Goal: Contribute content: Contribute content

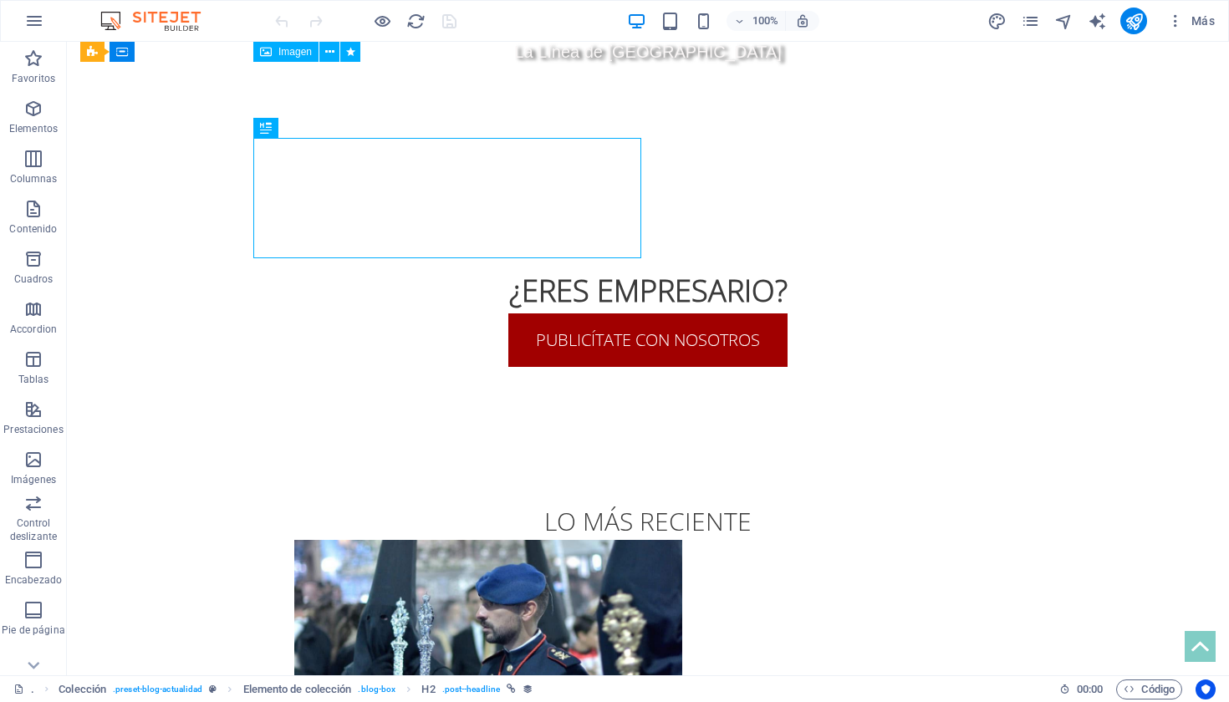
scroll to position [1194, 0]
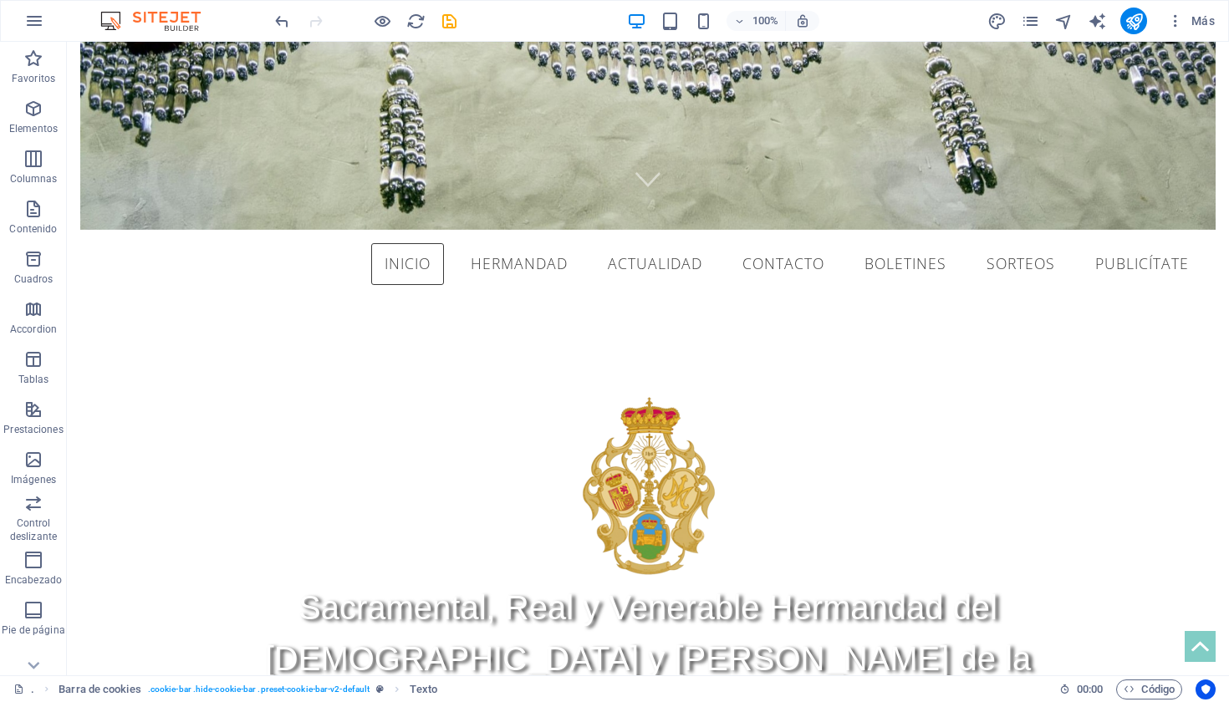
scroll to position [726, 0]
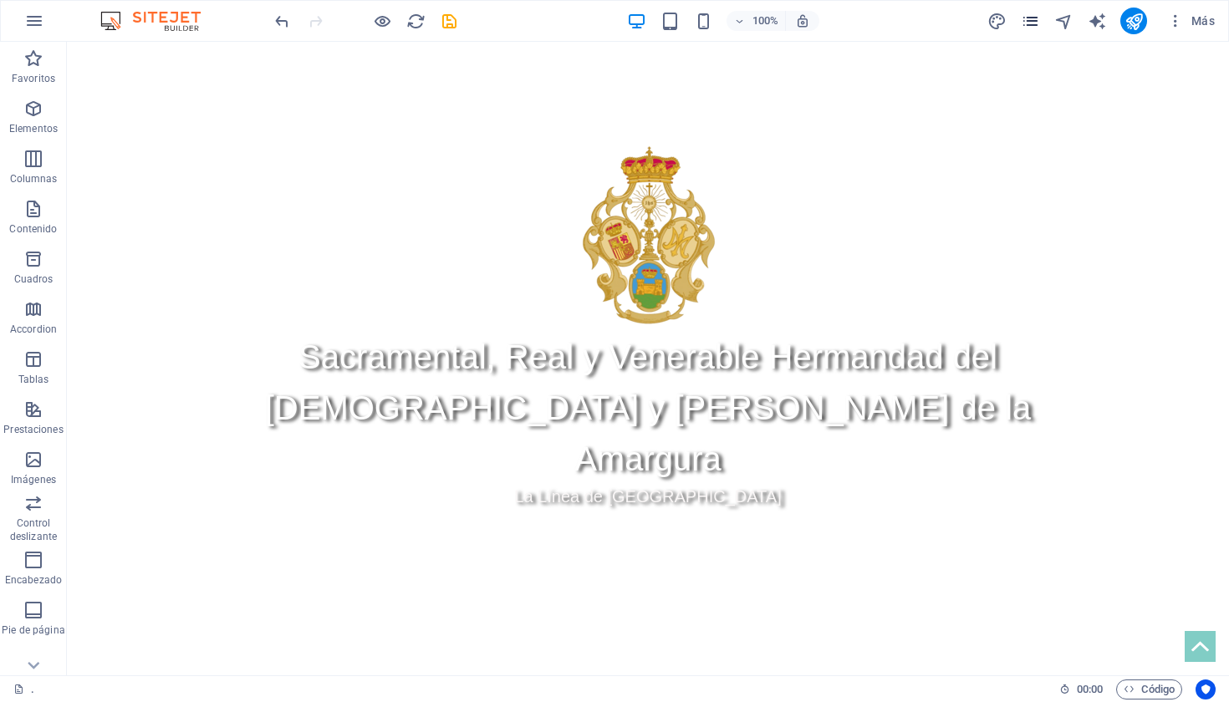
click at [1030, 20] on icon "pages" at bounding box center [1030, 21] width 19 height 19
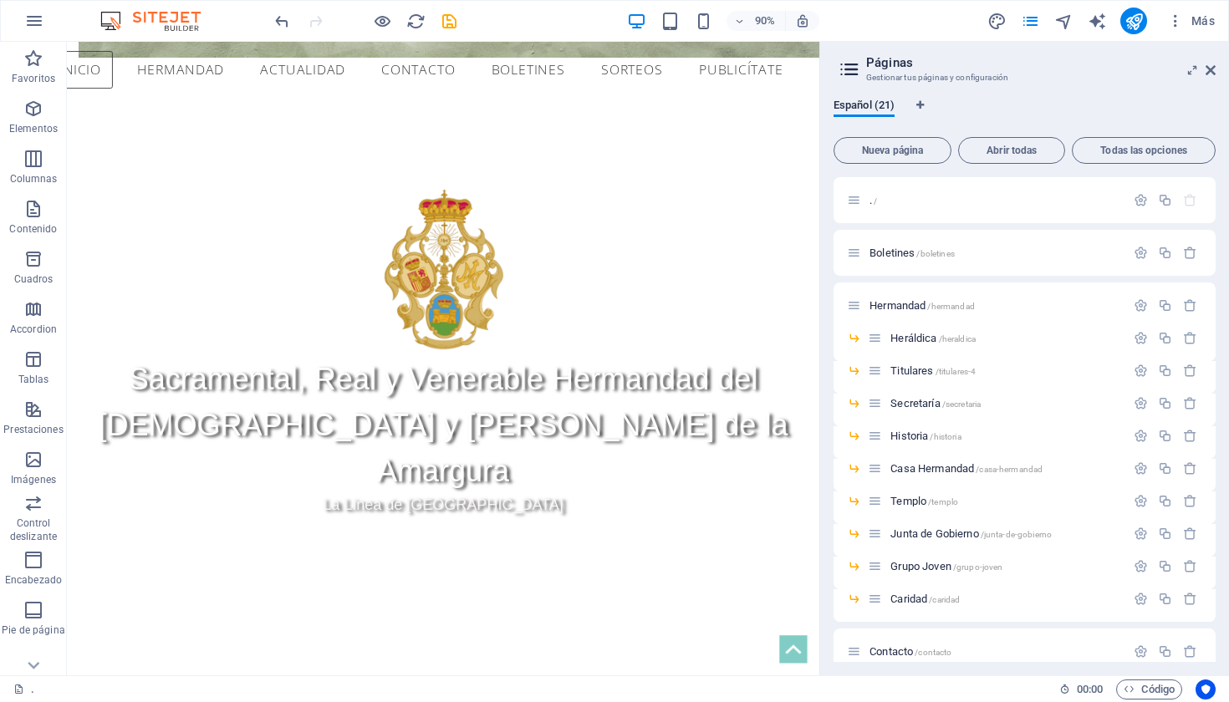
click at [445, 10] on div at bounding box center [365, 21] width 187 height 27
click at [447, 25] on icon "save" at bounding box center [449, 21] width 19 height 19
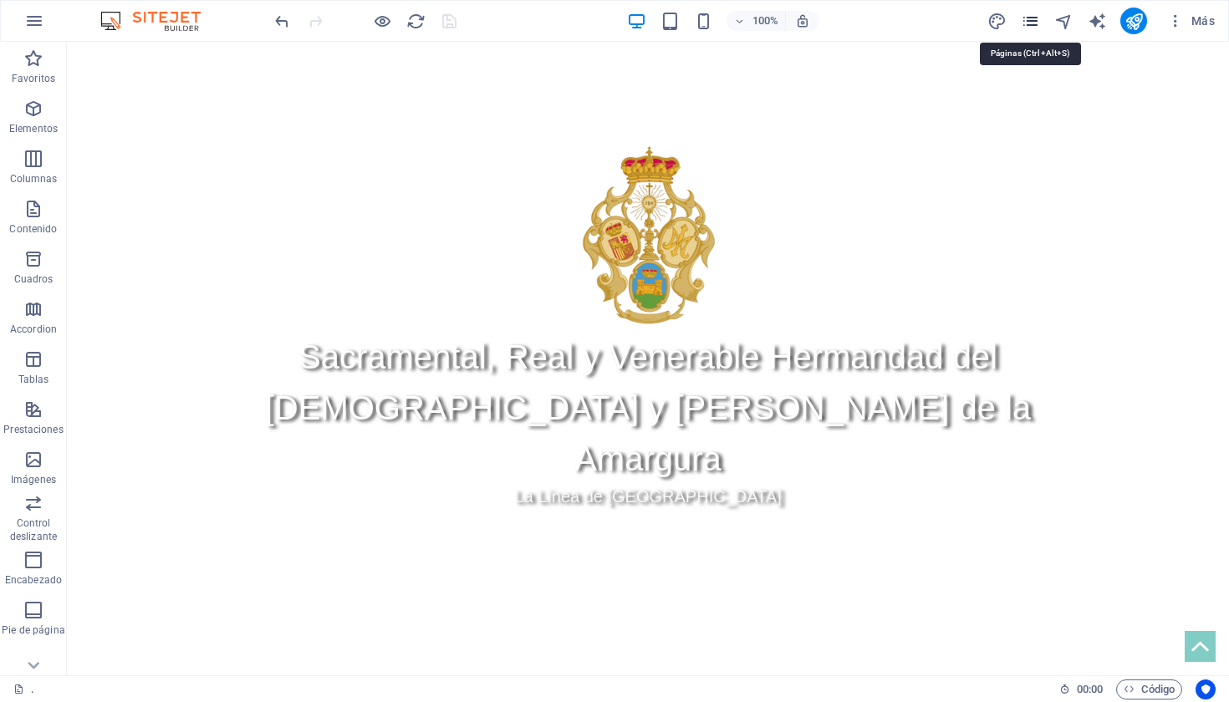
click at [1038, 27] on icon "pages" at bounding box center [1030, 21] width 19 height 19
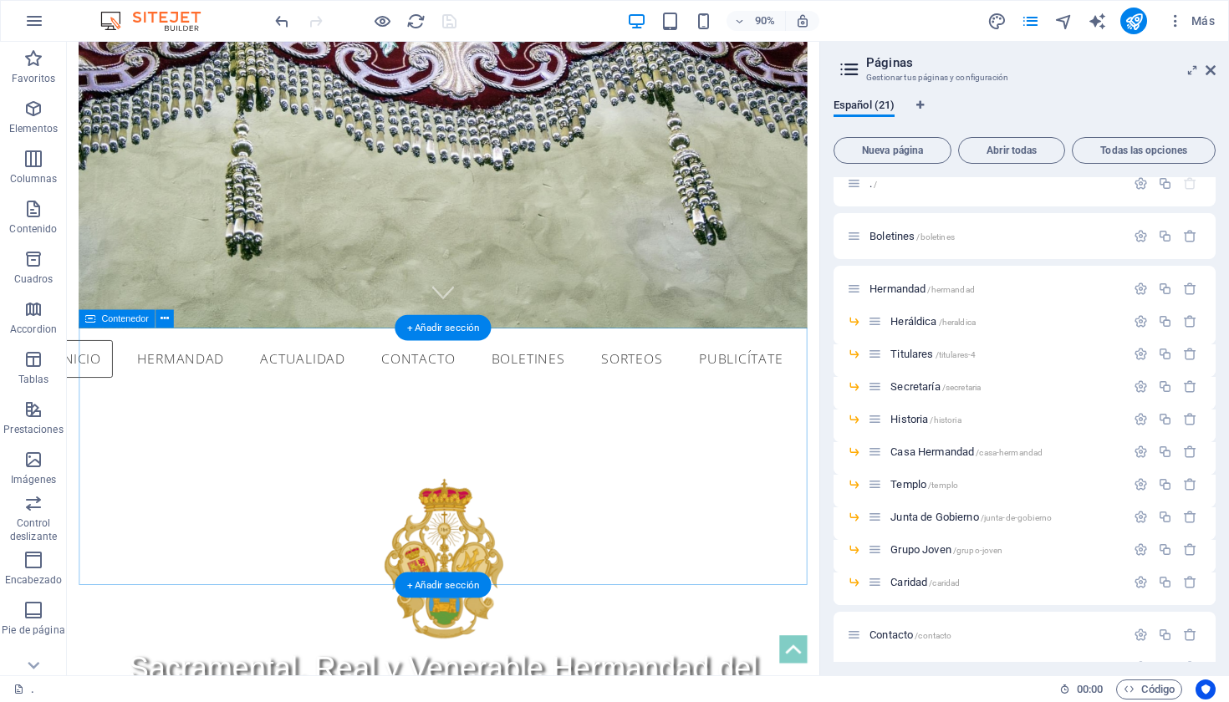
scroll to position [375, 0]
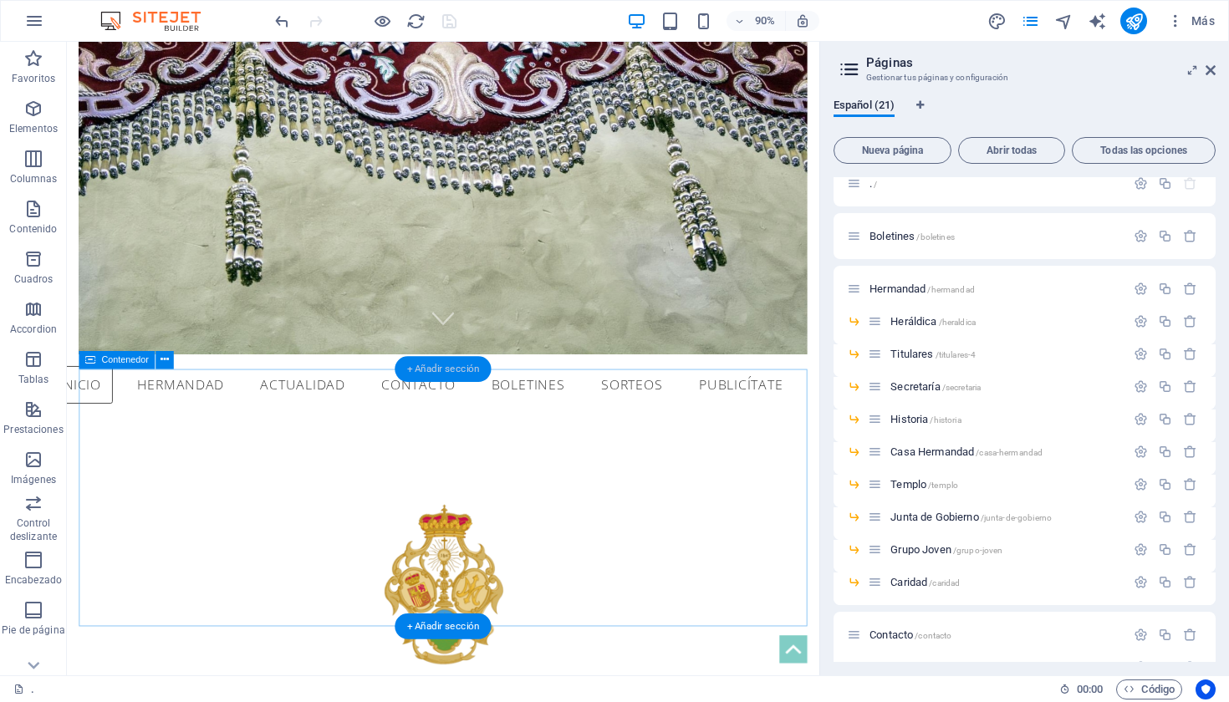
click at [450, 372] on div "+ Añadir sección" at bounding box center [443, 369] width 96 height 26
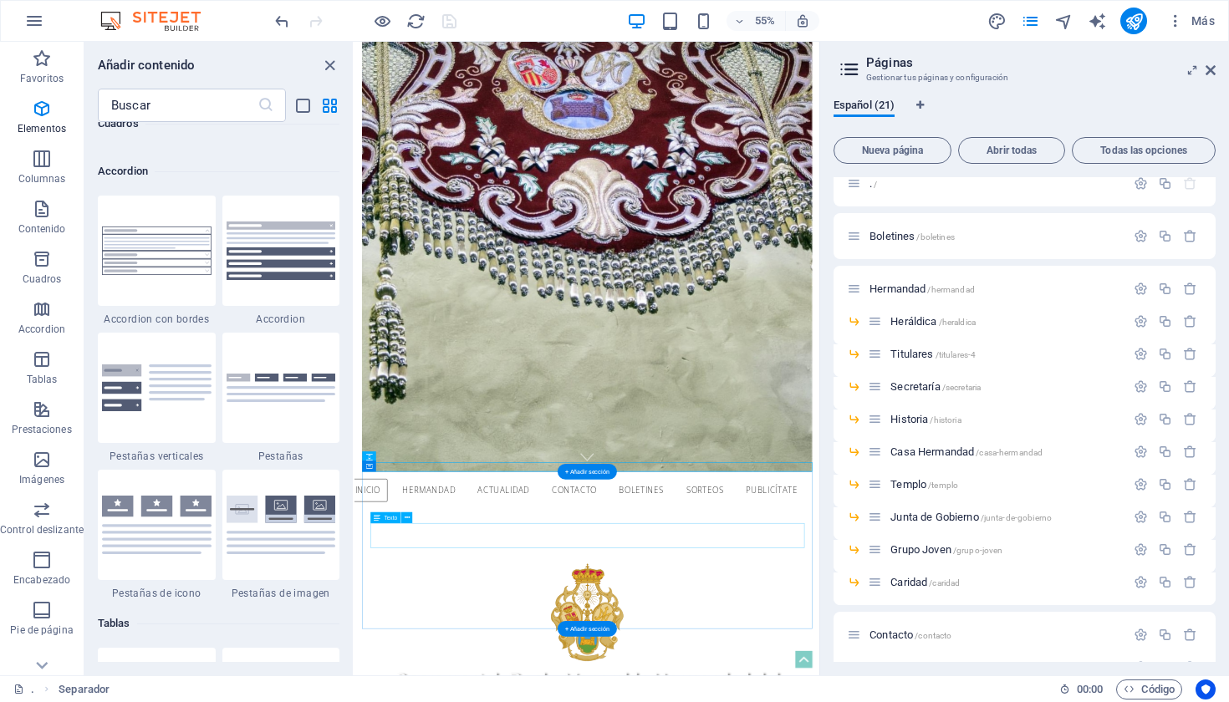
scroll to position [590, 0]
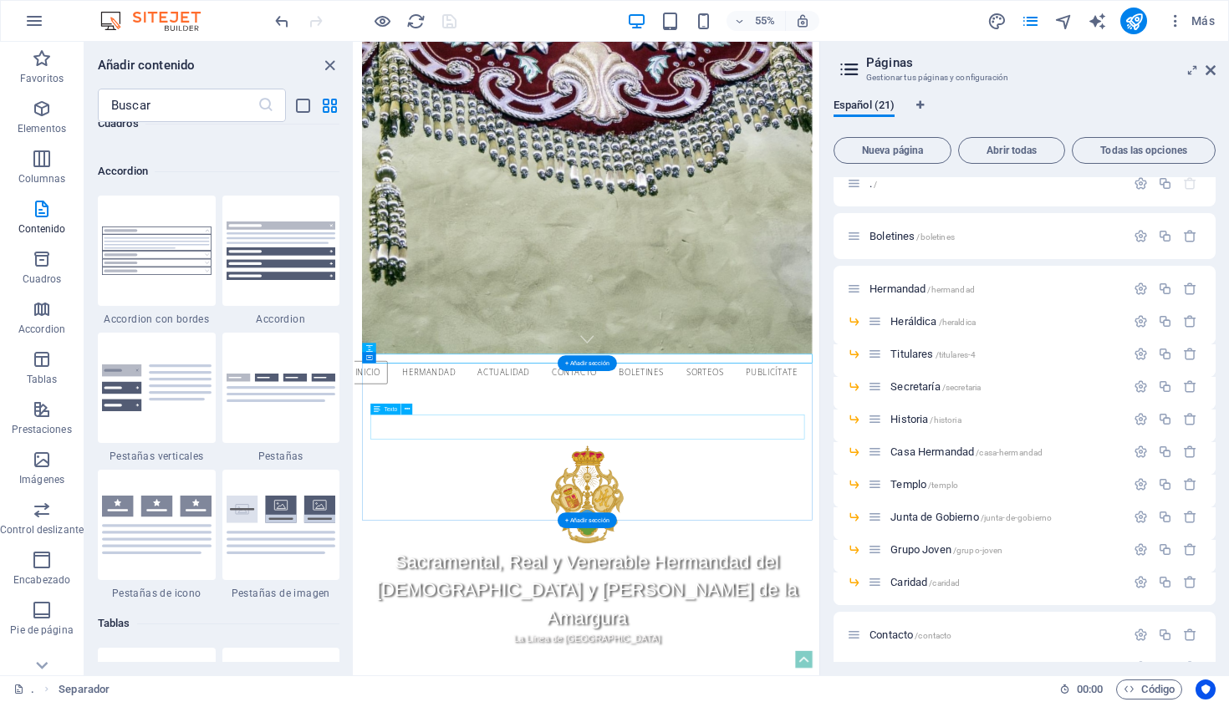
click at [413, 357] on icon at bounding box center [413, 358] width 5 height 10
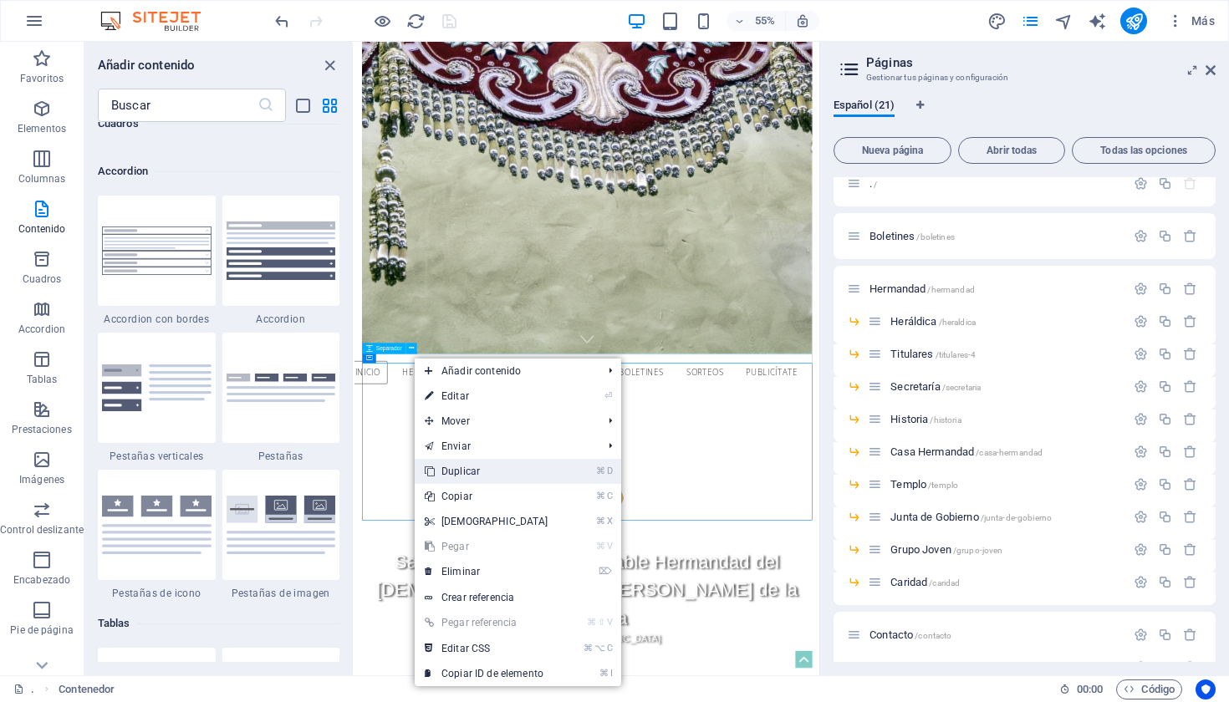
click at [498, 473] on link "⌘ D Duplicar" at bounding box center [487, 471] width 144 height 25
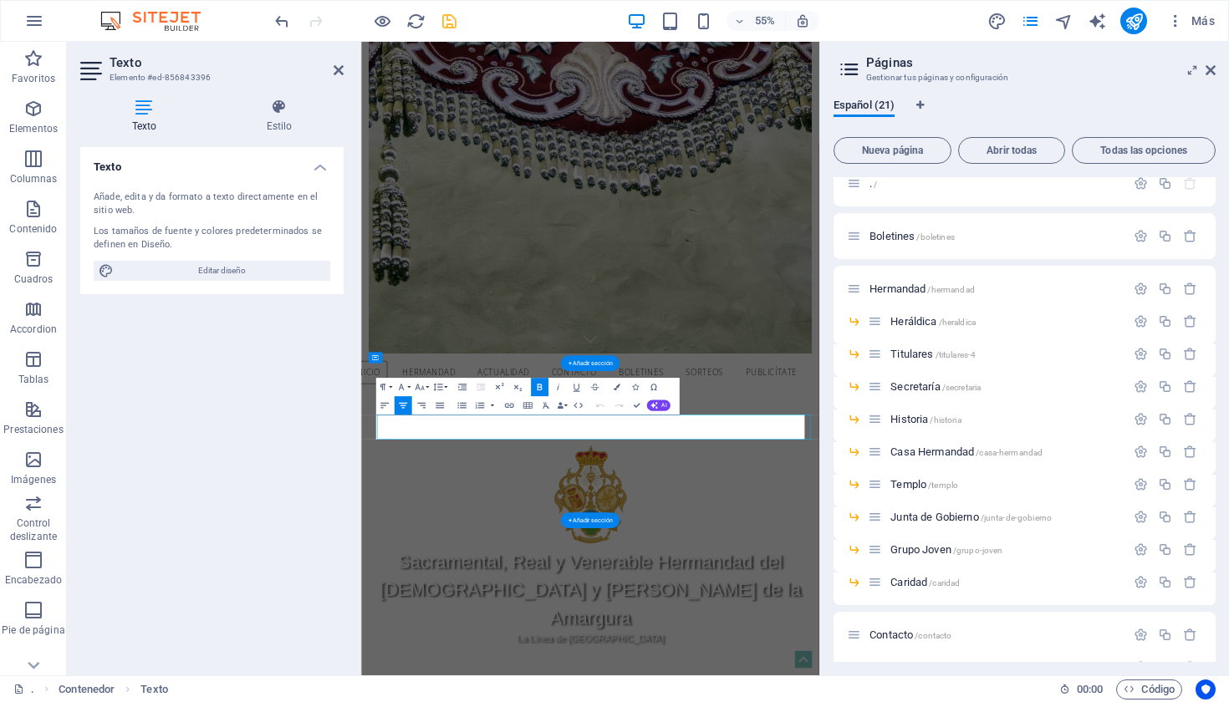
click at [340, 74] on icon at bounding box center [339, 70] width 10 height 13
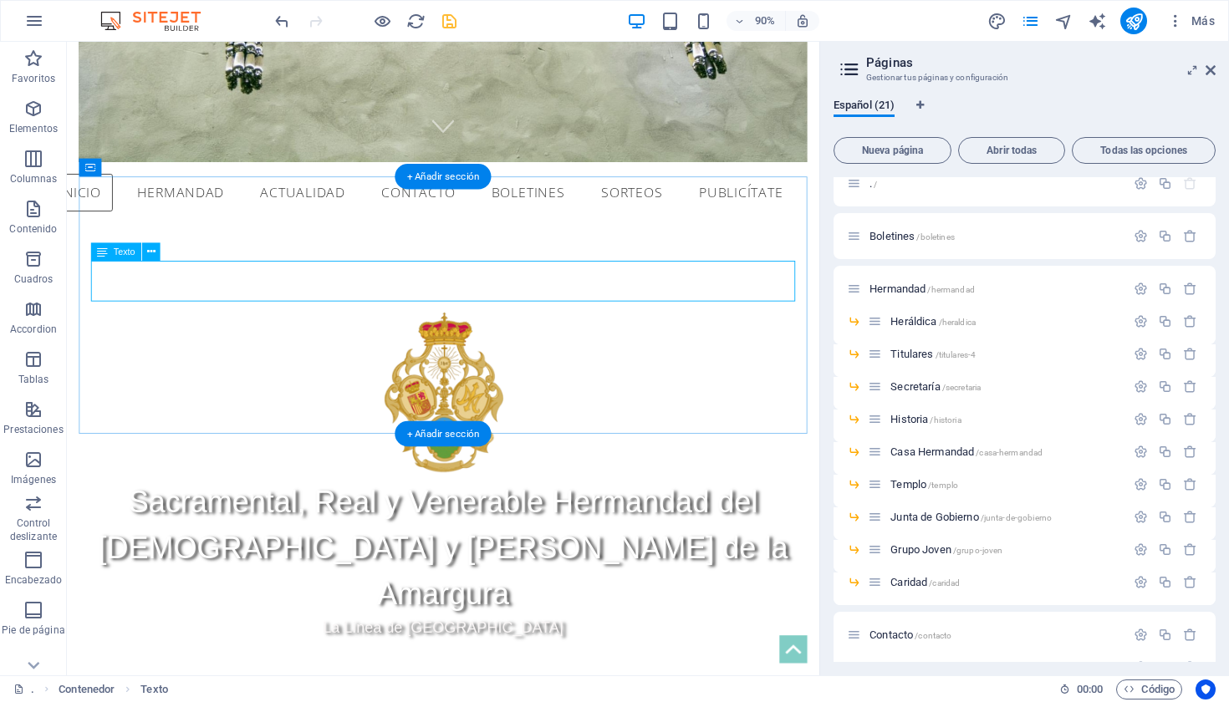
click at [379, 480] on div "Sacramental, Real y Venerable Hermandad del [DEMOGRAPHIC_DATA] y [PERSON_NAME] …" at bounding box center [484, 520] width 809 height 555
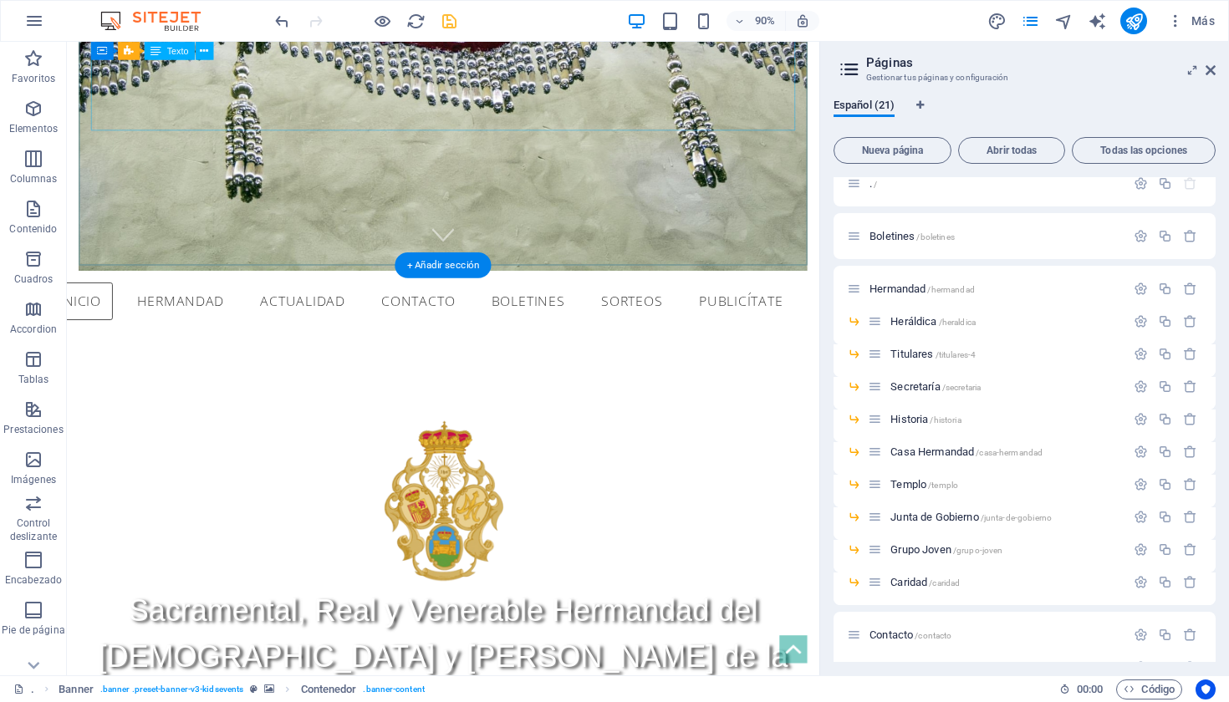
scroll to position [479, 0]
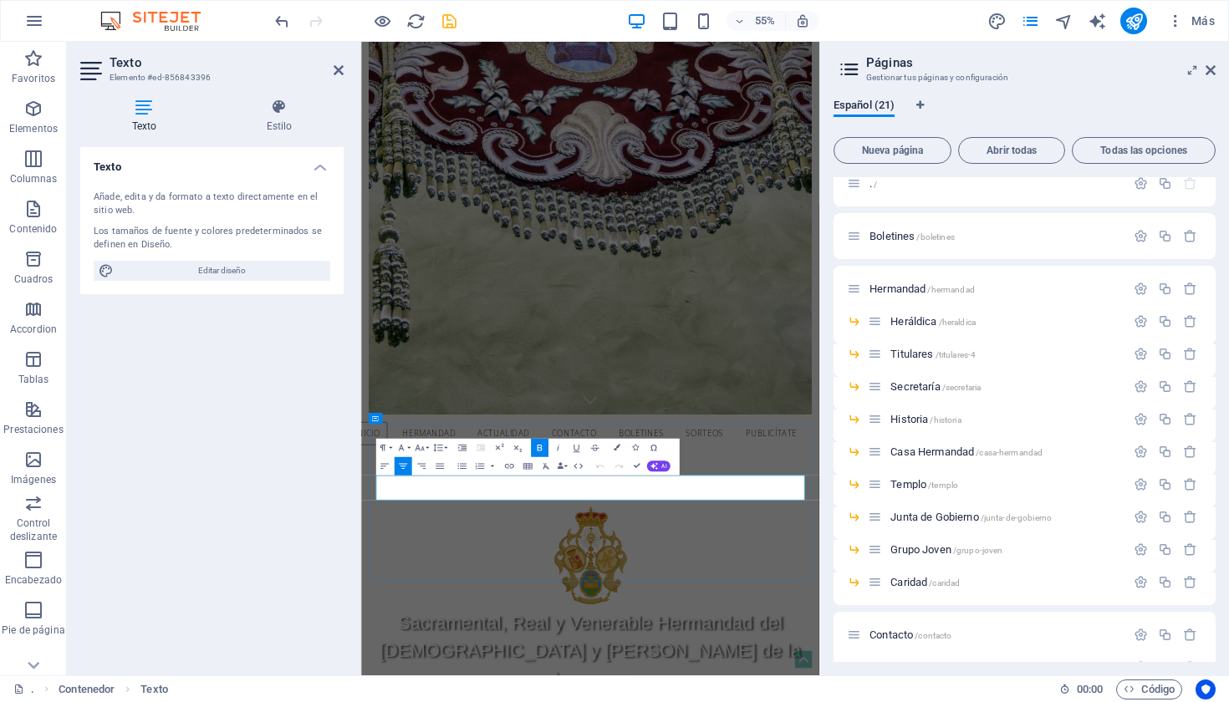
drag, startPoint x: 932, startPoint y: 854, endPoint x: 620, endPoint y: 845, distance: 312.1
drag, startPoint x: 930, startPoint y: 843, endPoint x: 650, endPoint y: 852, distance: 280.3
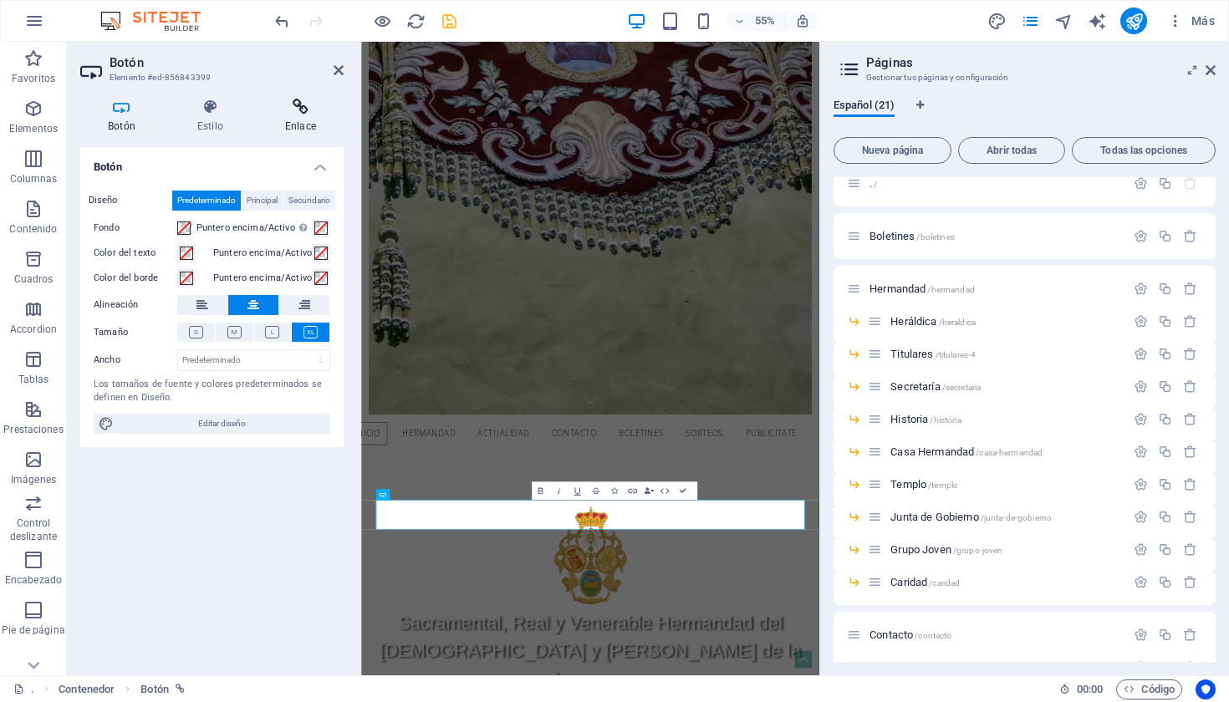
click at [288, 114] on icon at bounding box center [301, 107] width 86 height 17
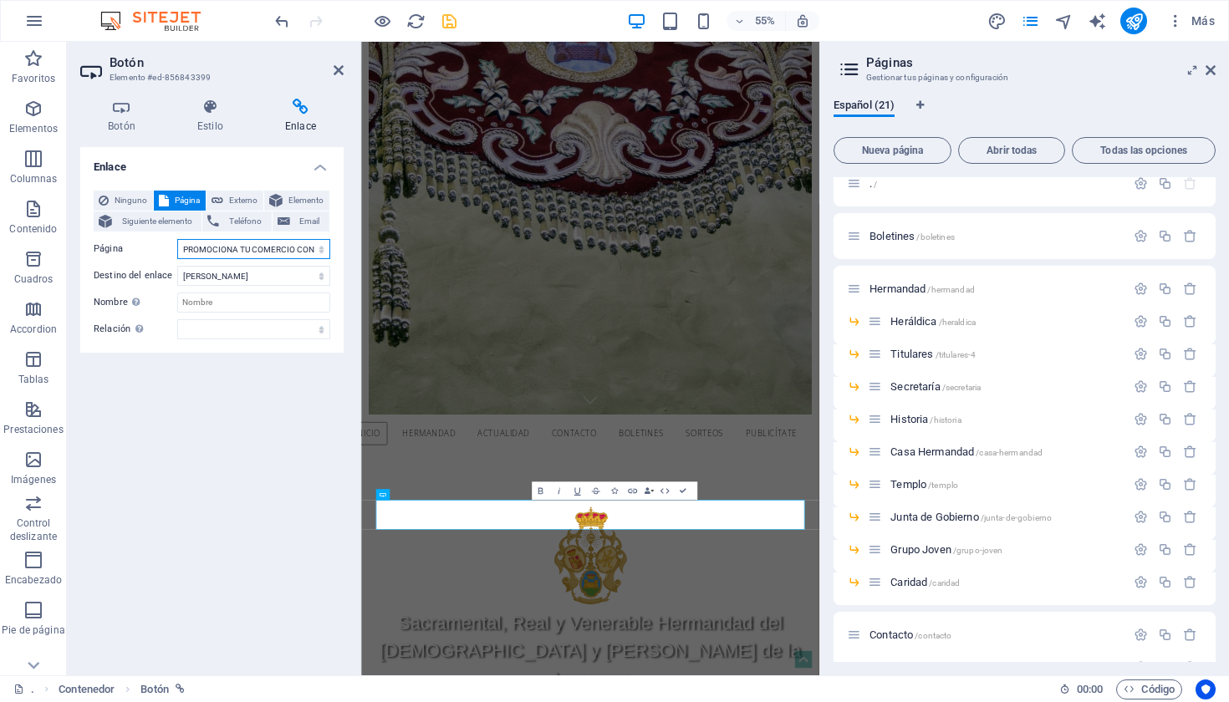
select select "19"
click at [338, 62] on h2 "Botón" at bounding box center [227, 62] width 234 height 15
drag, startPoint x: 336, startPoint y: 69, endPoint x: 301, endPoint y: 31, distance: 52.1
click at [336, 69] on icon at bounding box center [339, 70] width 10 height 13
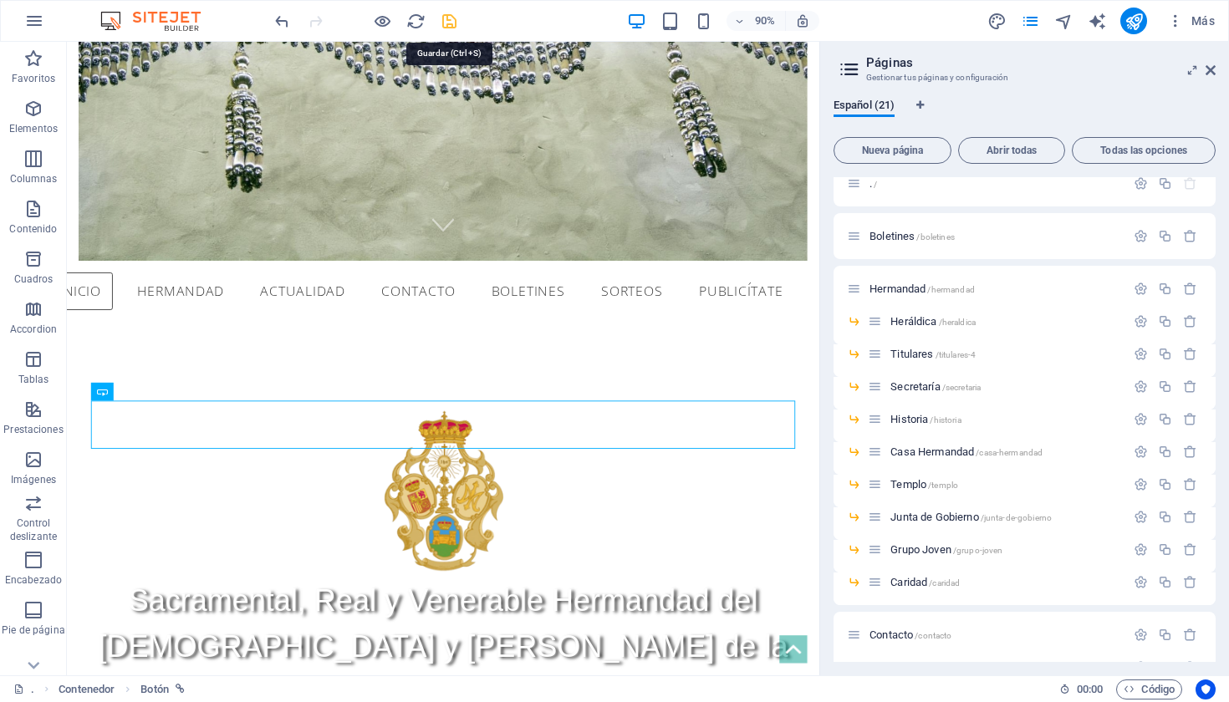
click at [447, 23] on icon "save" at bounding box center [449, 21] width 19 height 19
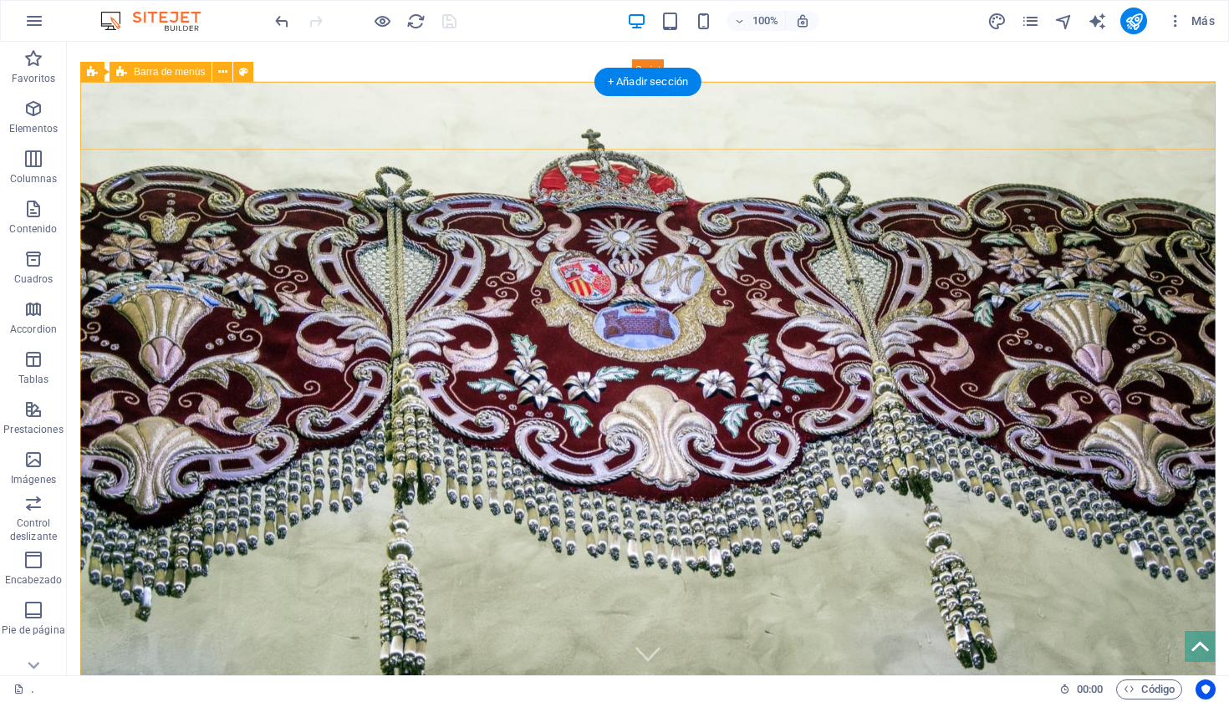
scroll to position [0, 0]
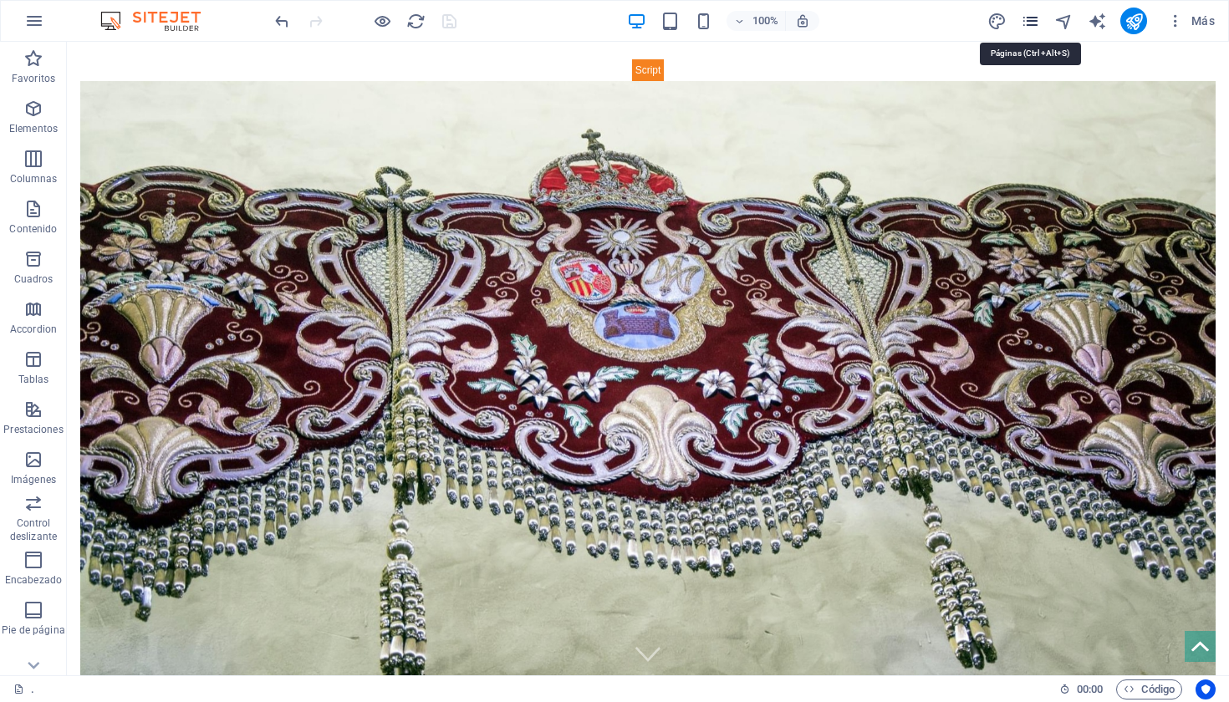
click at [1033, 18] on icon "pages" at bounding box center [1030, 21] width 19 height 19
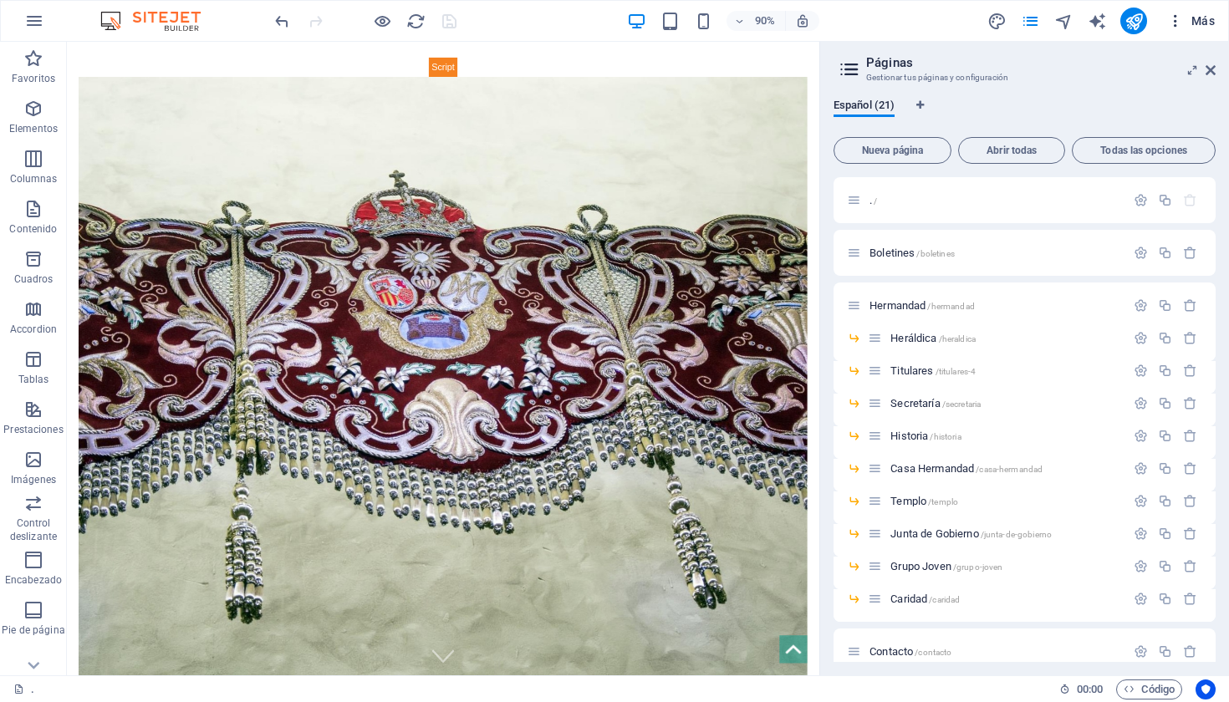
click at [1177, 19] on icon "button" at bounding box center [1175, 21] width 17 height 17
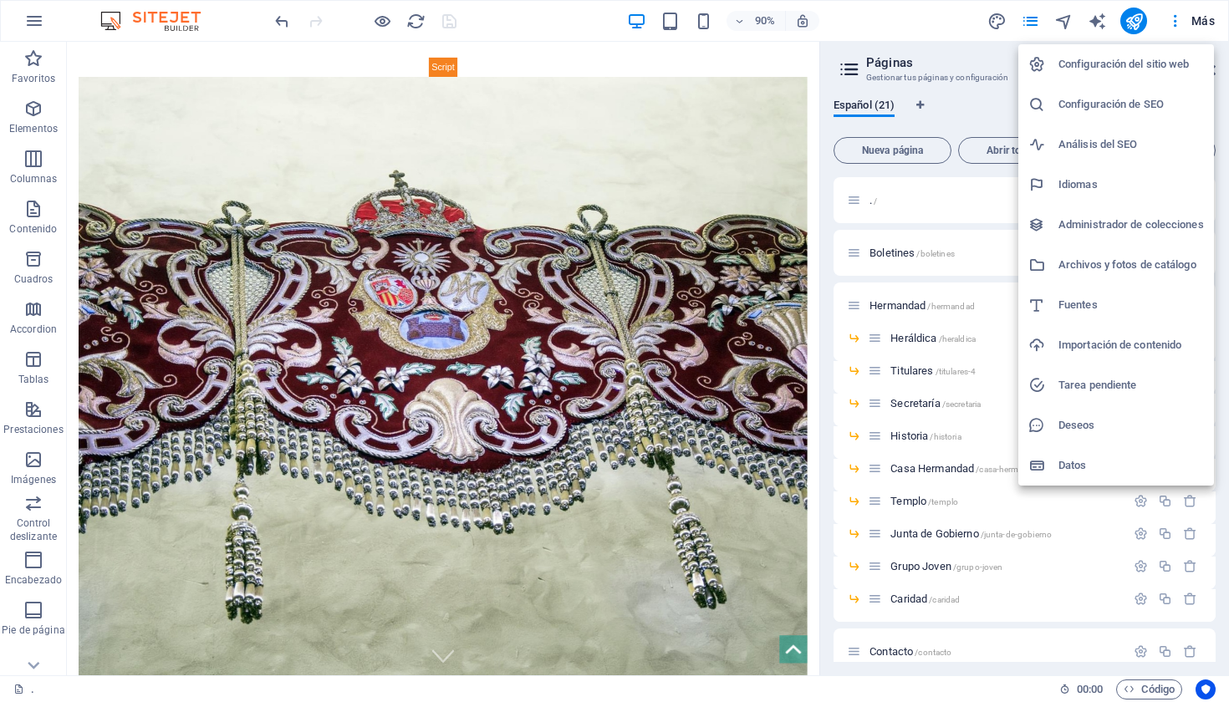
click at [1090, 228] on h6 "Administrador de colecciones" at bounding box center [1132, 225] width 146 height 20
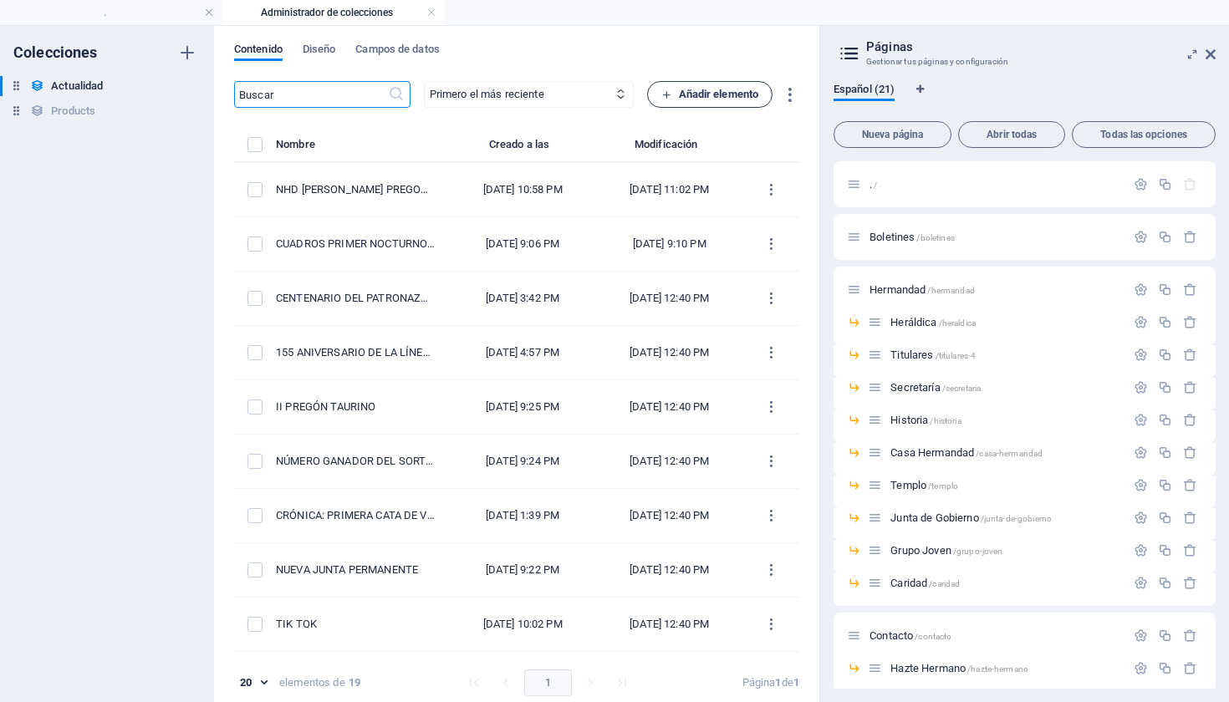
click at [702, 91] on span "Añadir elemento" at bounding box center [710, 94] width 98 height 20
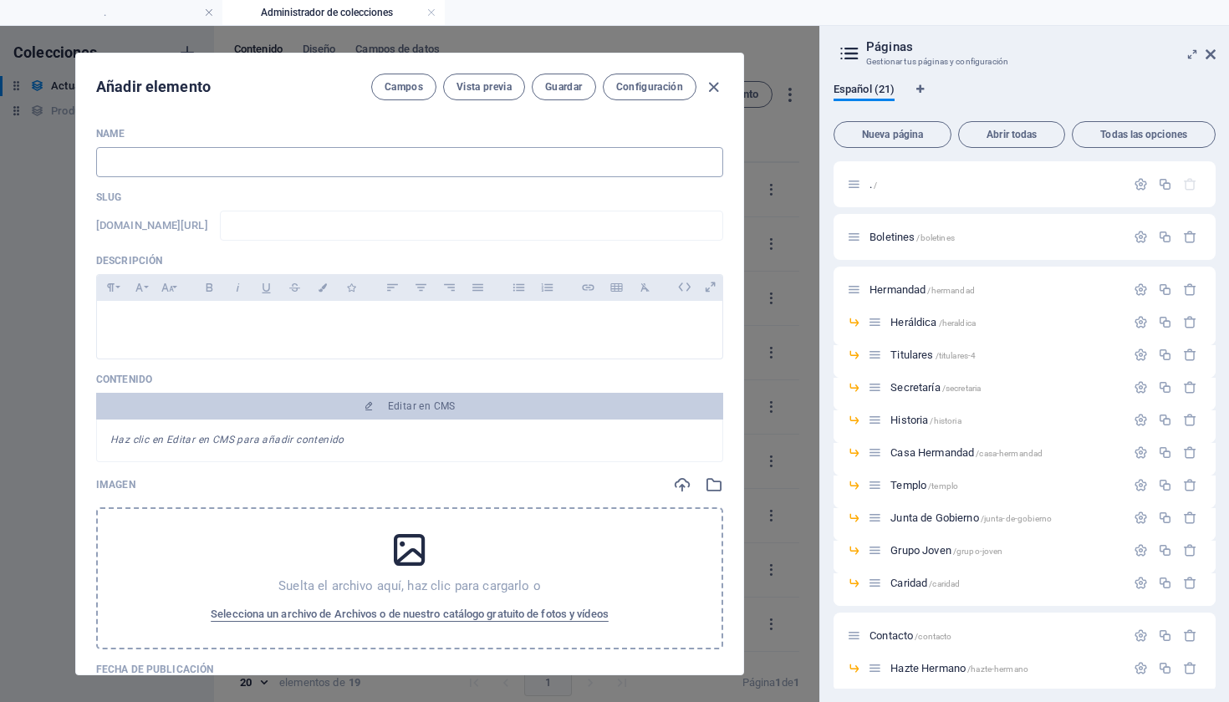
click at [508, 164] on input "text" at bounding box center [409, 162] width 627 height 30
type input "H"
type input "h"
type input "HA"
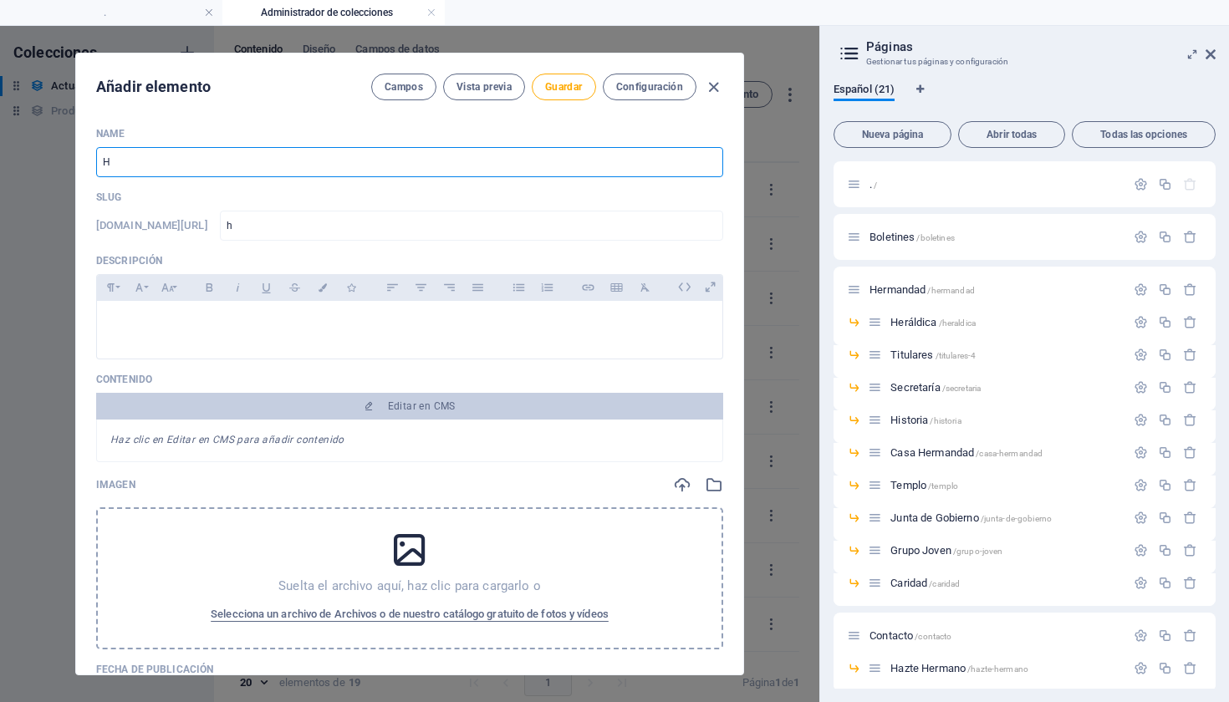
type input "ha"
type input "HAZ"
type input "haz"
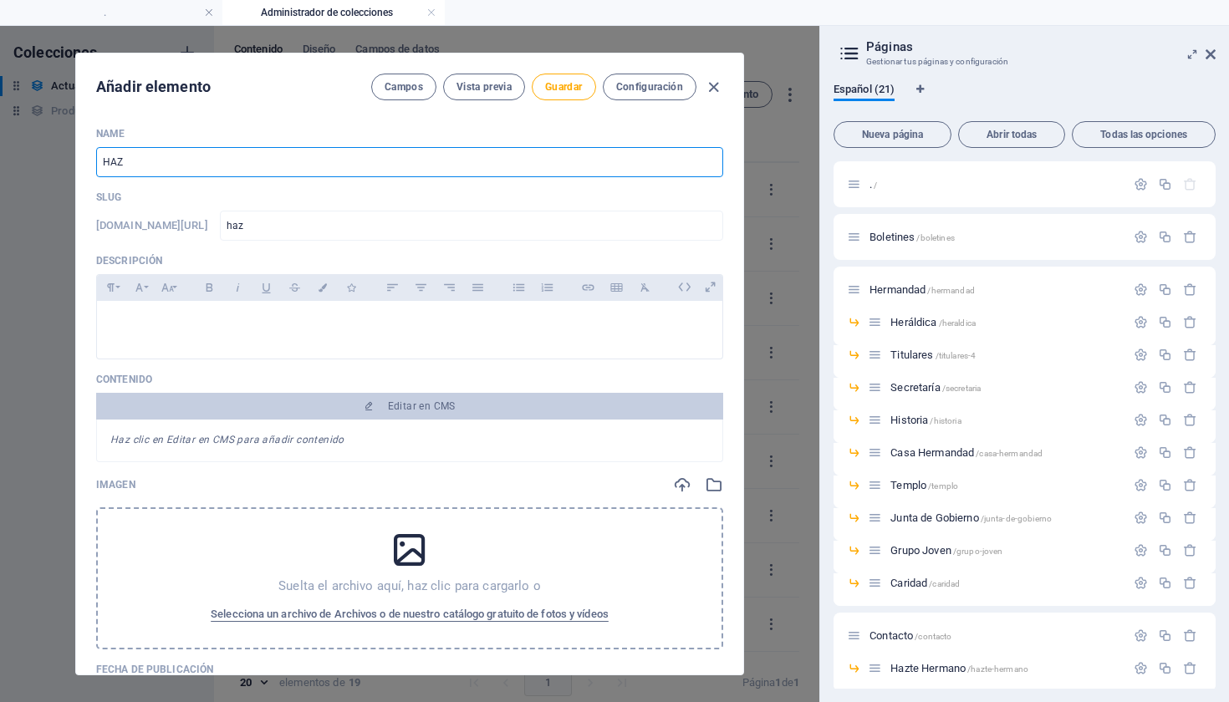
type input "HAZT"
type input "hazt"
type input "HAZTE"
type input "hazte"
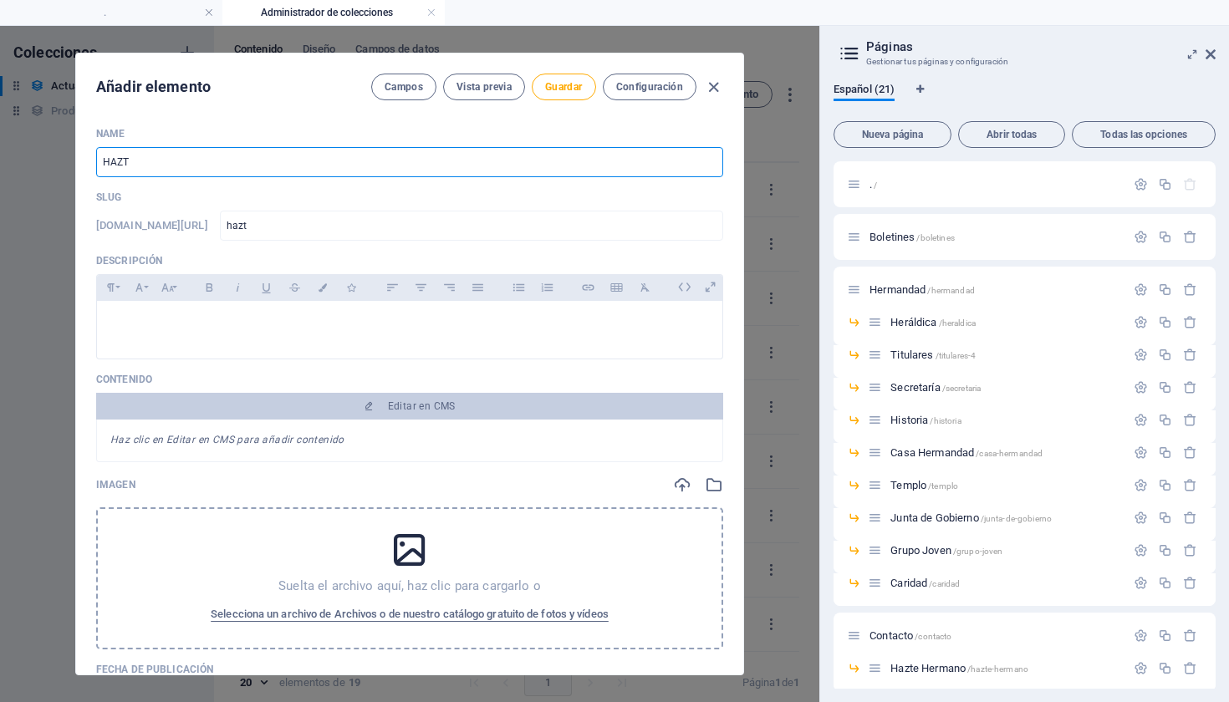
type input "hazte"
type input "HAZT"
type input "hazt"
type input "HAZ"
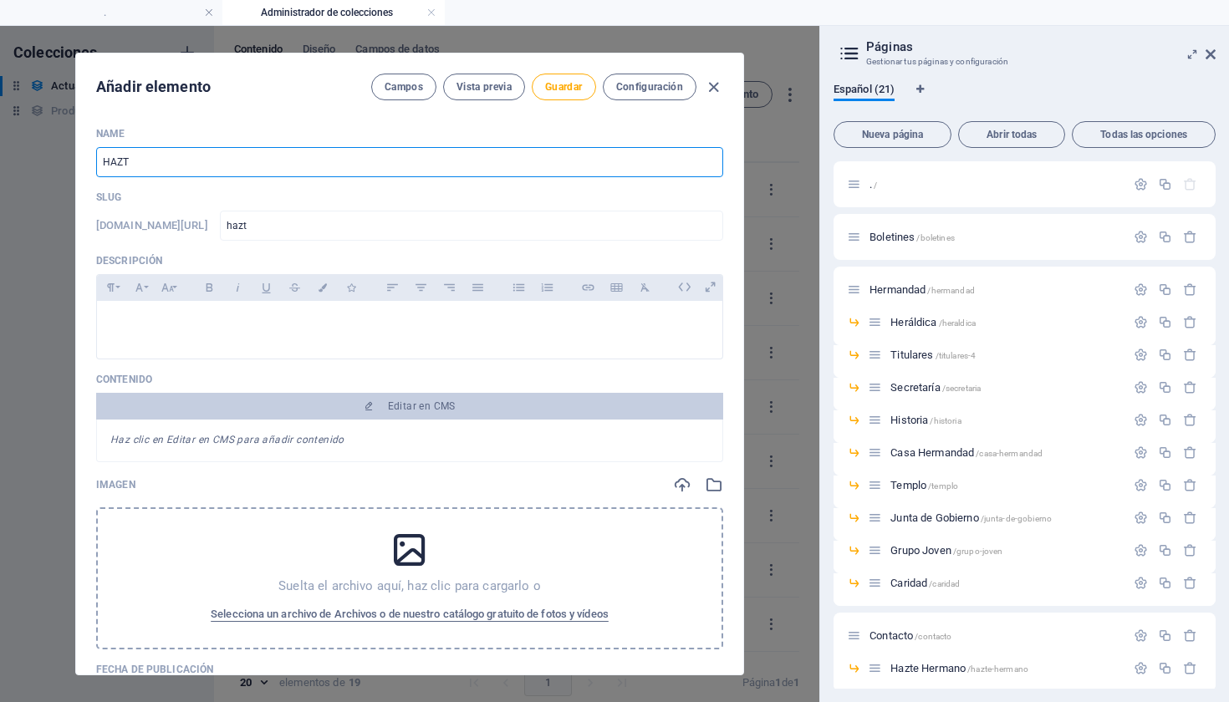
type input "haz"
type input "HA"
type input "ha"
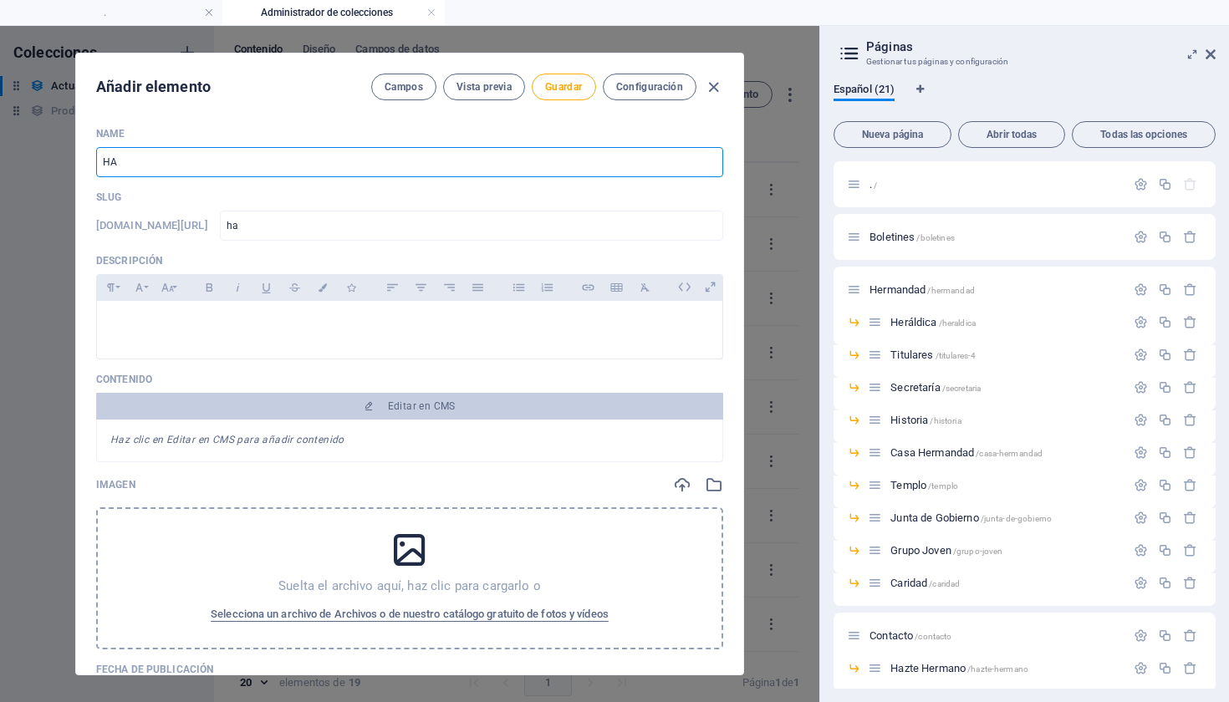
type input "H"
type input "h"
type input "¿"
type input "¡H"
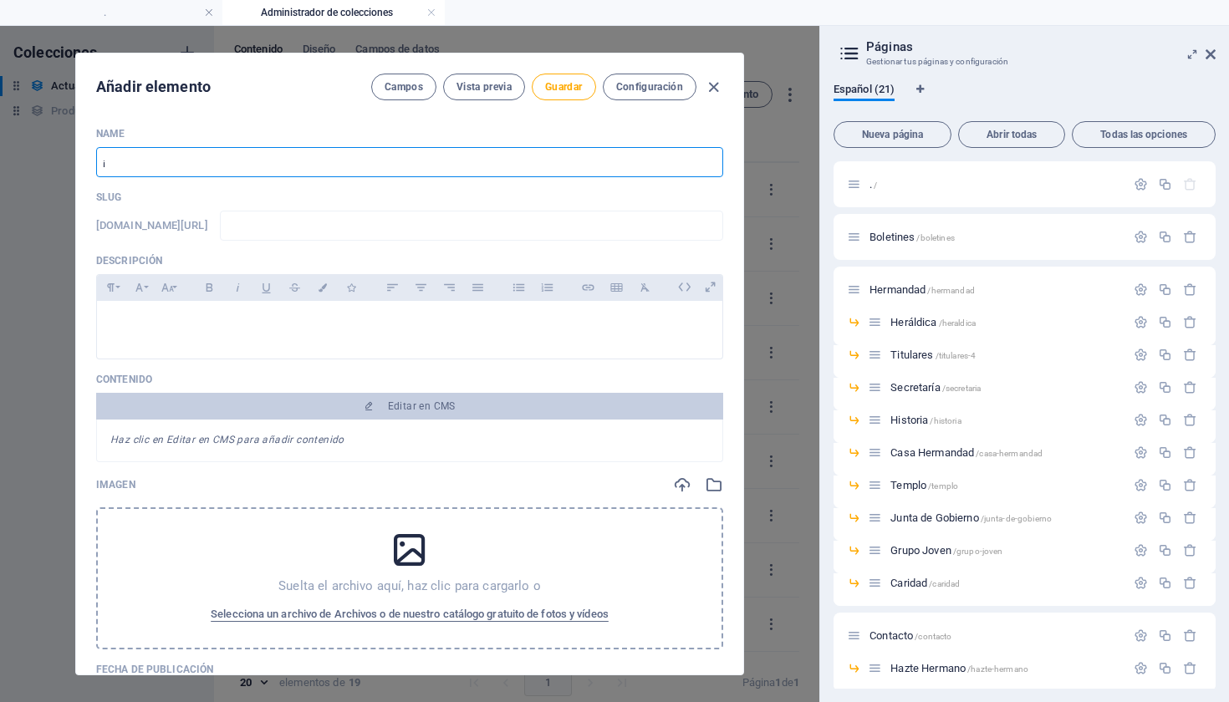
type input "h"
type input "¡HA"
type input "ha"
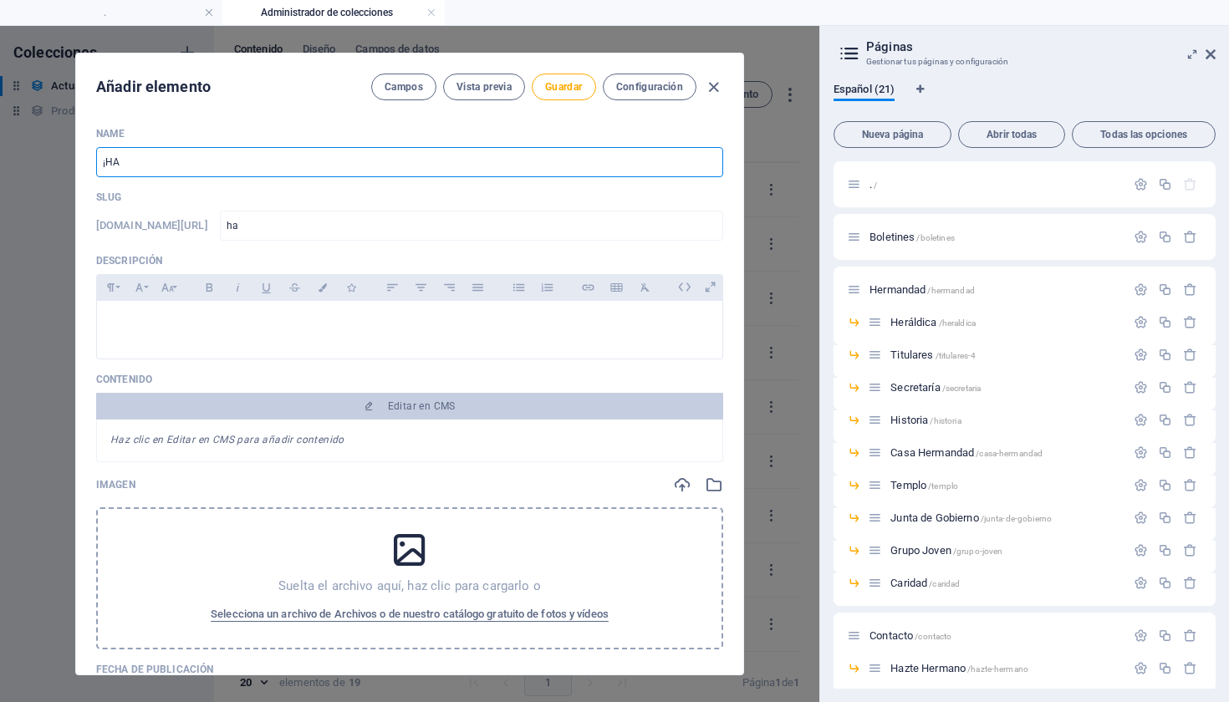
type input "¡HAZ"
type input "haz"
type input "¡HAZT"
type input "hazt"
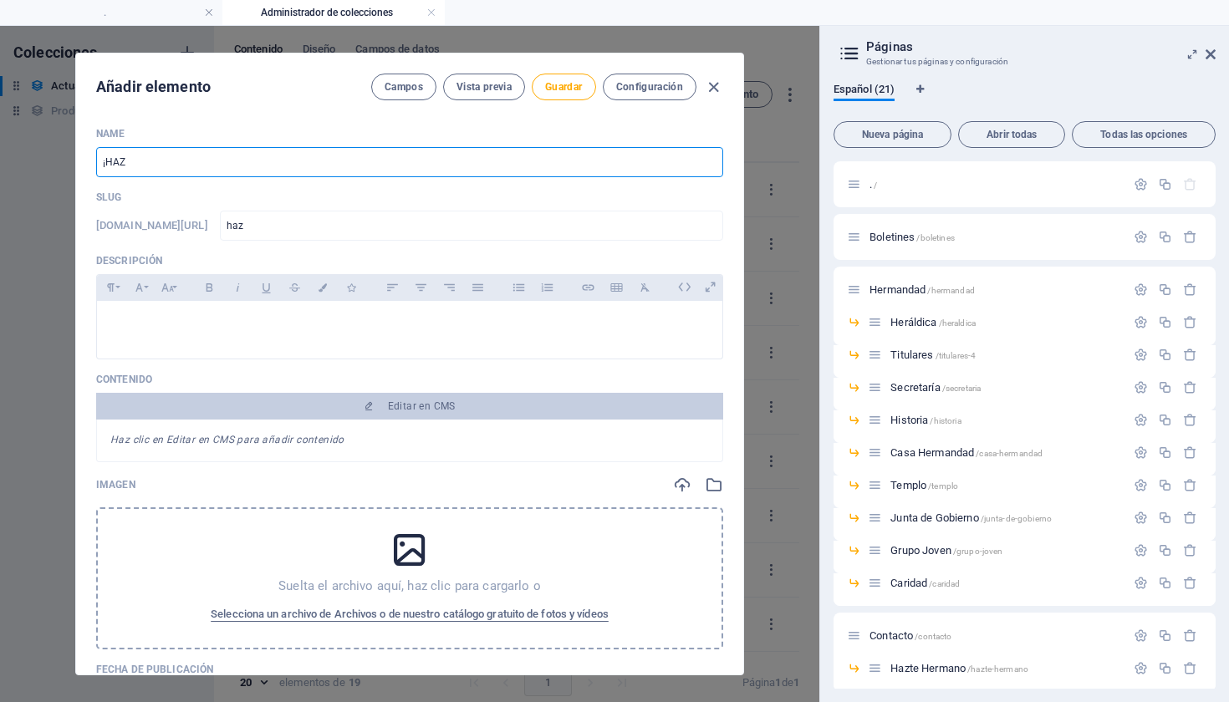
type input "hazt"
type input "¡HAZTE"
type input "hazte"
type input "¡HAZTE H"
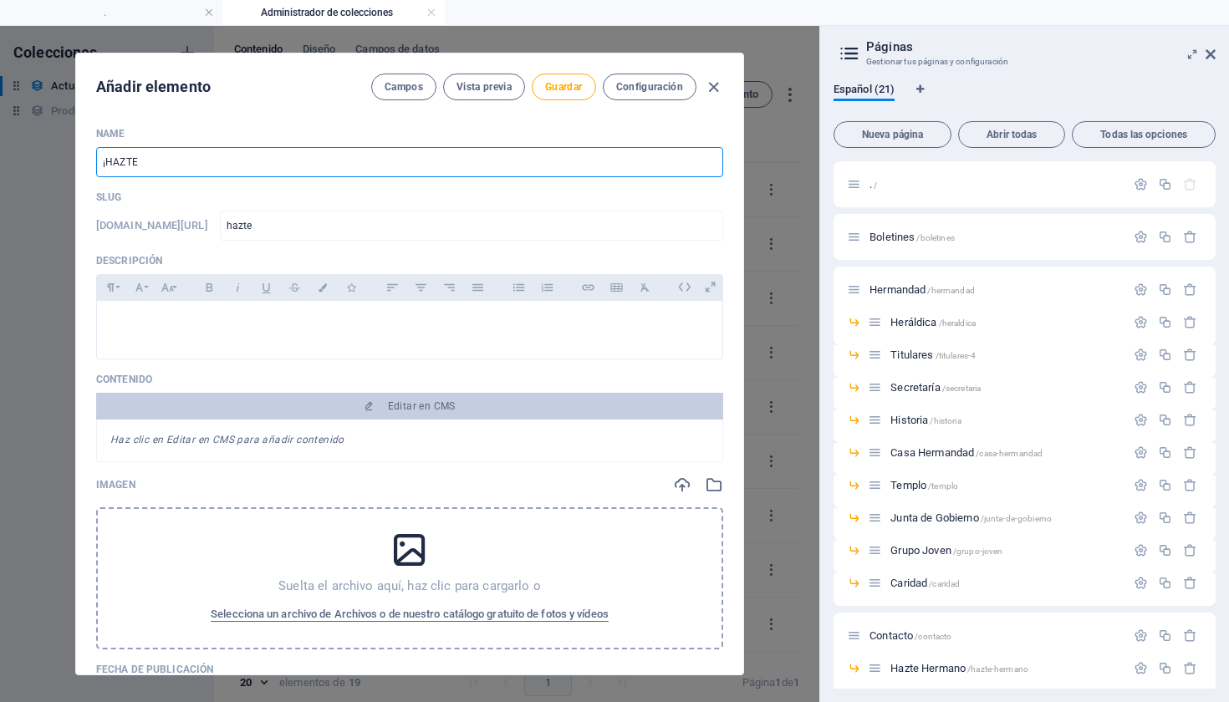
type input "hazte-h"
type input "¡HAZTE HE"
type input "hazte-he"
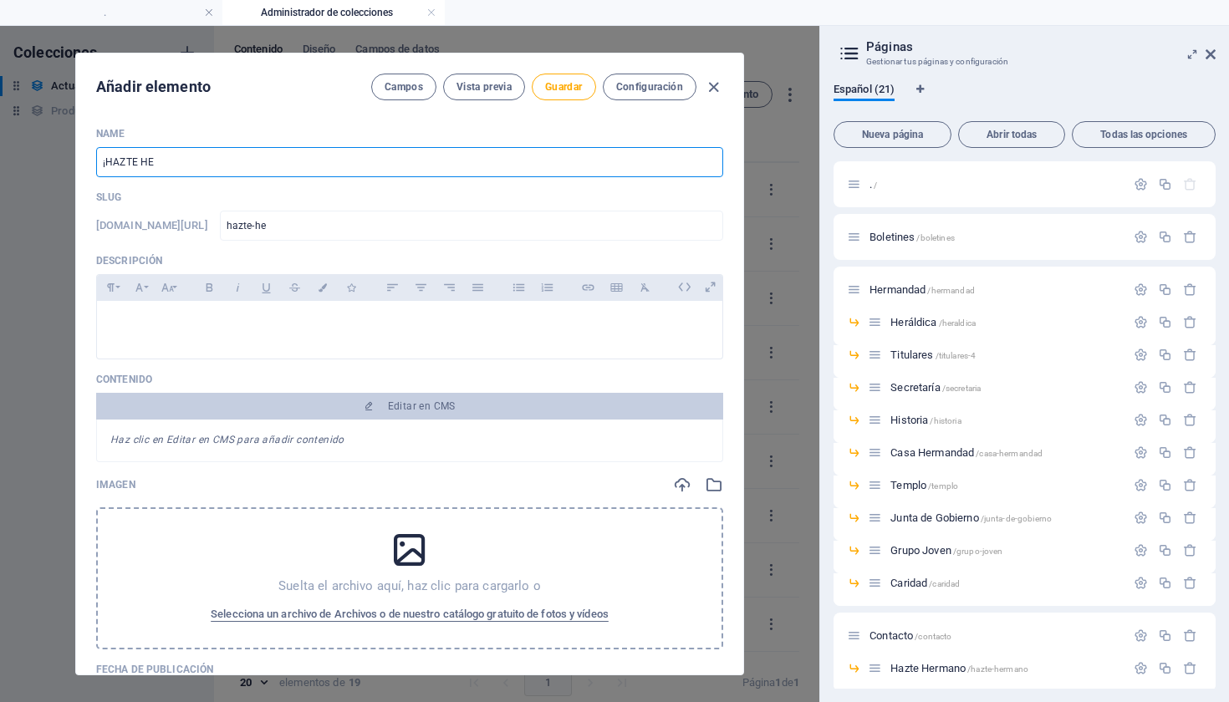
type input "¡HAZTE HER"
type input "hazte-her"
type input "¡HAZTE HERM"
type input "hazte-herm"
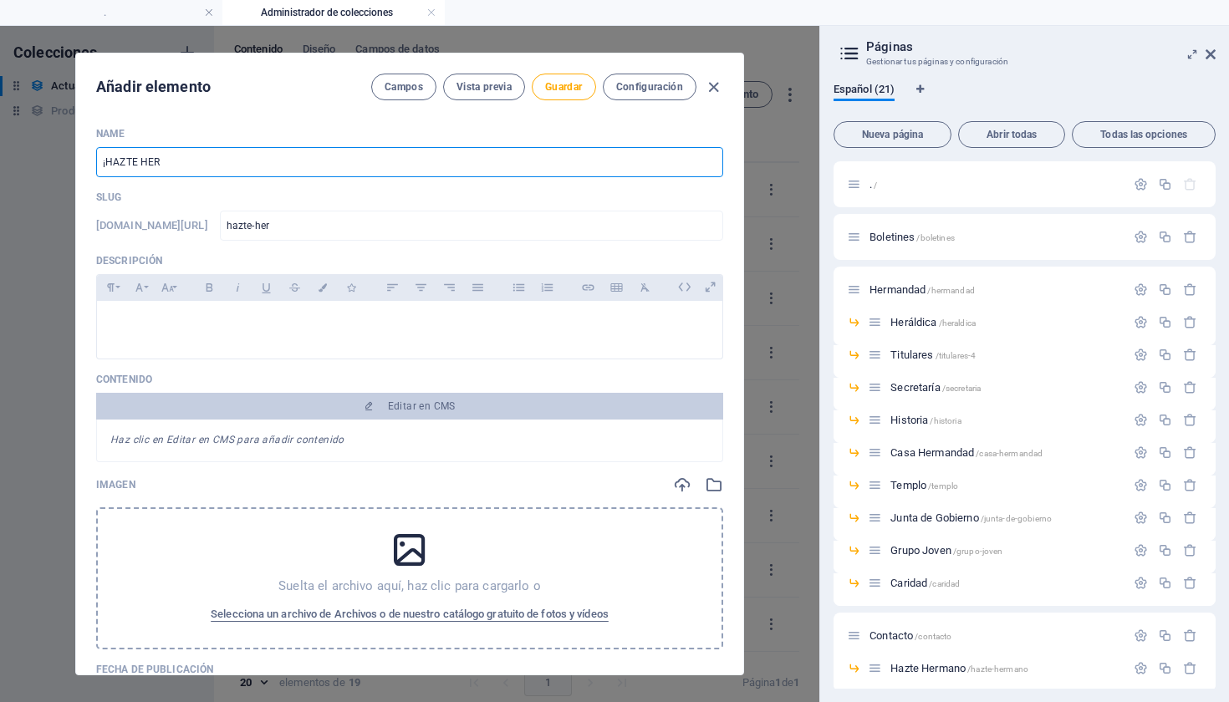
type input "hazte-herm"
type input "¡HAZTE HERMA"
type input "hazte-herma"
type input "¡HAZTE [PERSON_NAME]"
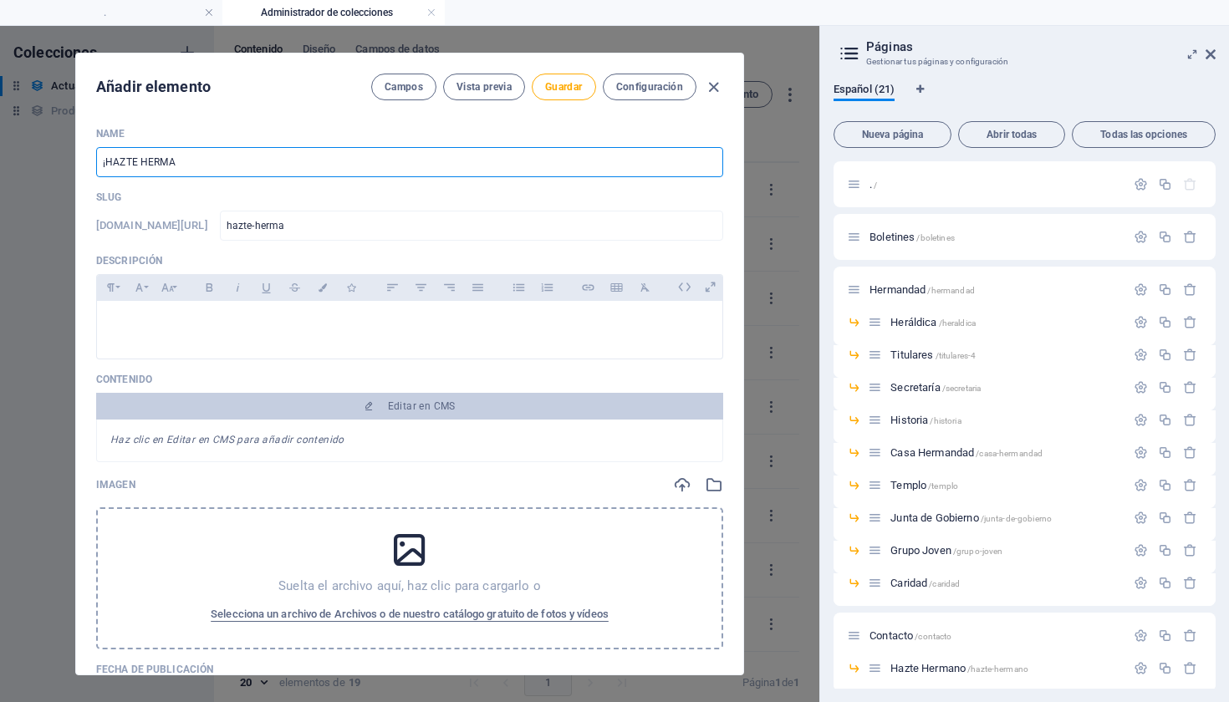
type input "hazte-[PERSON_NAME]"
type input "¡HAZTE HERMANO"
type input "hazte-hermano"
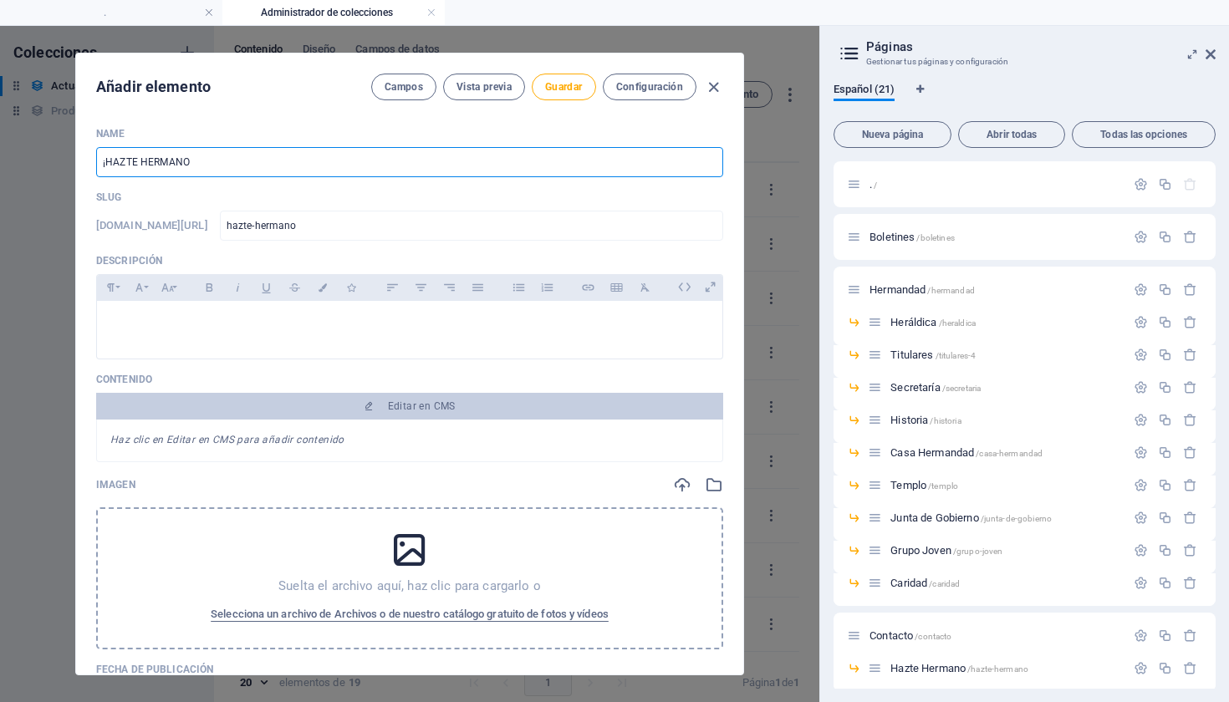
type input "¡HAZTE HERMANO D"
type input "hazte-hermano-d"
type input "¡HAZTE HERMANO DE"
type input "hazte-hermano-de"
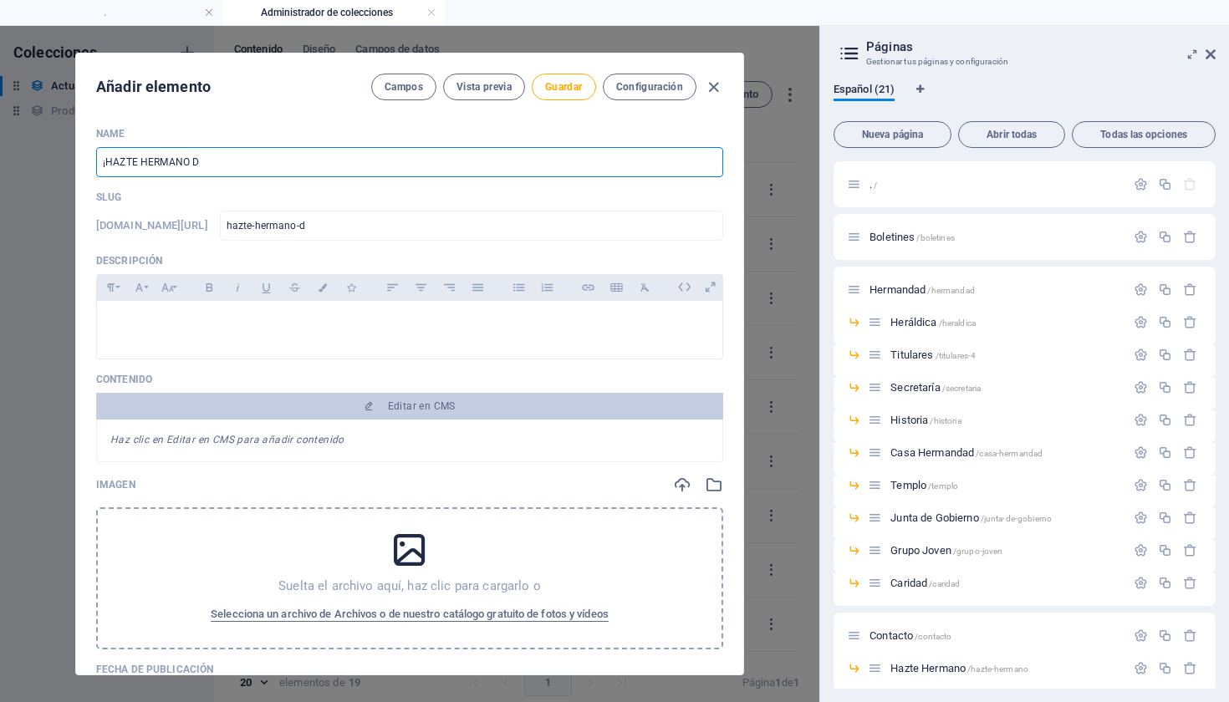
type input "hazte-hermano-de"
type input "¡HAZTE HERMANO DES"
type input "hazte-hermano-des"
type input "¡HAZTE HERMANO DESD"
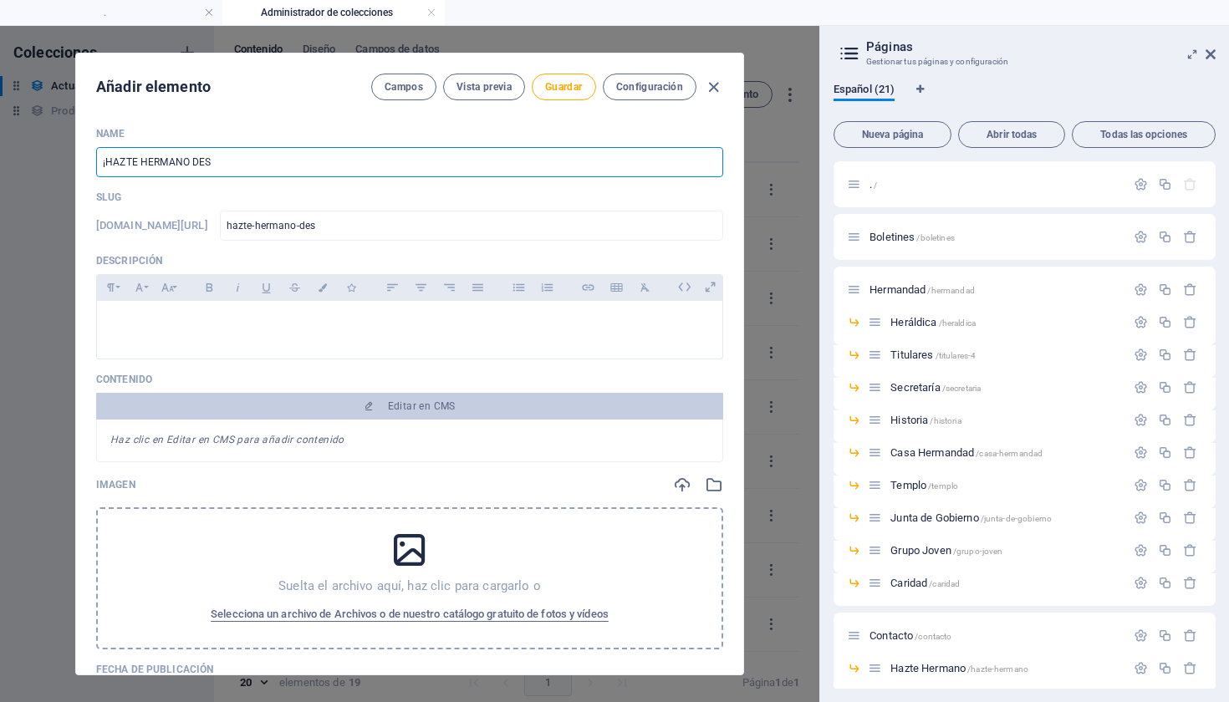
type input "hazte-hermano-desd"
type input "¡HAZTE HERMANO DESDE"
type input "hazte-hermano-desde"
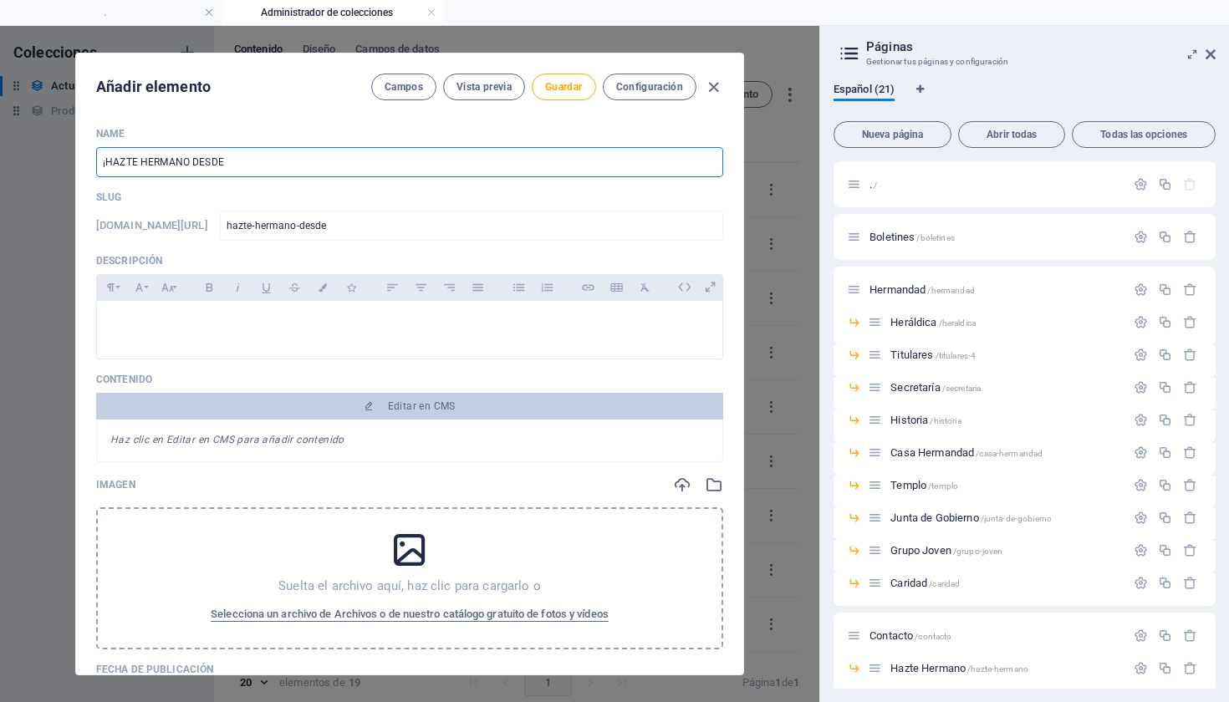
type input "¡HAZTE HERMANO DESDE 2"
type input "hazte-hermano-desde-2"
type input "¡HAZTE HERMANO DESDE 2.5"
type input "hazte-hermano-desde-2-5"
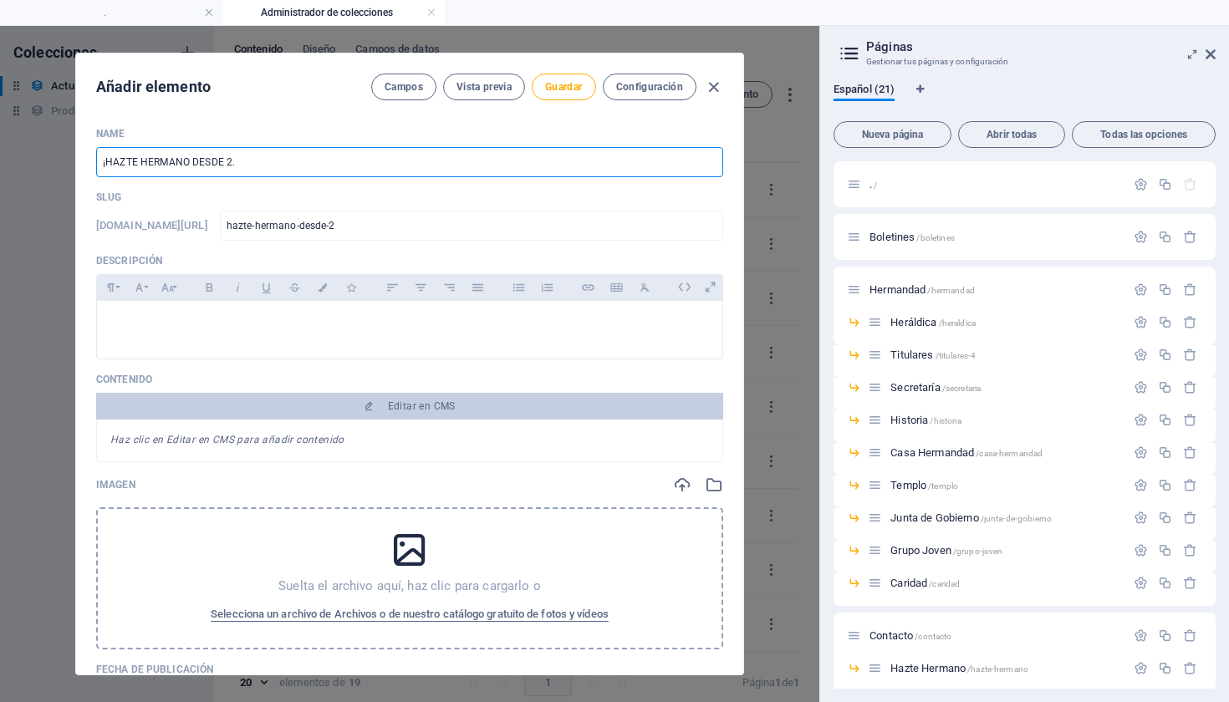
type input "hazte-hermano-desde-2-5"
type input "¡HAZTE HERMANO DESDE 2.5€ A"
type input "hazte-hermano-desde-2-5-a"
type input "¡HAZTE HERMANO DESDE 2.5€ AL"
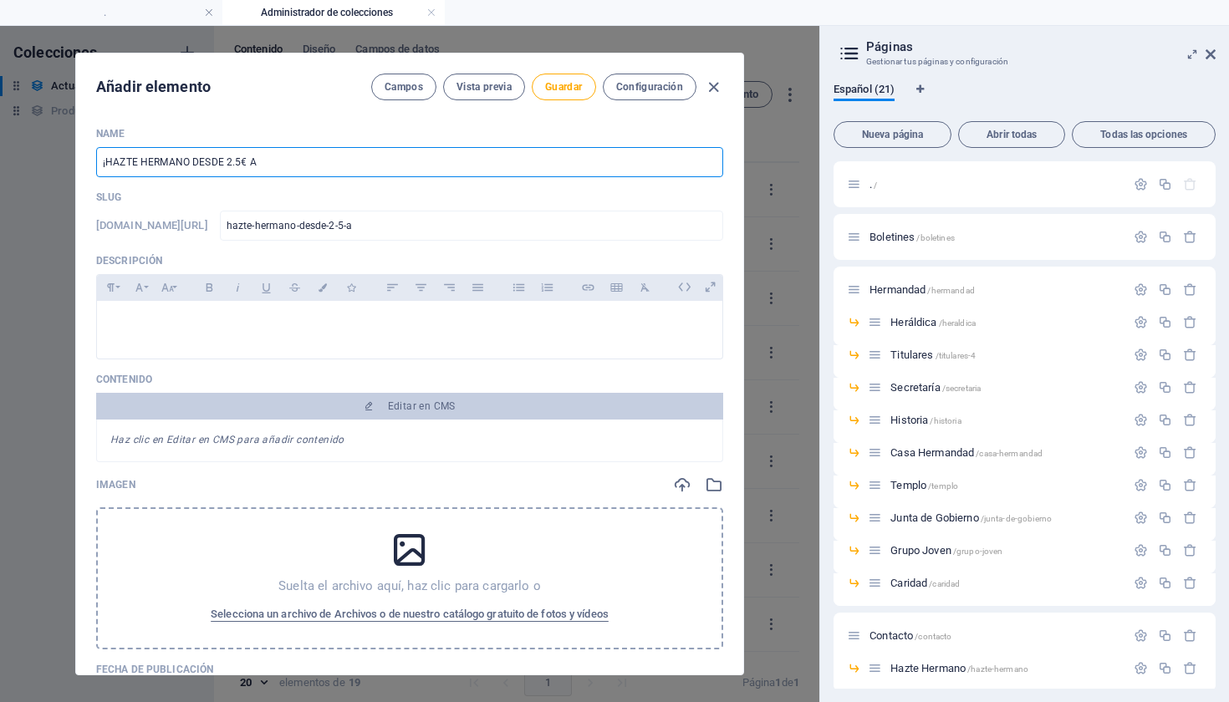
type input "hazte-hermano-desde-2-5-al"
type input "¡HAZTE HERMANO DESDE 2.5€ A"
type input "hazte-hermano-desde-2-5-a"
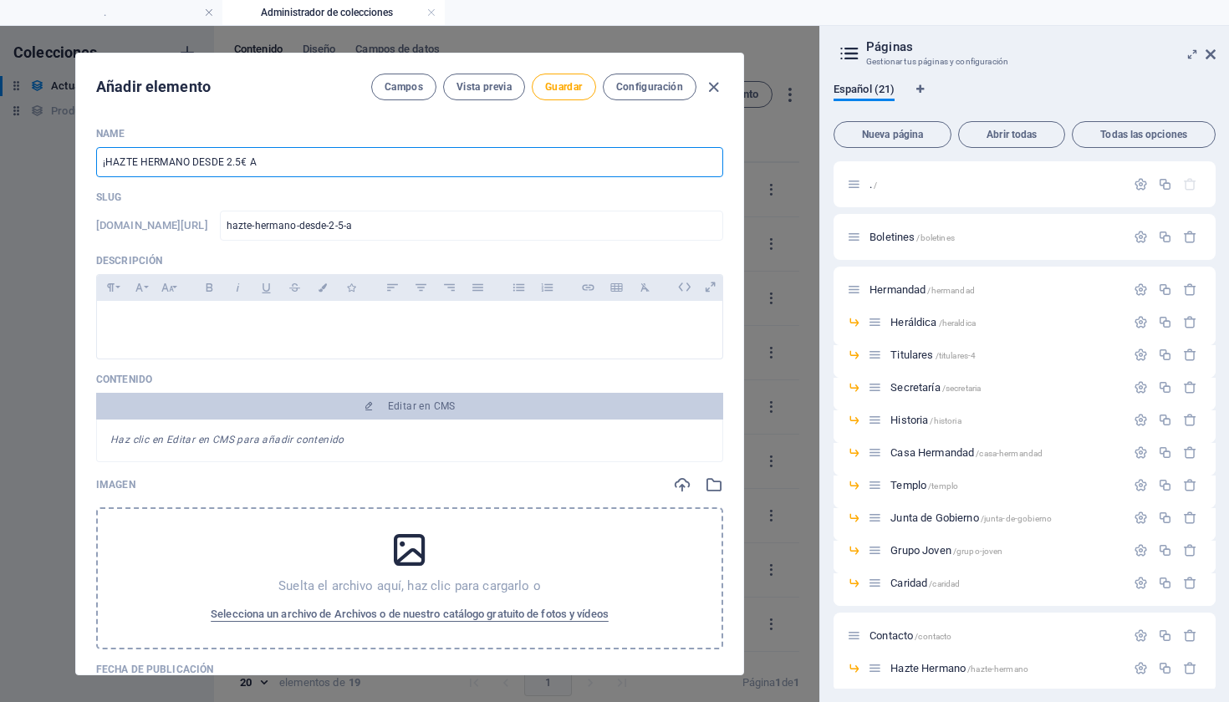
type input "¡HAZTE HERMANO DESDE 2.5€"
type input "hazte-hermano-desde-2-5"
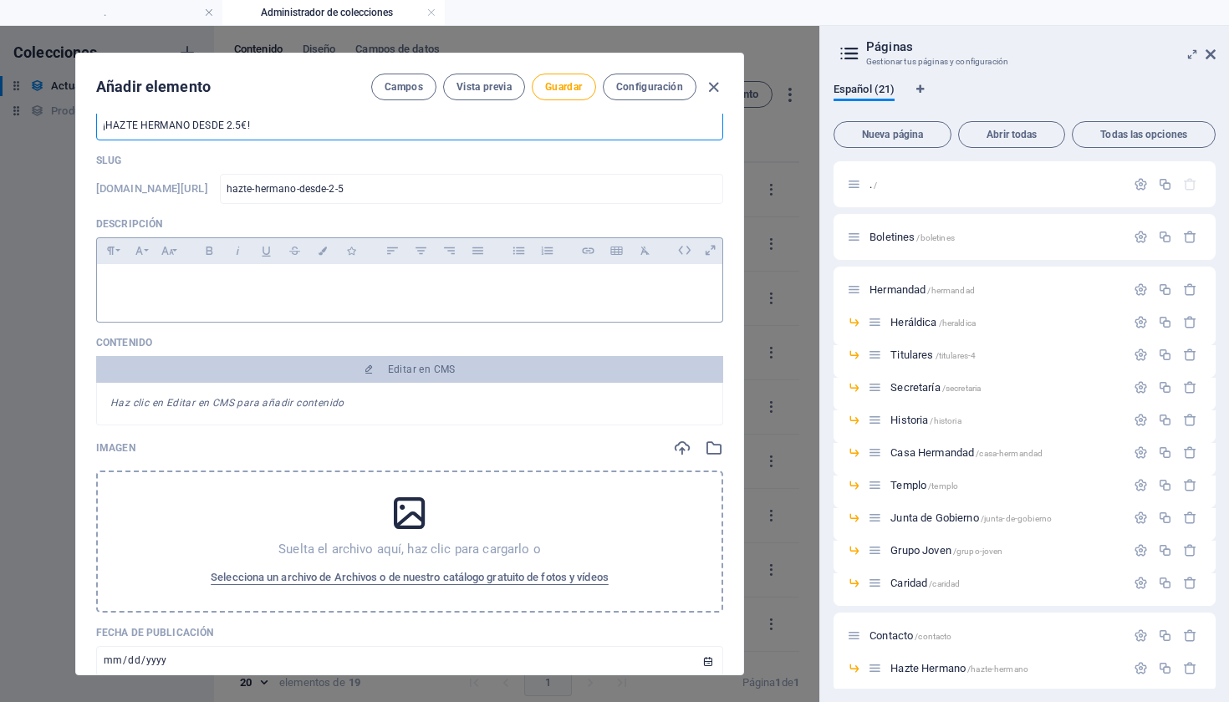
type input "¡HAZTE HERMANO DESDE 2.5€!"
click at [485, 273] on div at bounding box center [410, 289] width 626 height 50
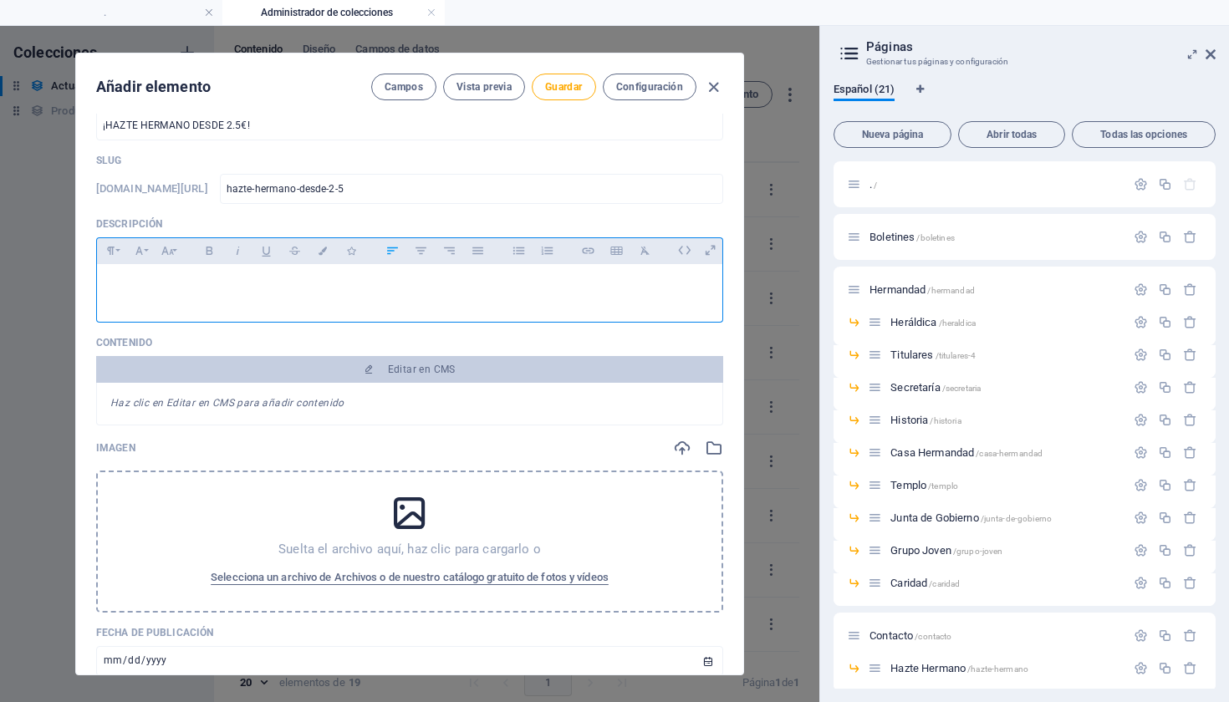
click at [411, 288] on p at bounding box center [409, 286] width 599 height 16
click at [411, 279] on p at bounding box center [409, 286] width 599 height 16
drag, startPoint x: 416, startPoint y: 295, endPoint x: 120, endPoint y: 261, distance: 297.2
click at [120, 261] on div "Paragraph Format Normal Heading 1 Heading 2 Heading 3 Heading 4 Heading 5 Headi…" at bounding box center [409, 279] width 627 height 85
click at [476, 252] on icon "button" at bounding box center [478, 251] width 14 height 20
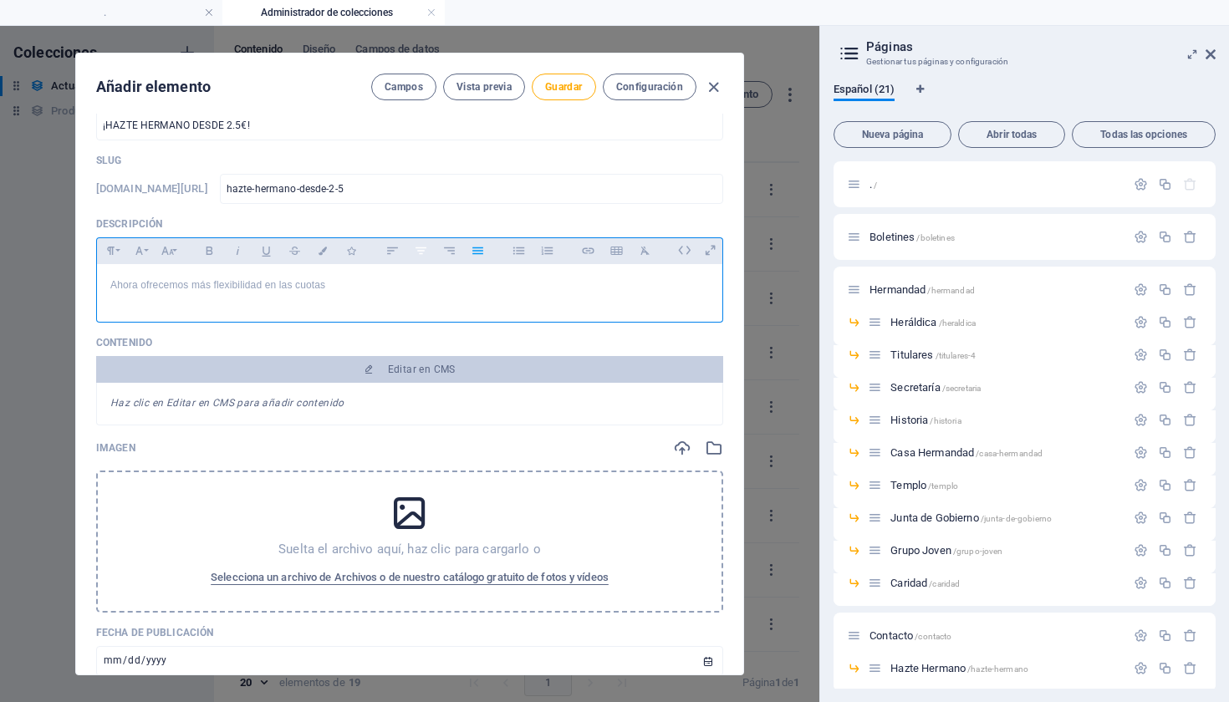
click at [426, 252] on icon "button" at bounding box center [421, 251] width 14 height 20
click at [476, 253] on icon "button" at bounding box center [478, 251] width 14 height 20
click at [142, 248] on icon "button" at bounding box center [139, 251] width 14 height 20
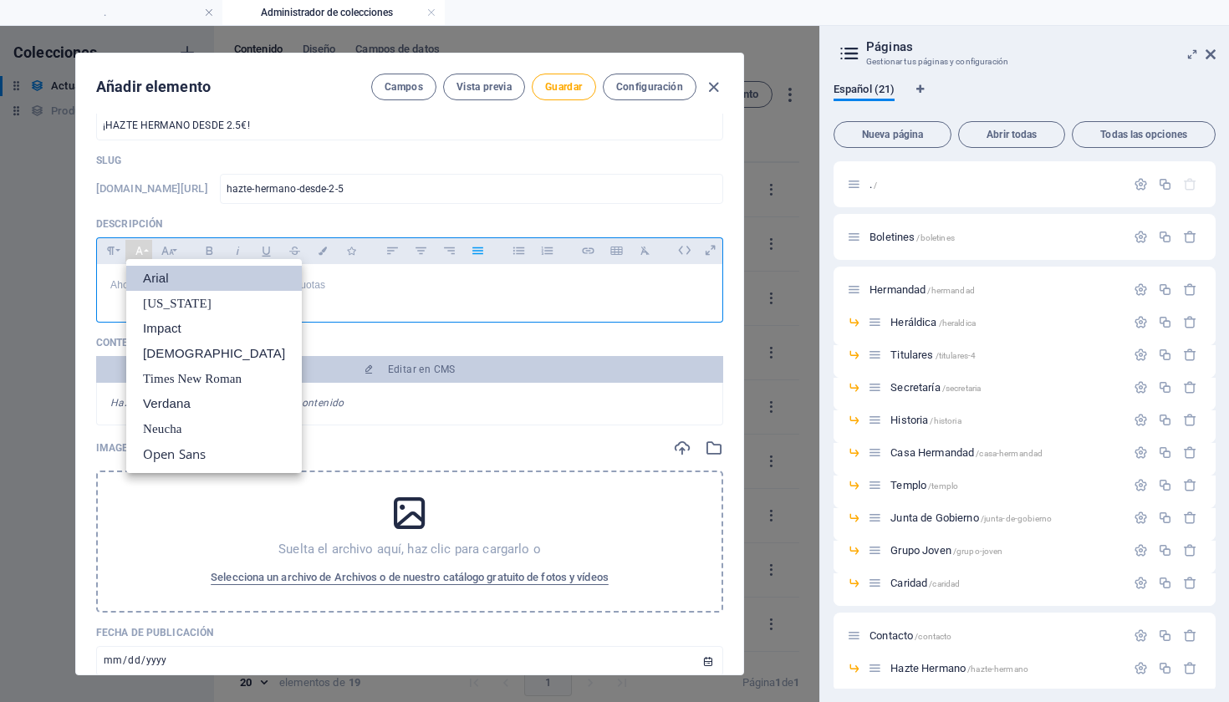
click at [192, 279] on link "Arial" at bounding box center [214, 278] width 176 height 25
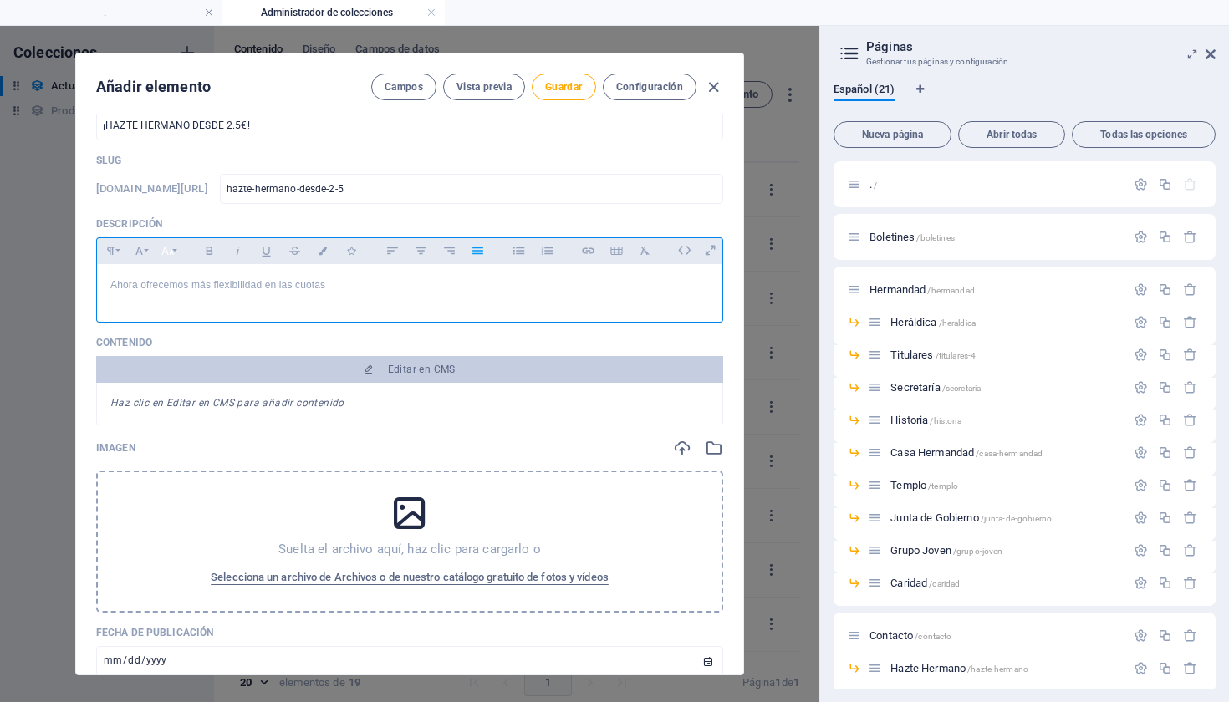
click at [170, 248] on icon "button" at bounding box center [168, 251] width 14 height 20
click at [180, 290] on link "14" at bounding box center [185, 284] width 60 height 25
click at [170, 253] on icon "button" at bounding box center [167, 251] width 13 height 8
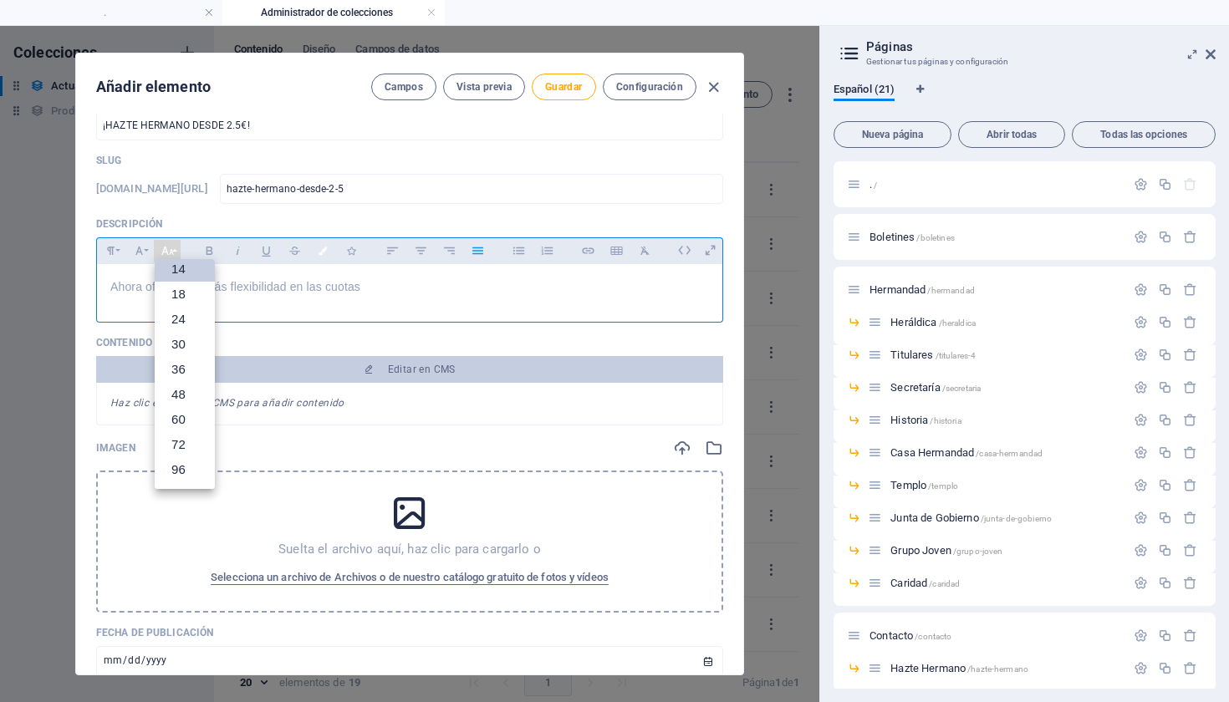
click at [321, 248] on icon "button" at bounding box center [323, 251] width 14 height 8
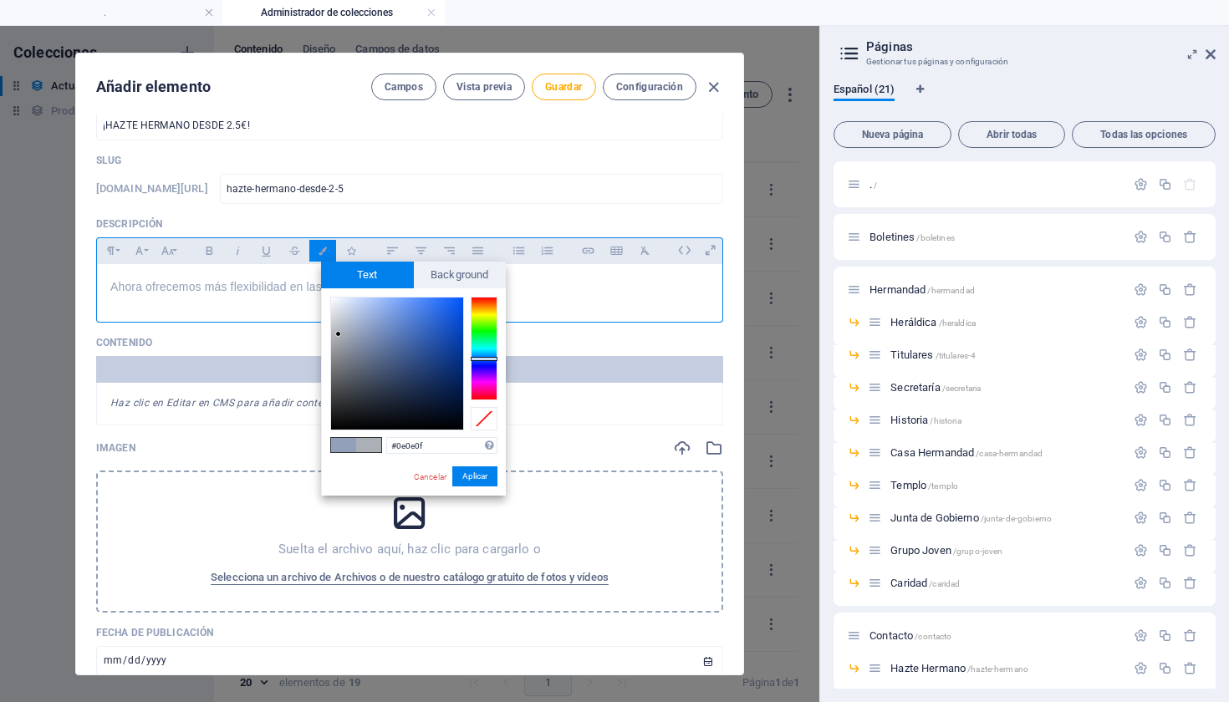
type input "#000000"
drag, startPoint x: 339, startPoint y: 334, endPoint x: 333, endPoint y: 514, distance: 179.9
click at [333, 514] on body "[DOMAIN_NAME] . Administrador de colecciones Favoritos Elementos Columnas Conte…" at bounding box center [614, 351] width 1229 height 702
click at [472, 480] on button "Aplicar" at bounding box center [474, 477] width 45 height 20
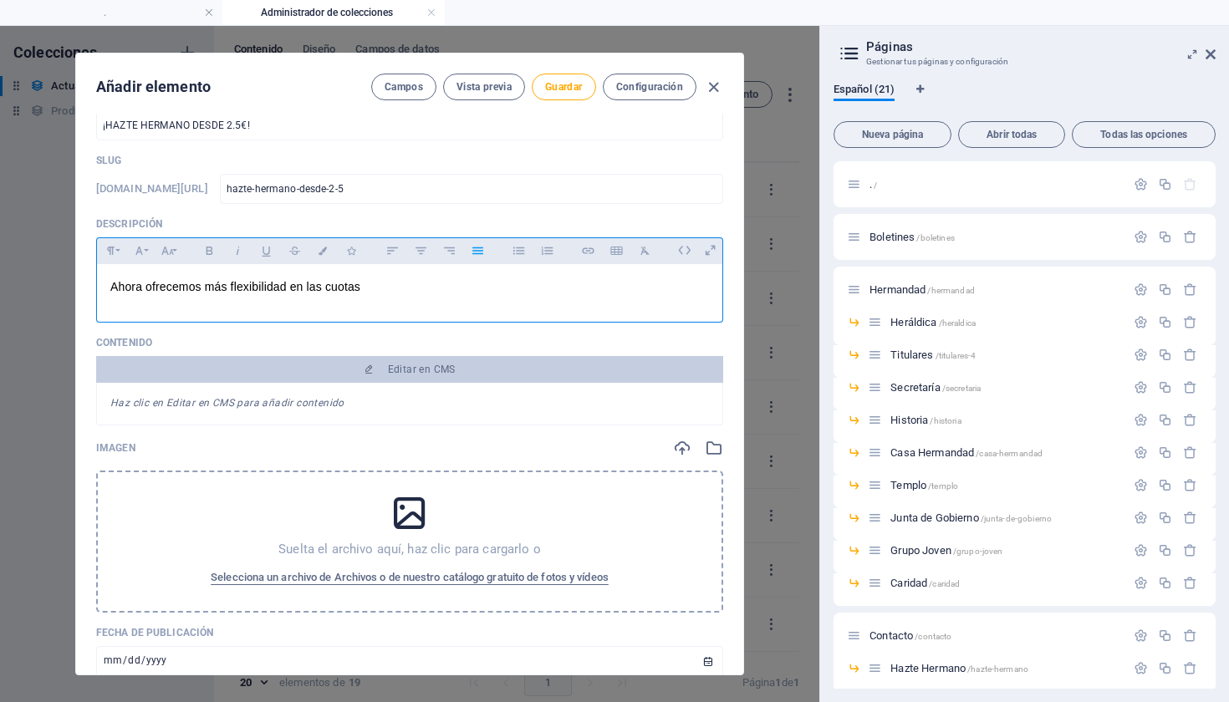
scroll to position [64, 0]
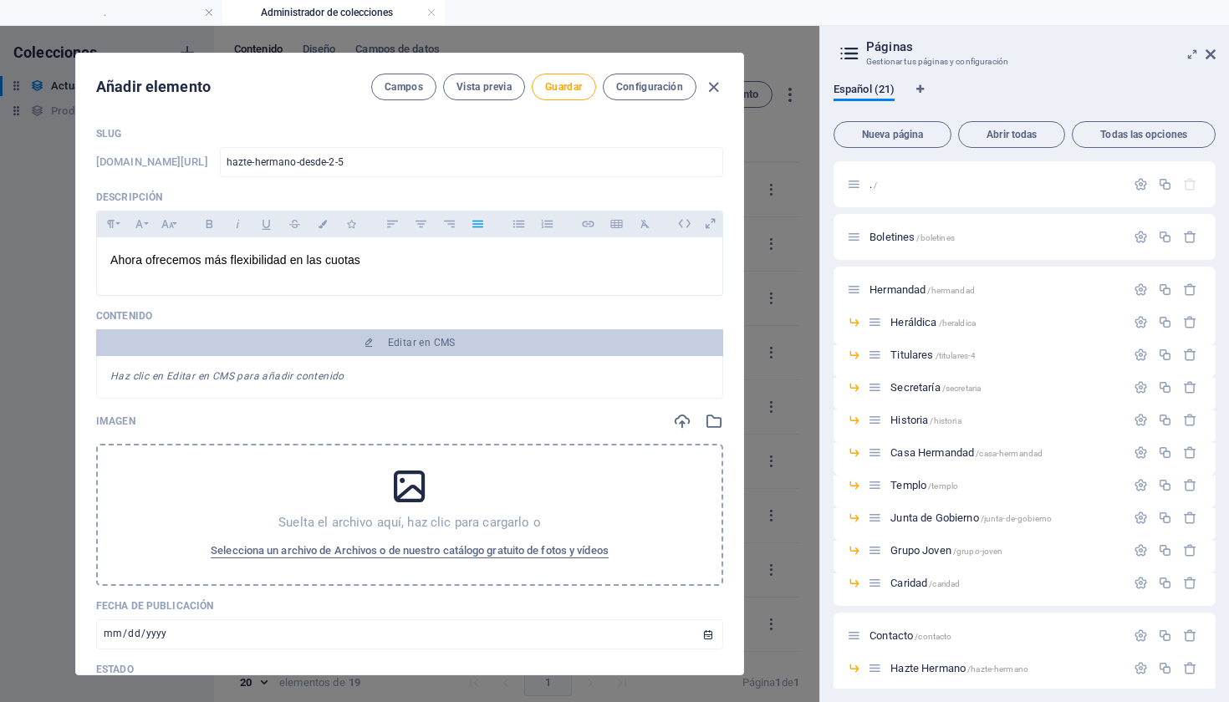
click at [445, 364] on div "Haz clic en Editar en CMS para añadir contenido" at bounding box center [409, 377] width 627 height 43
click at [567, 81] on span "Guardar" at bounding box center [563, 86] width 37 height 13
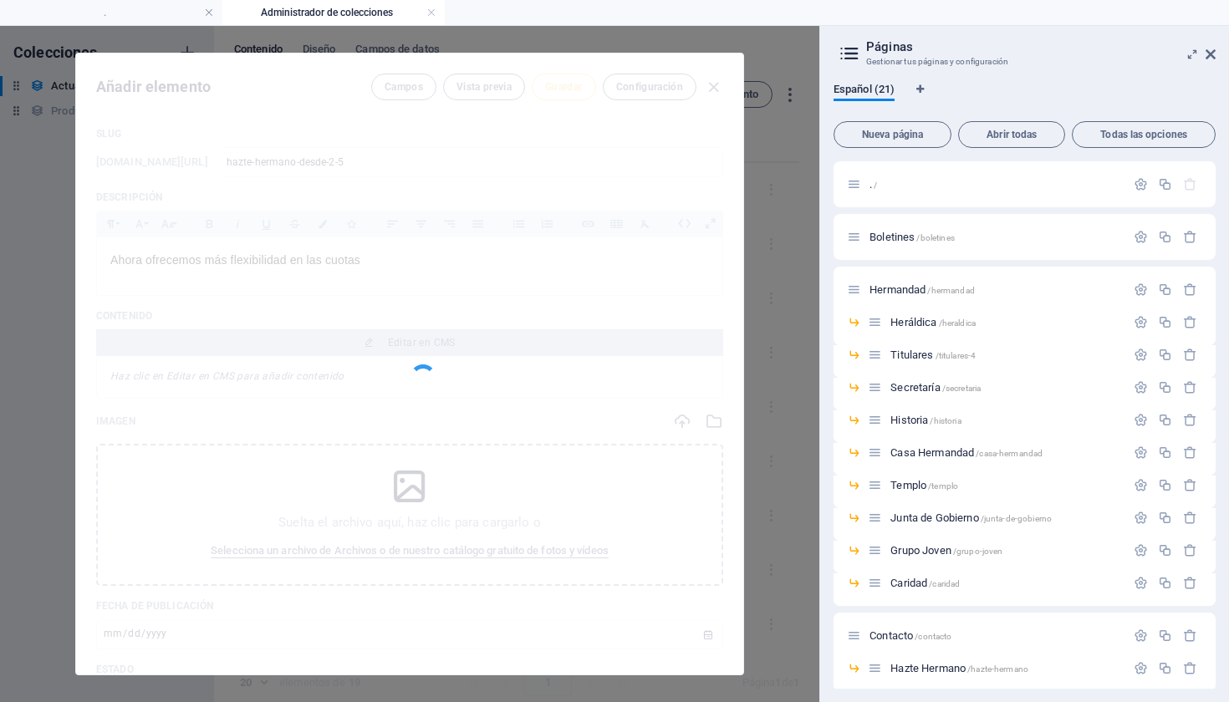
type input "hazte-hermano-desde-2-5"
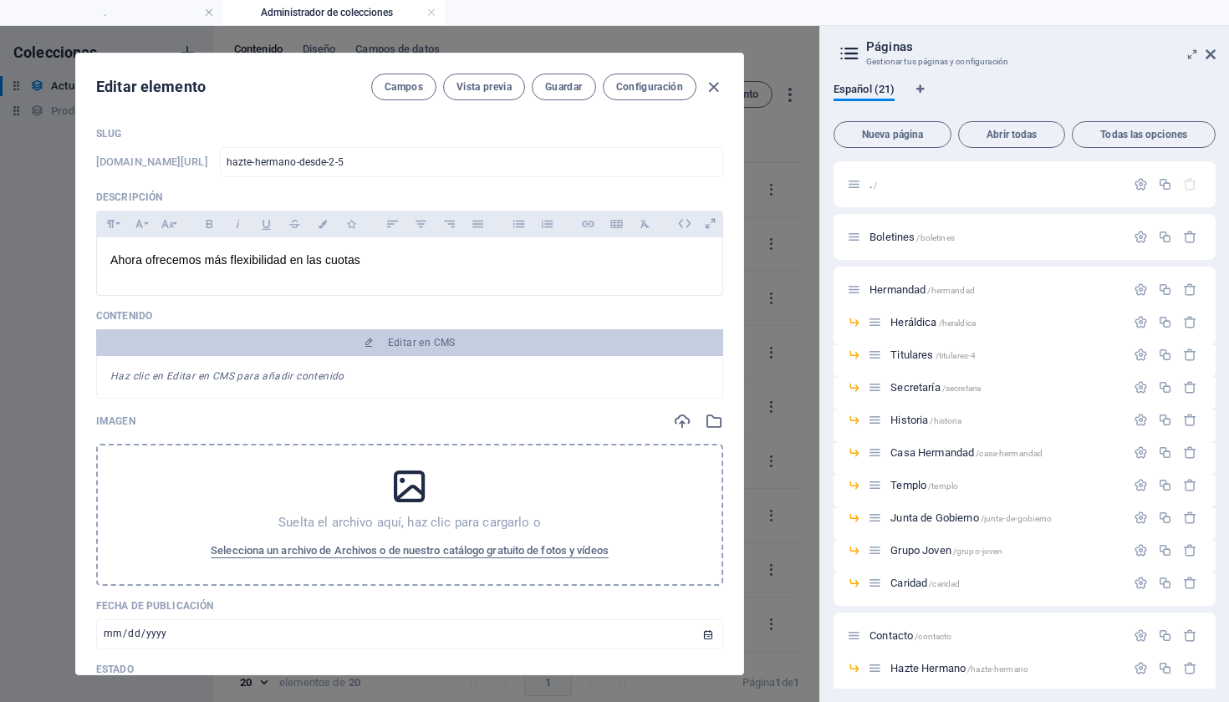
click at [421, 515] on p "Suelta el archivo aquí, haz clic para cargarlo o" at bounding box center [409, 522] width 263 height 17
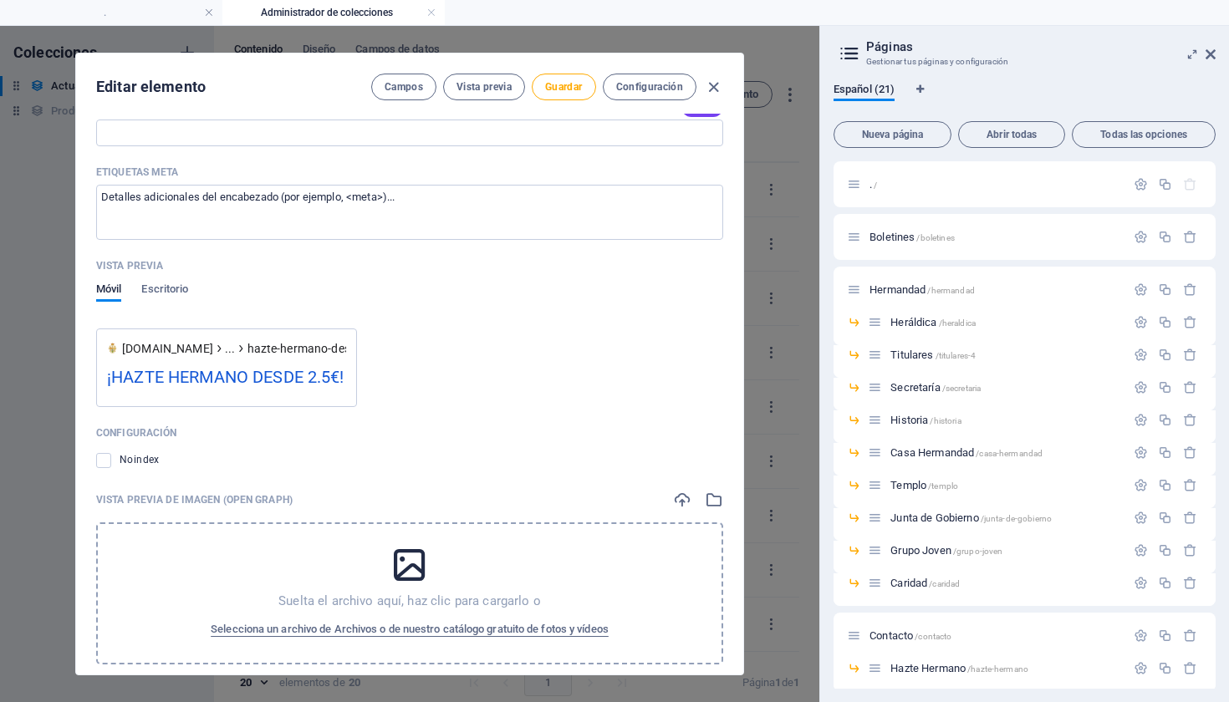
scroll to position [1205, 0]
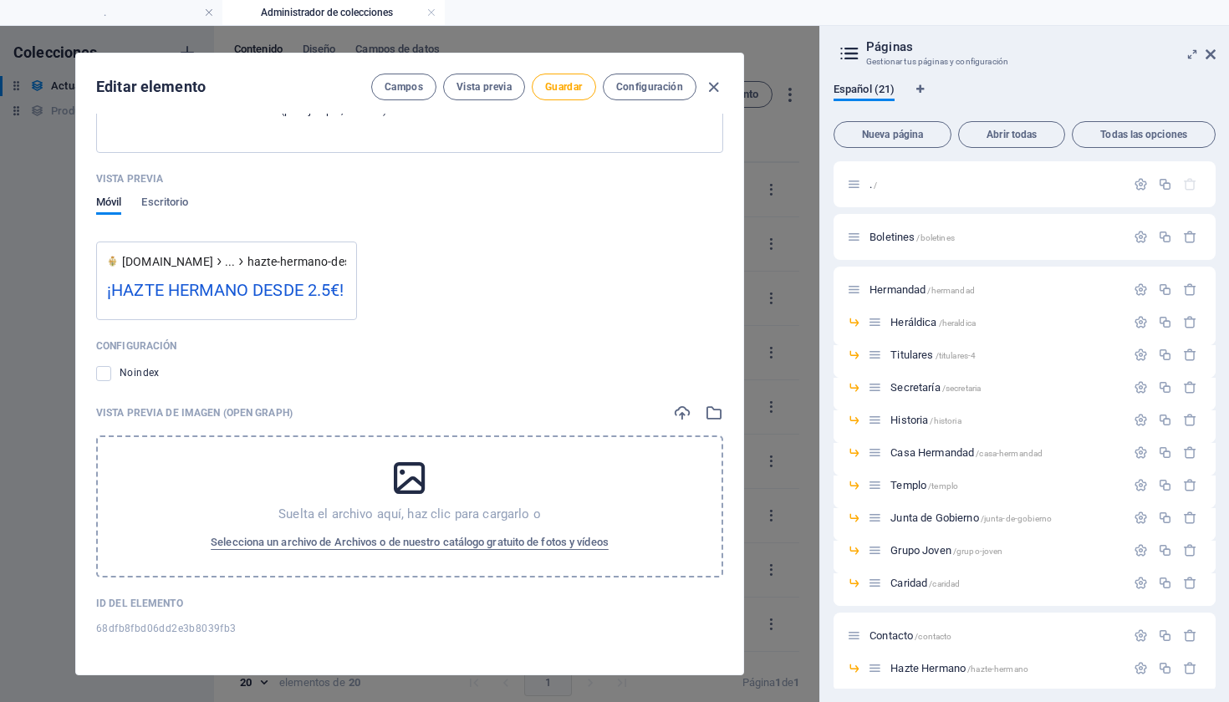
click at [408, 490] on icon at bounding box center [410, 478] width 42 height 42
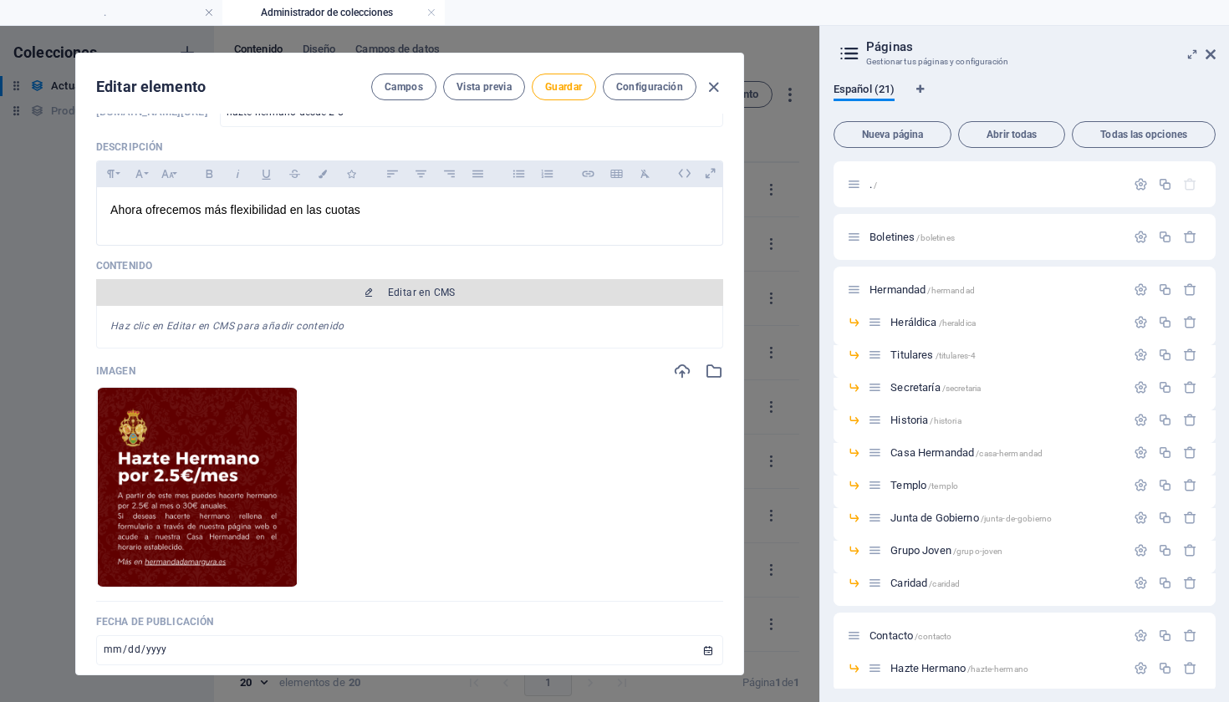
scroll to position [114, 0]
click at [459, 289] on span "Editar en CMS" at bounding box center [410, 292] width 614 height 13
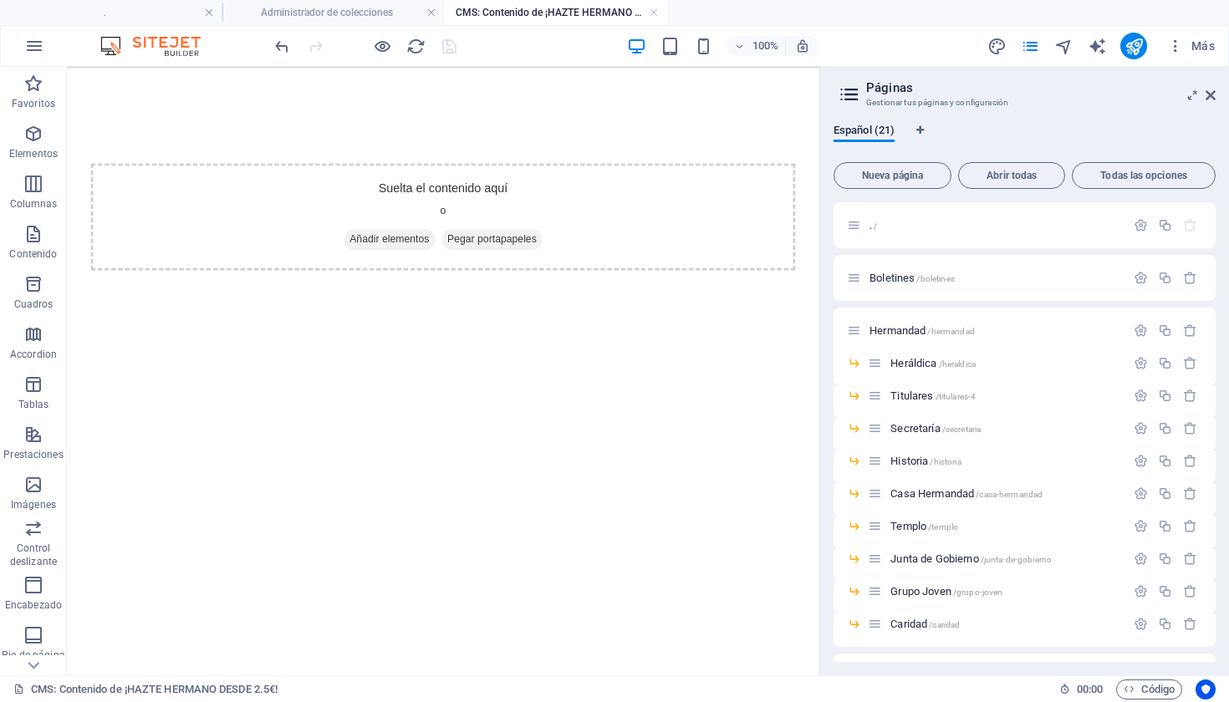
scroll to position [0, 0]
click at [448, 253] on span "Añadir elementos" at bounding box center [426, 258] width 102 height 23
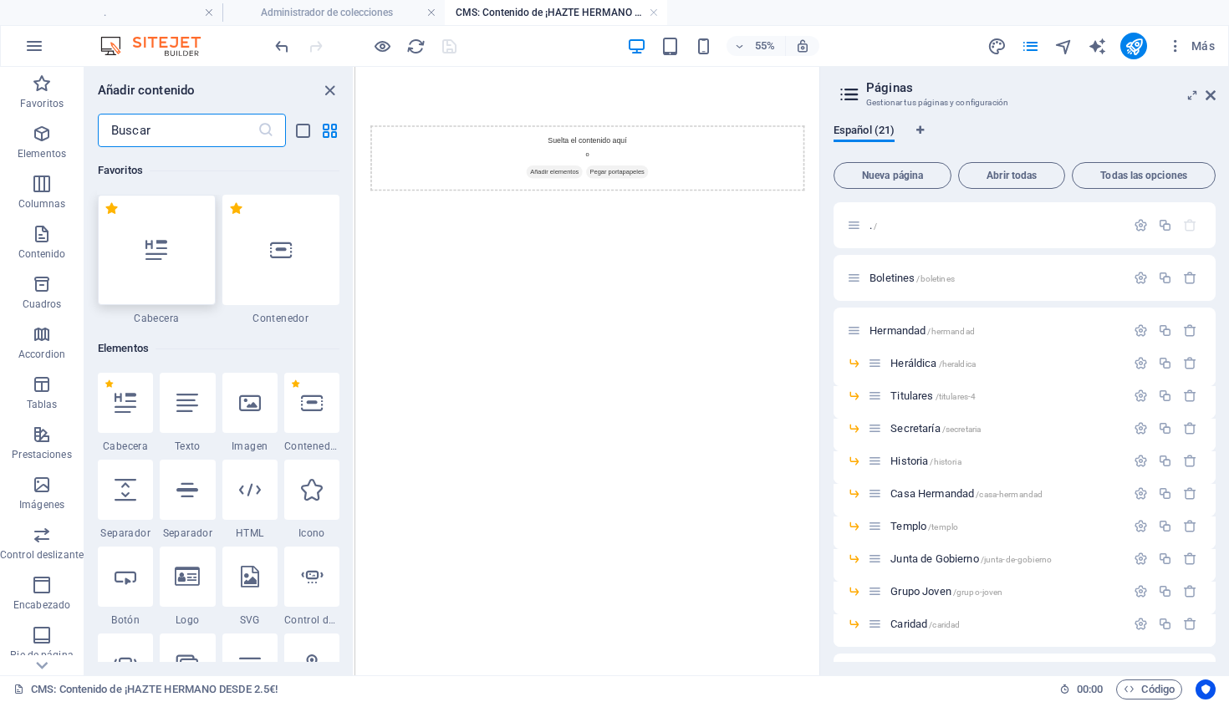
click at [205, 268] on div at bounding box center [156, 250] width 117 height 110
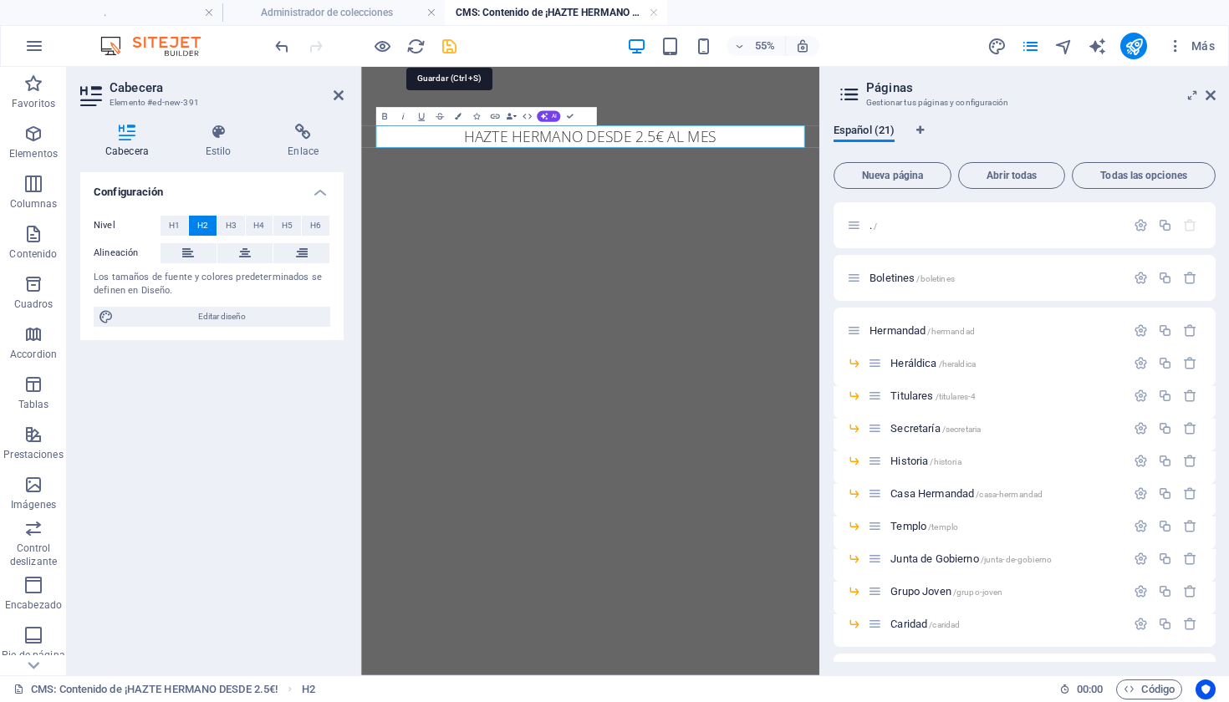
click at [443, 51] on icon "save" at bounding box center [449, 46] width 19 height 19
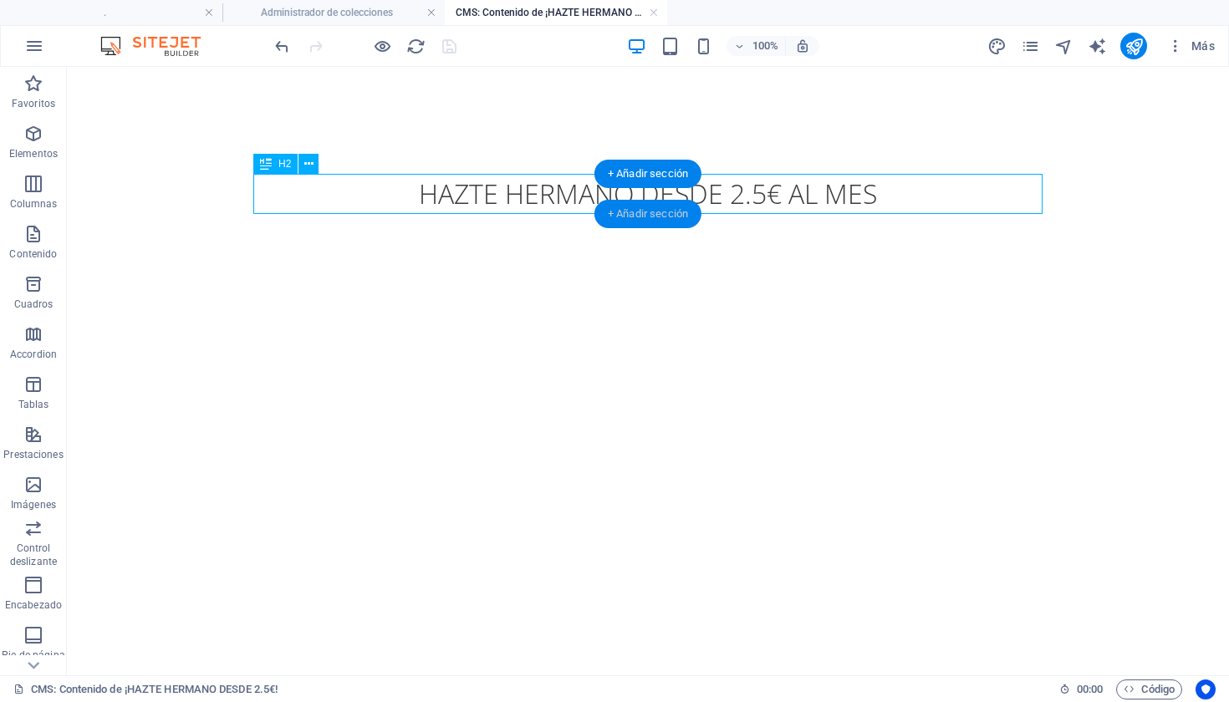
click at [636, 221] on div "+ Añadir sección" at bounding box center [648, 214] width 107 height 28
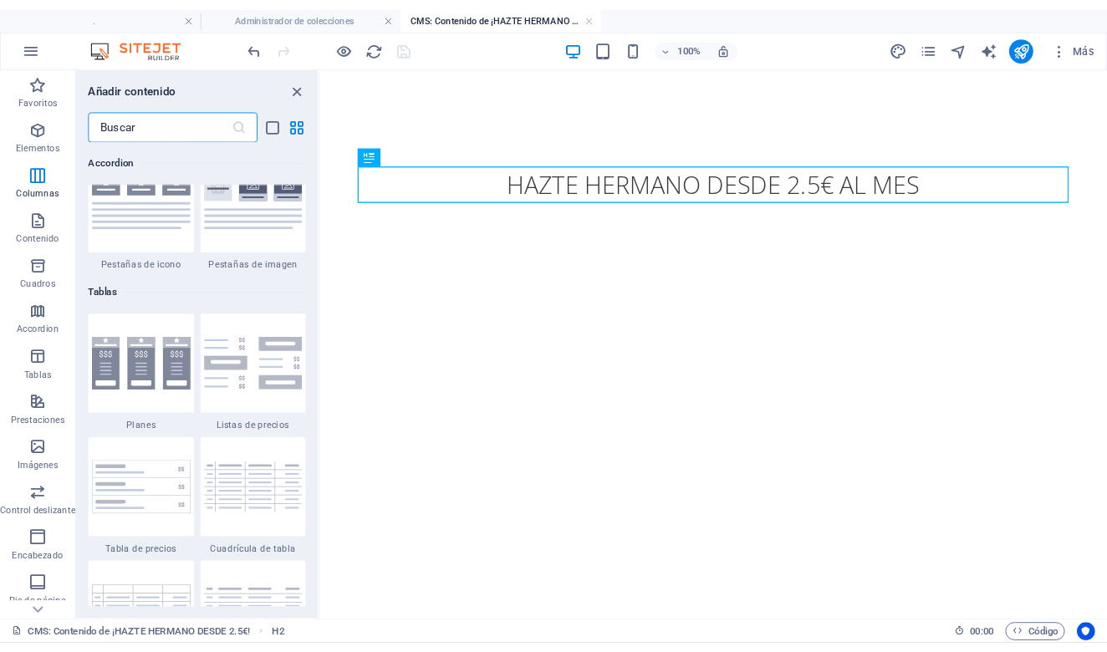
scroll to position [5641, 0]
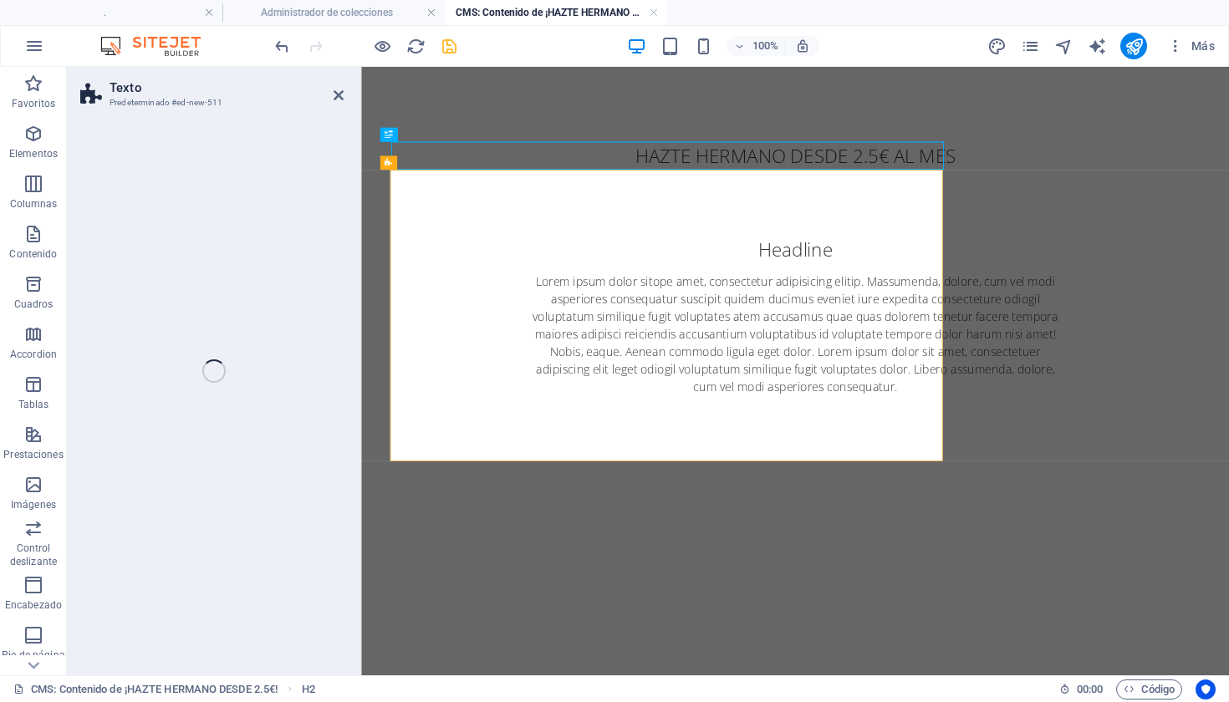
select select "preset-text-v2-default"
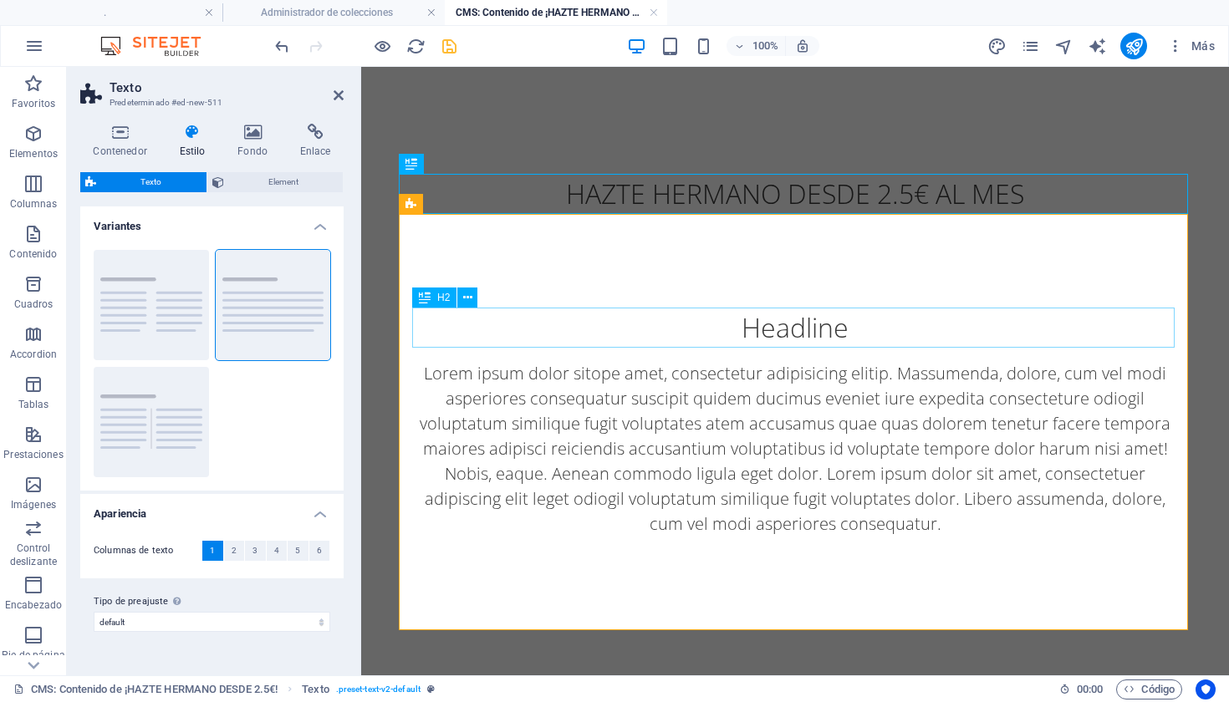
click at [877, 320] on div "Headline" at bounding box center [795, 328] width 763 height 40
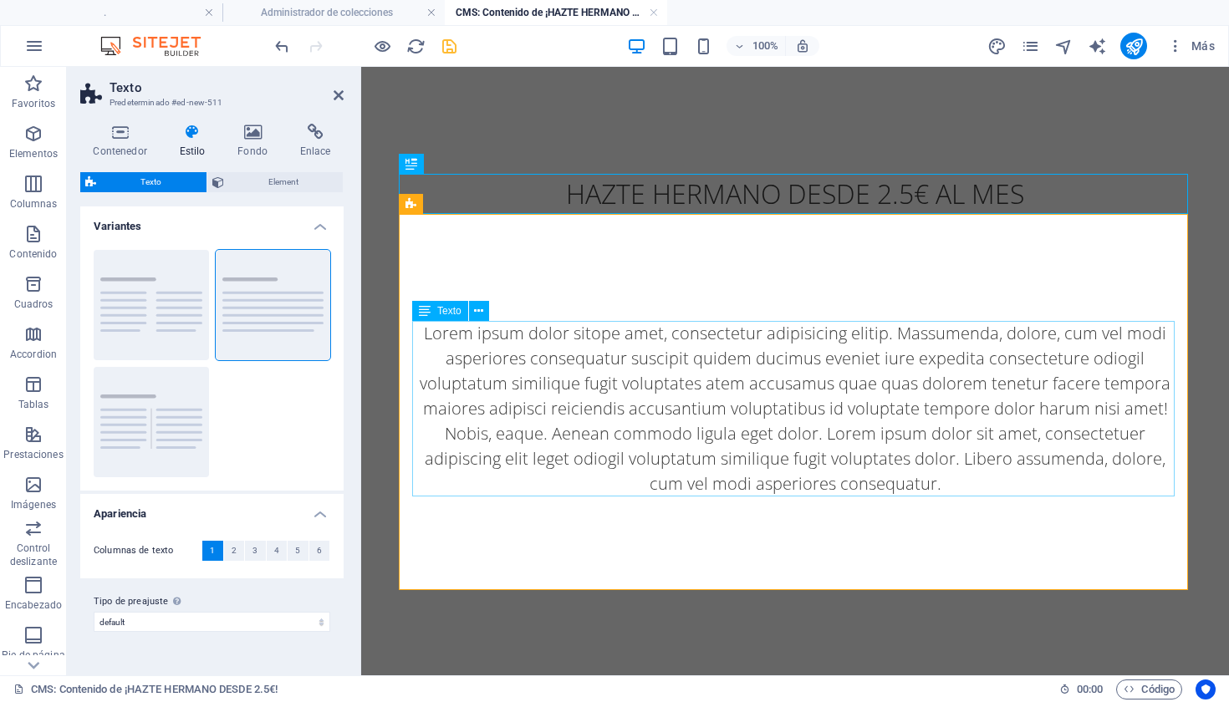
click at [845, 397] on div "Lorem ipsum dolor sitope amet, consectetur adipisicing elitip. Massumenda, dolo…" at bounding box center [795, 409] width 763 height 176
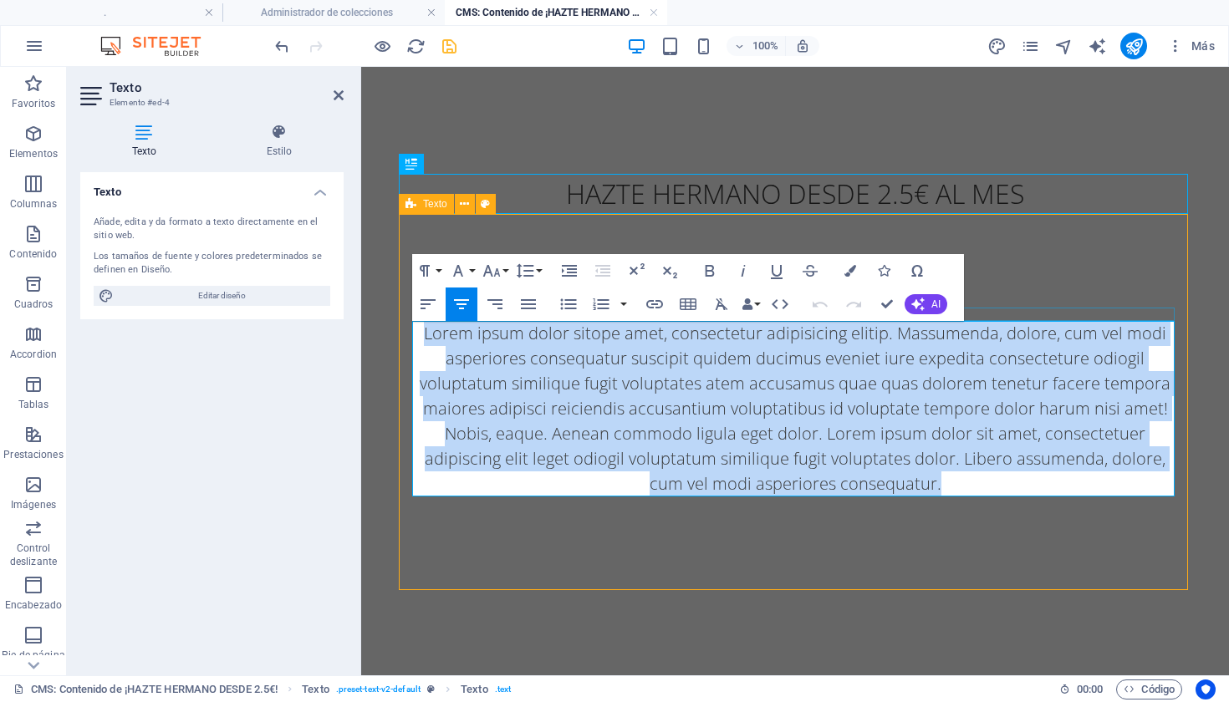
drag, startPoint x: 953, startPoint y: 477, endPoint x: 417, endPoint y: 316, distance: 559.8
click at [417, 316] on div "Lorem ipsum dolor sitope amet, consectetur adipisicing elitip. Massumenda, dolo…" at bounding box center [795, 402] width 789 height 376
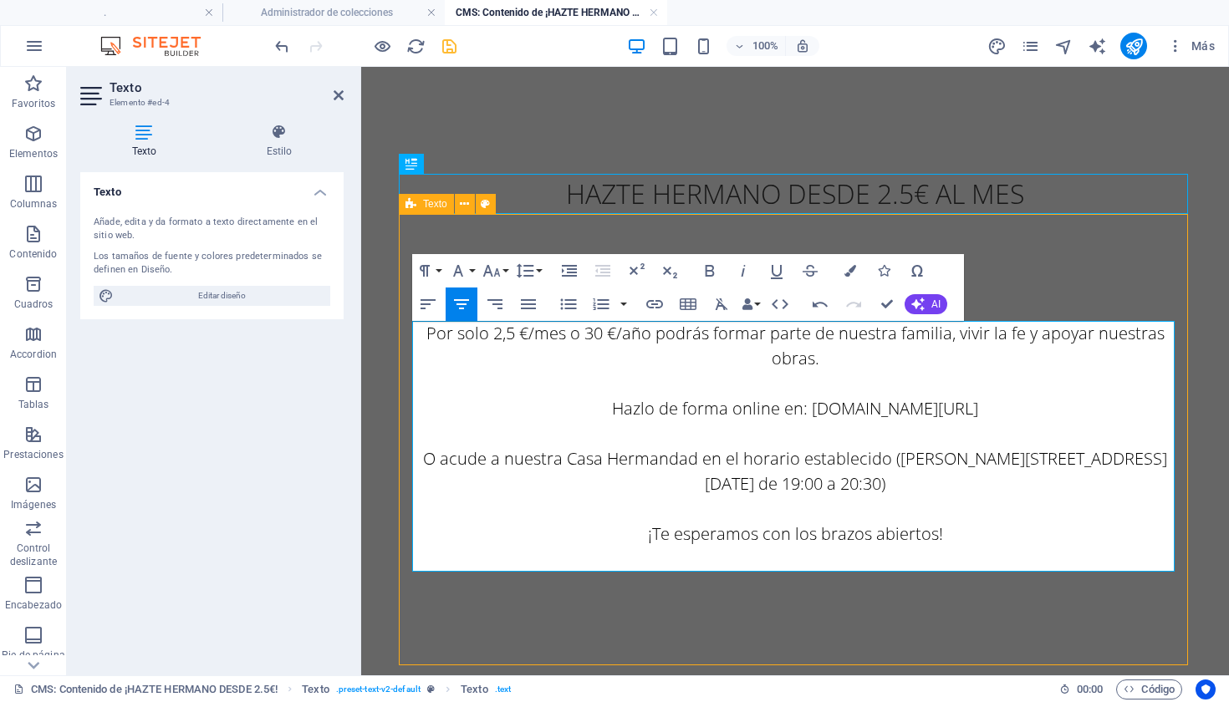
click at [697, 389] on p "Por solo 2,5 €/mes o 30 €/año podrás formar parte de nuestra familia, vivir la …" at bounding box center [795, 446] width 763 height 251
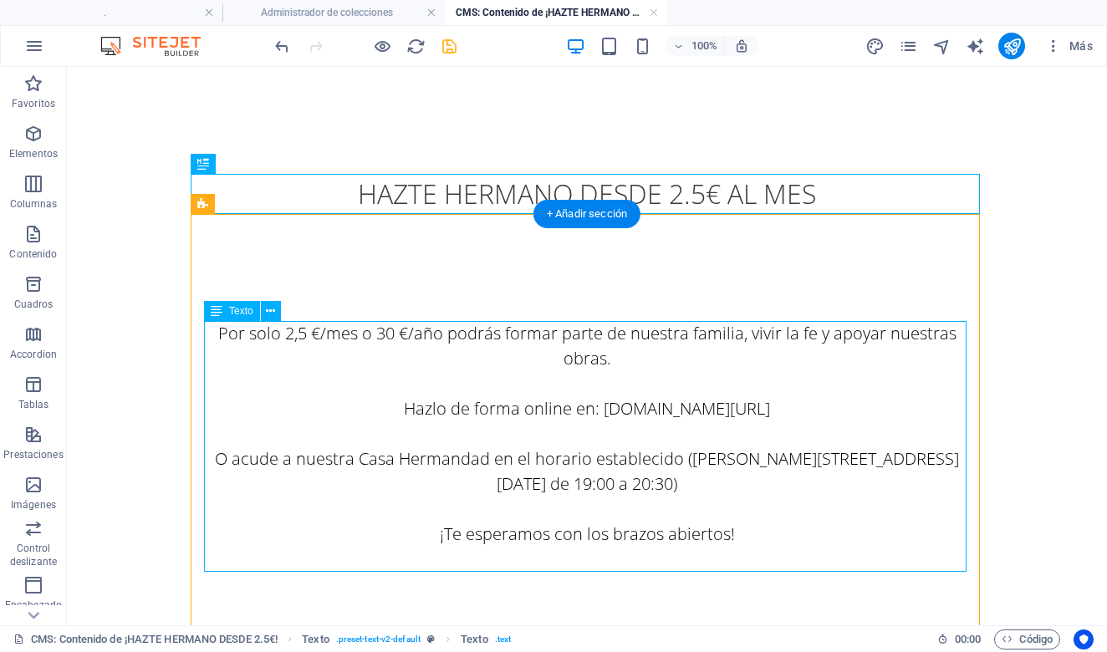
click at [629, 350] on div "Por solo 2,5 €/mes o 30 €/año podrás formar parte de nuestra familia, vivir la …" at bounding box center [587, 446] width 763 height 251
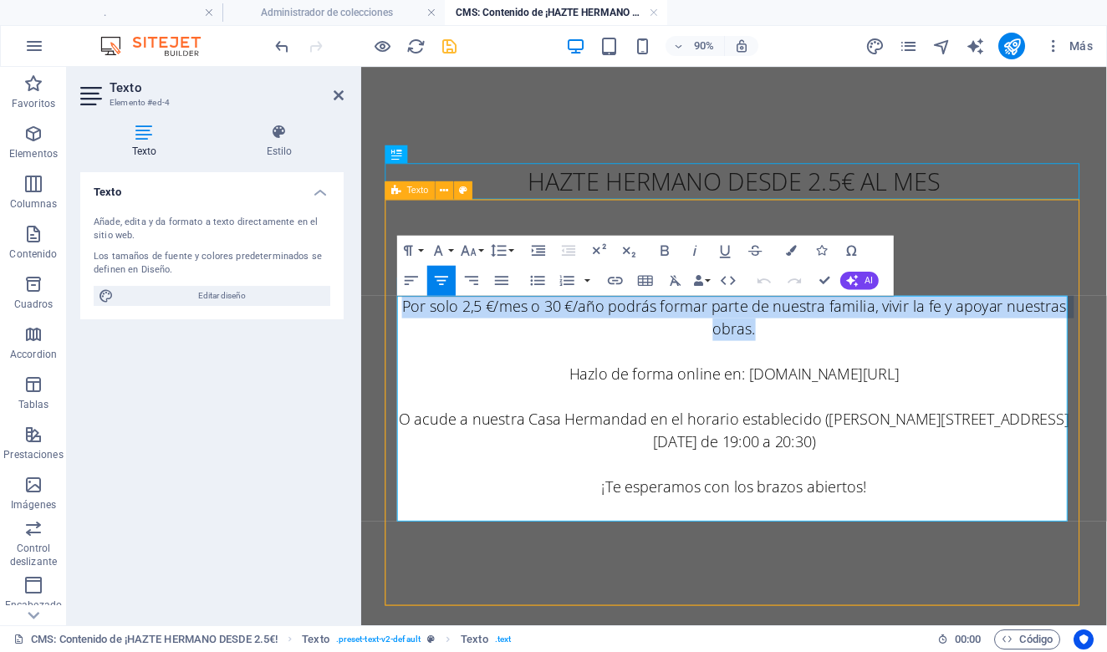
drag, startPoint x: 818, startPoint y: 366, endPoint x: 390, endPoint y: 324, distance: 430.3
click at [390, 324] on div "Por solo 2,5 €/mes o 30 €/año podrás formar parte de nuestra familia, vivir la …" at bounding box center [775, 440] width 775 height 452
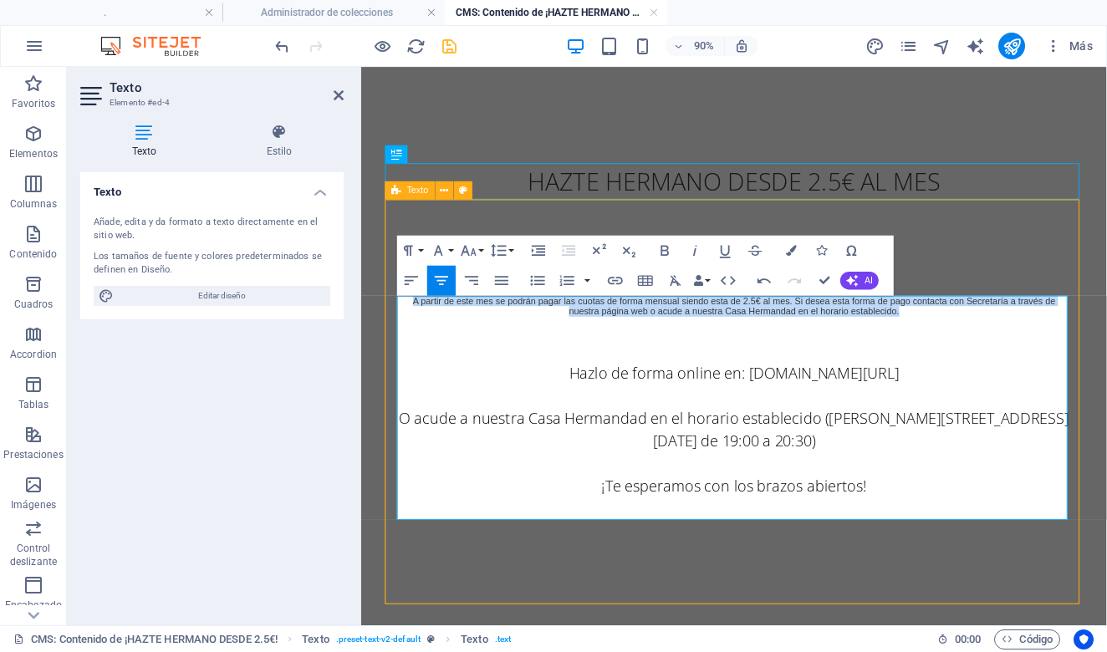
drag, startPoint x: 971, startPoint y: 341, endPoint x: 395, endPoint y: 304, distance: 577.4
click at [395, 304] on div "A partir de este mes se podrán pagar las cuotas de forma mensual siendo esta de…" at bounding box center [775, 439] width 775 height 450
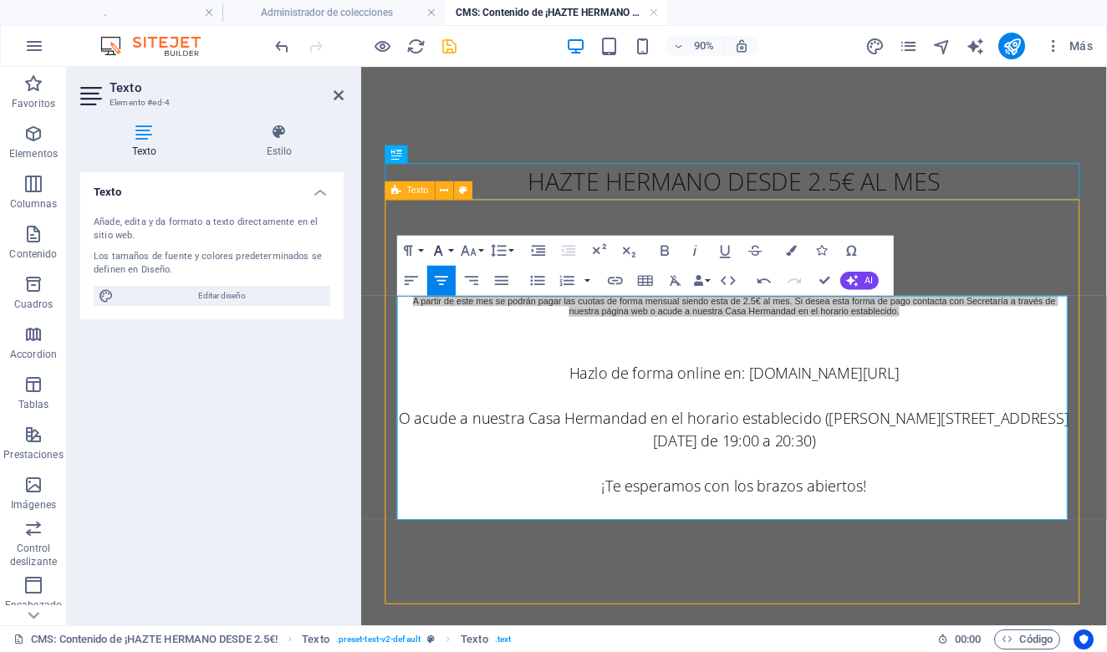
click at [452, 254] on button "Font Family" at bounding box center [441, 251] width 28 height 30
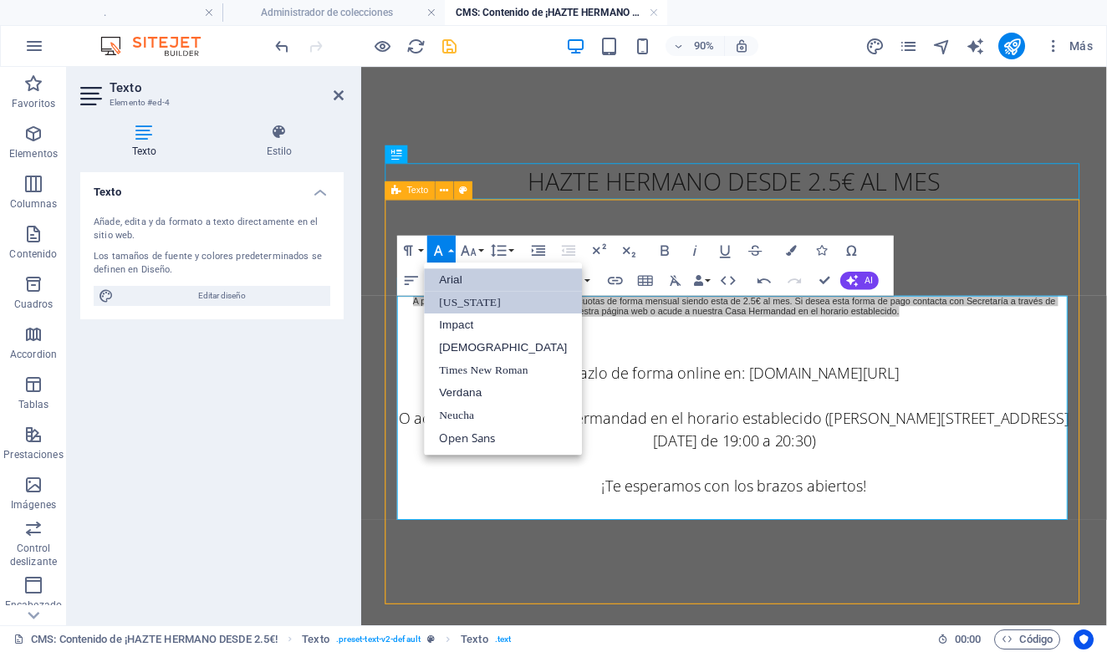
scroll to position [0, 0]
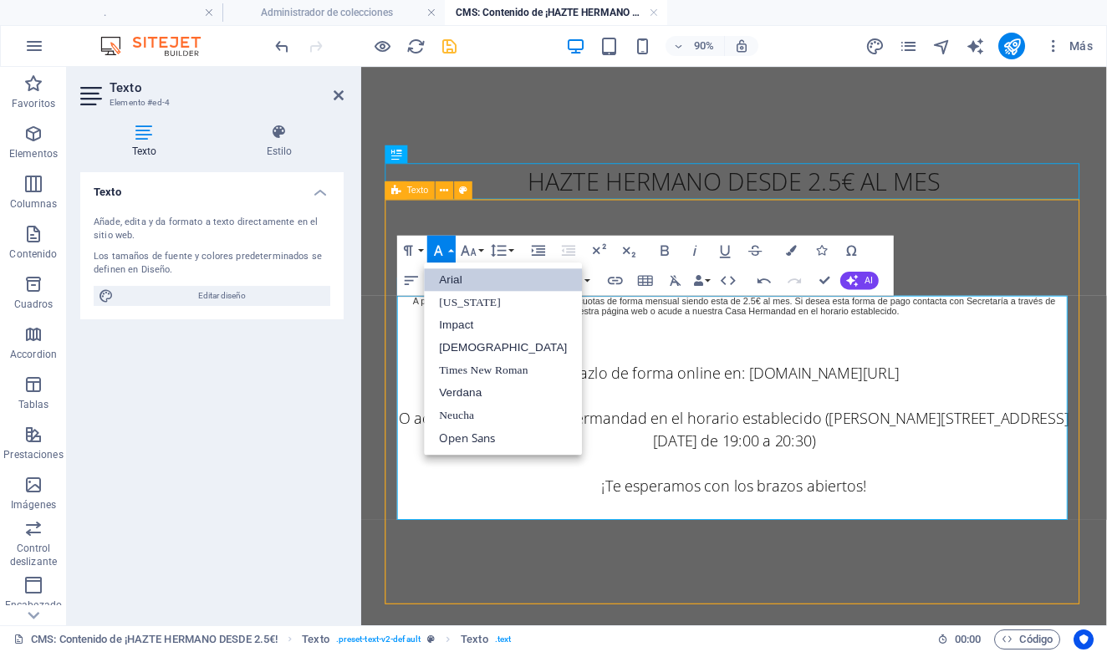
click at [786, 516] on p "Hazlo de forma online en: [DOMAIN_NAME][URL] O acude a nuestra Casa Hermandad e…" at bounding box center [775, 458] width 748 height 226
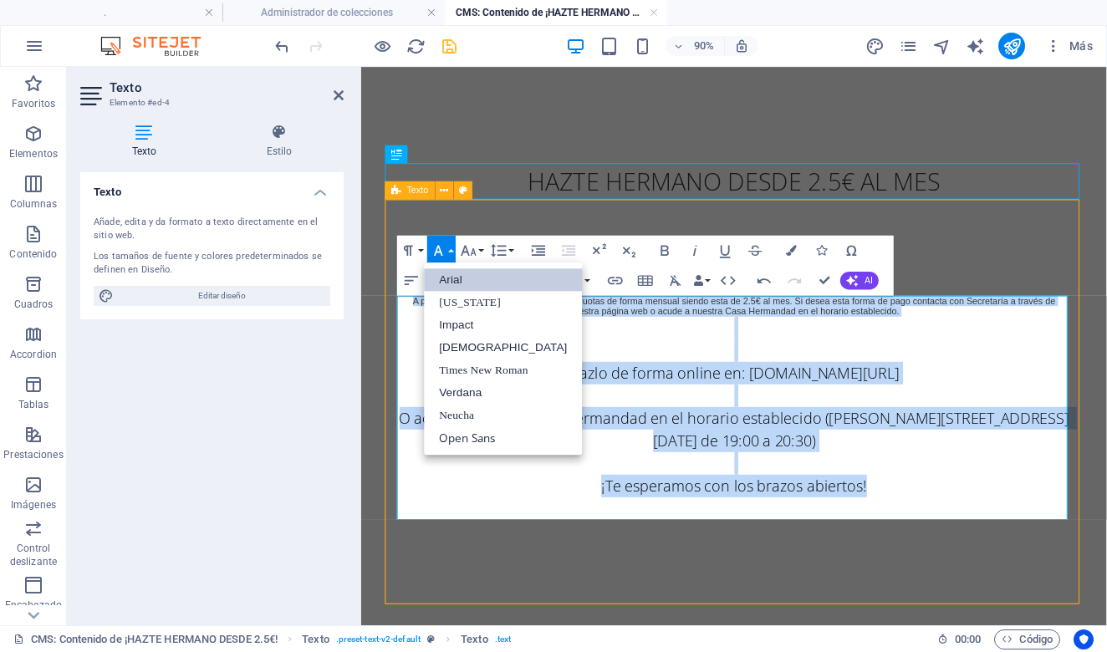
drag, startPoint x: 963, startPoint y: 536, endPoint x: 406, endPoint y: 292, distance: 608.1
click at [406, 292] on div "A partir de este mes se podrán pagar las cuotas de forma mensual siendo esta de…" at bounding box center [775, 439] width 775 height 450
click at [471, 284] on link "Arial" at bounding box center [504, 279] width 158 height 23
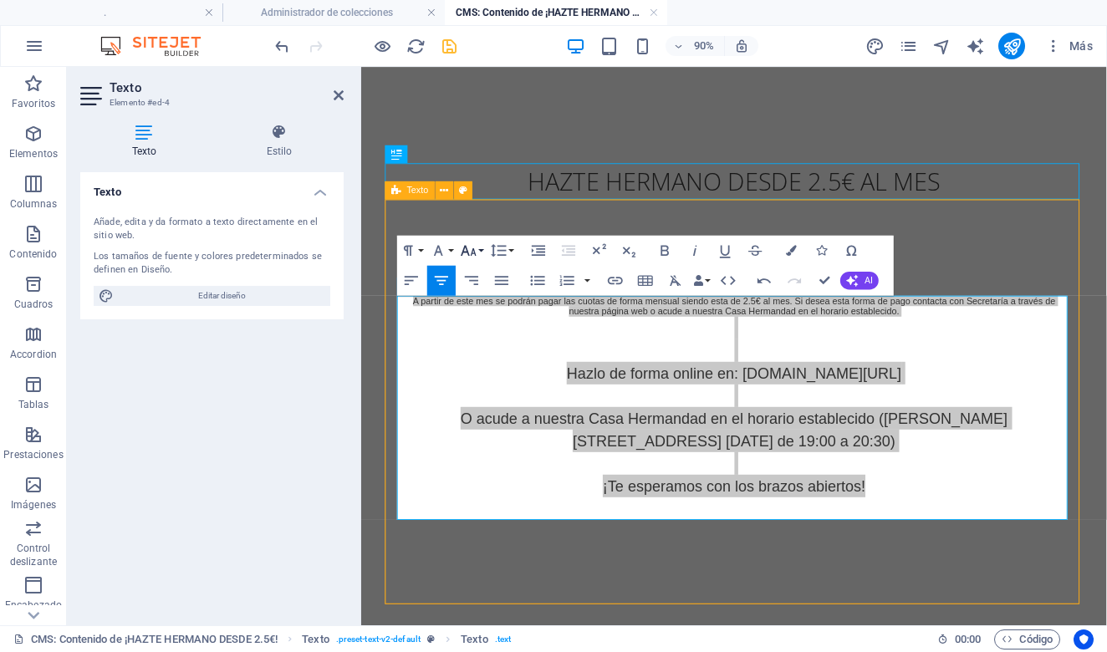
click at [469, 245] on icon "button" at bounding box center [469, 251] width 18 height 18
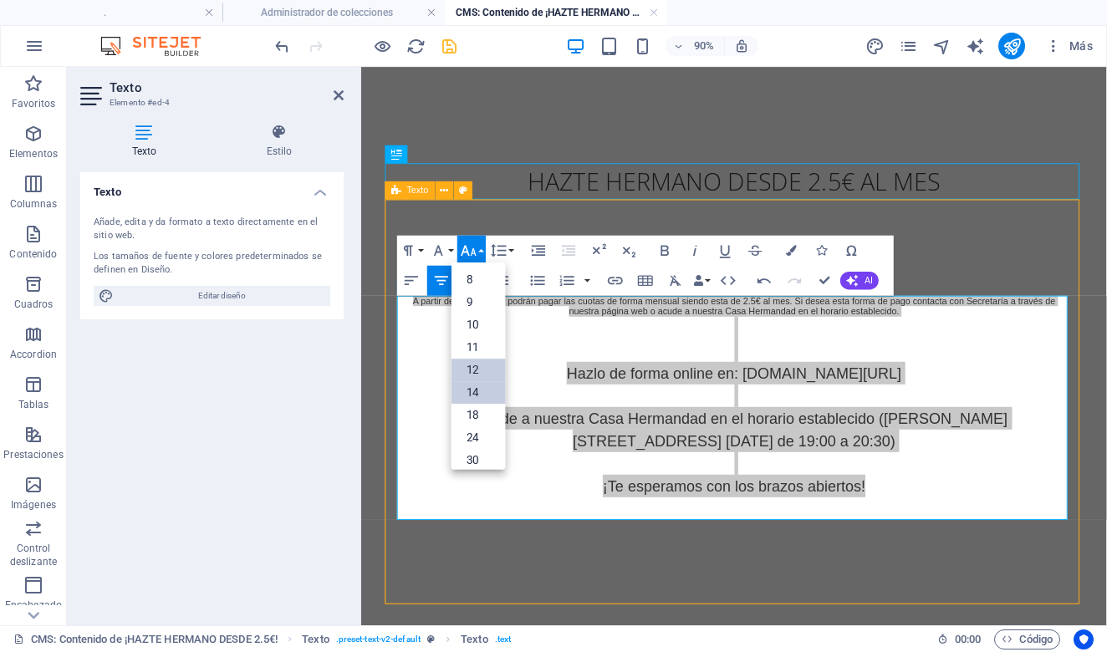
scroll to position [120, 0]
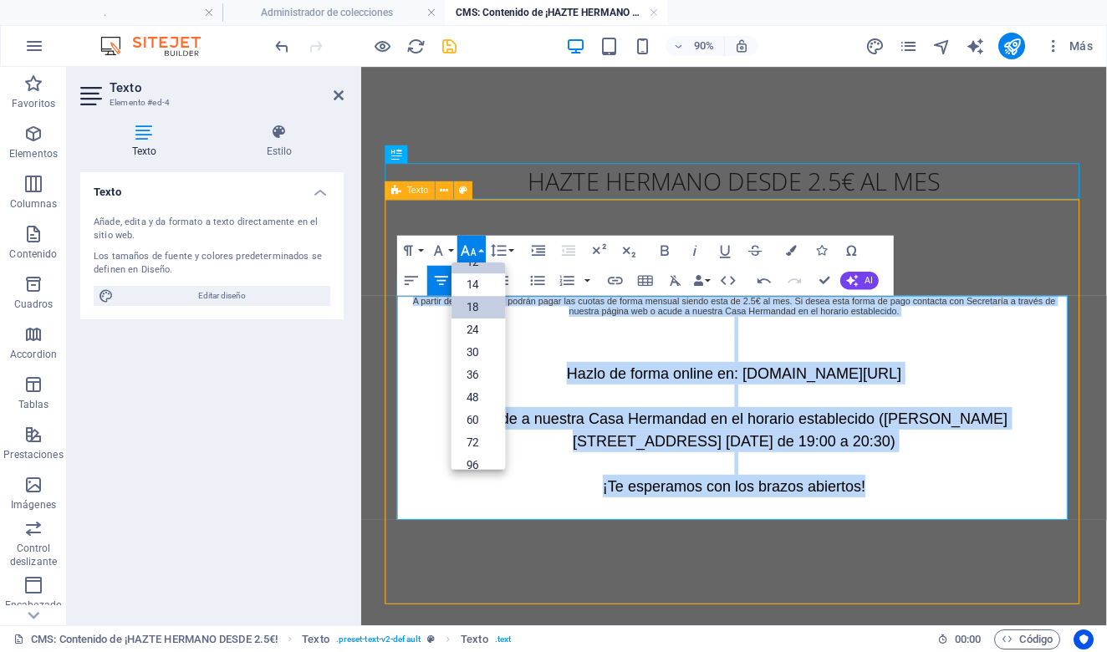
click at [488, 306] on link "18" at bounding box center [479, 308] width 54 height 23
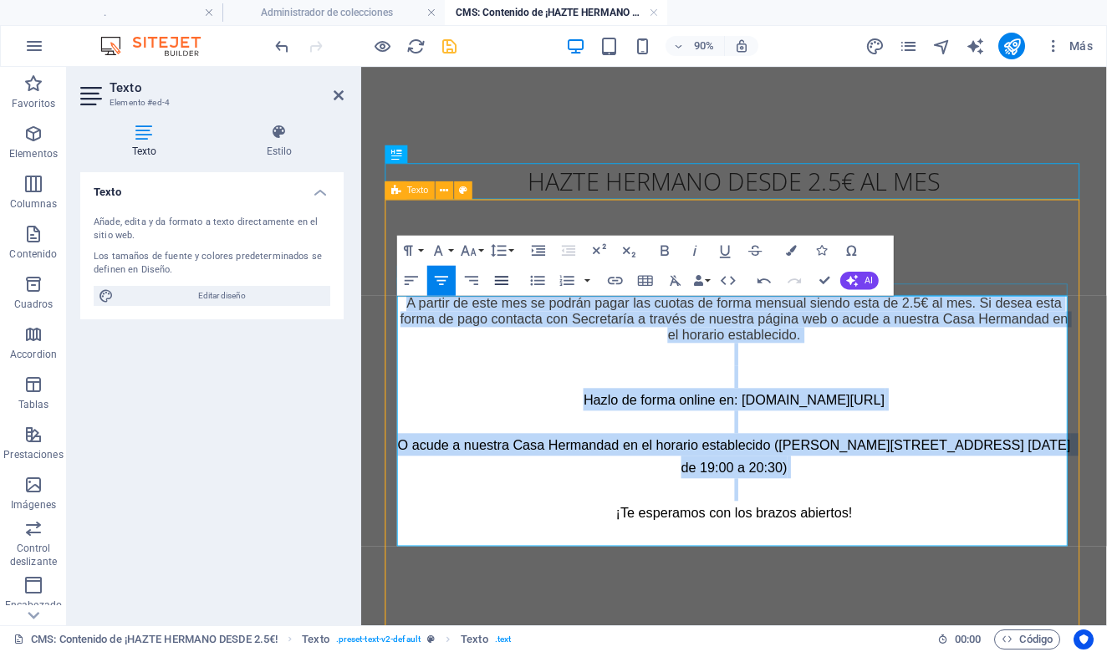
click at [496, 281] on icon "button" at bounding box center [501, 280] width 13 height 9
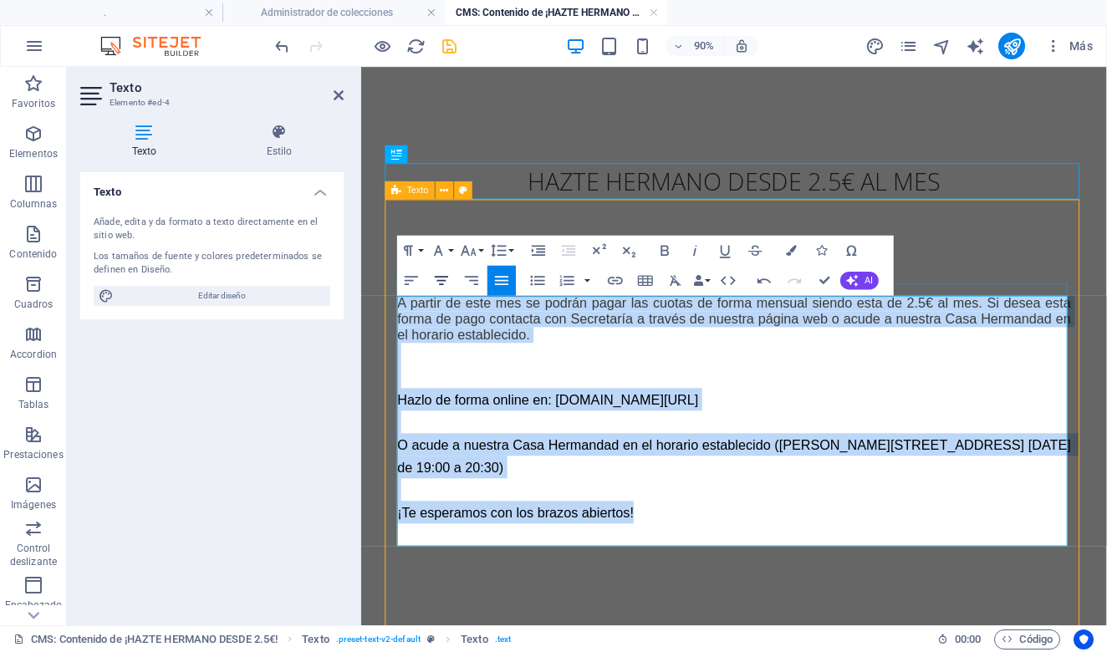
click at [447, 274] on icon "button" at bounding box center [442, 281] width 18 height 18
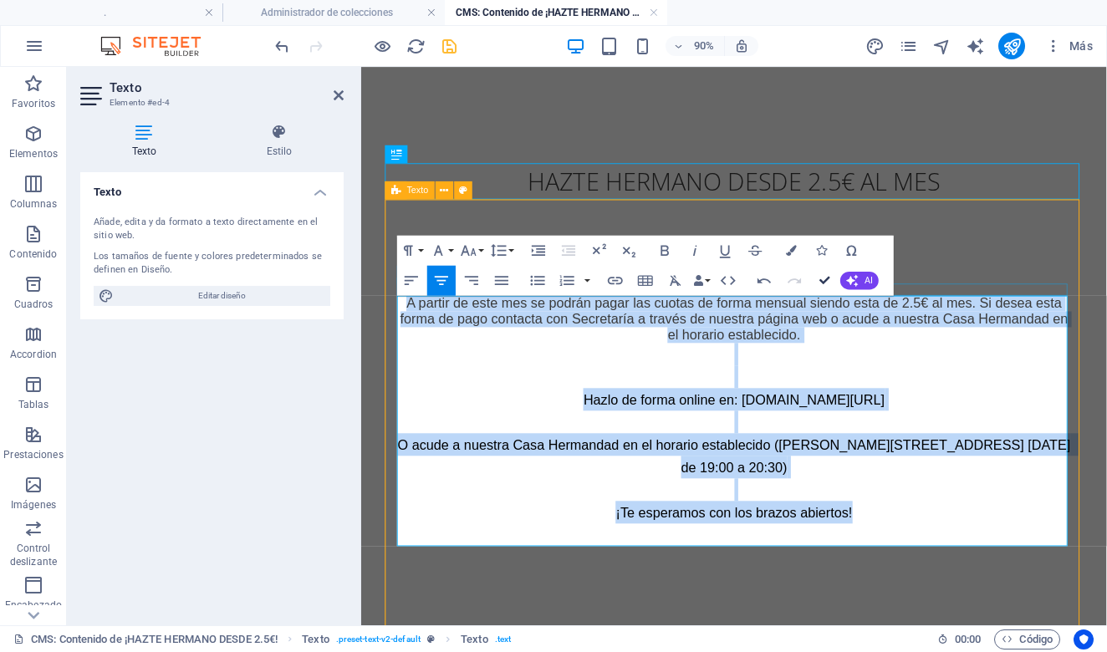
drag, startPoint x: 826, startPoint y: 283, endPoint x: 769, endPoint y: 188, distance: 110.3
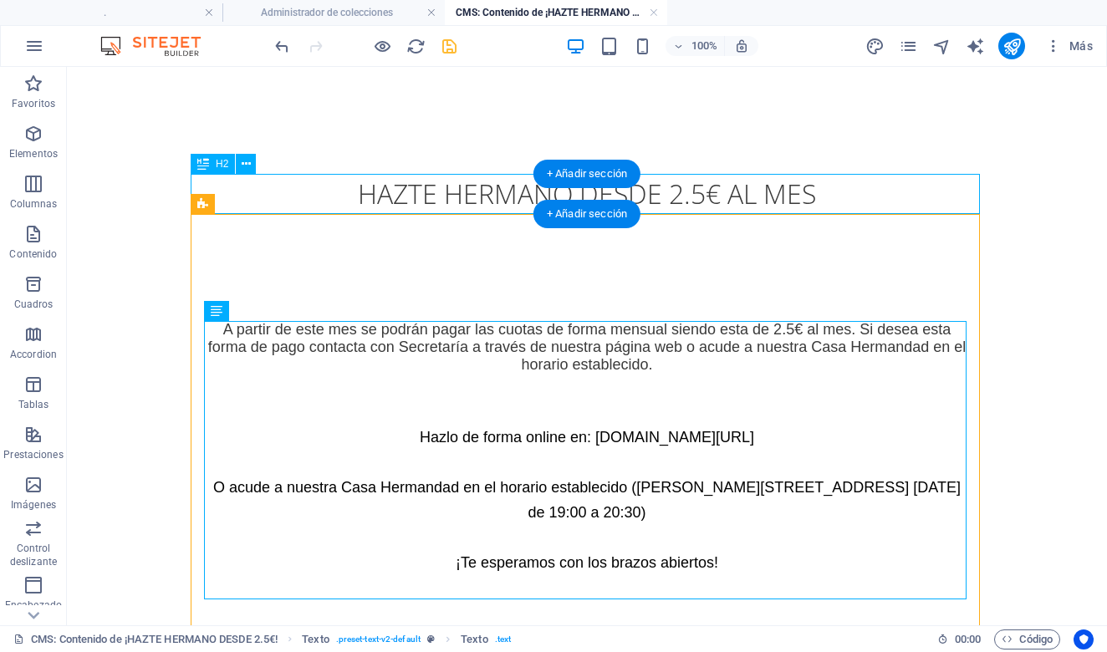
click at [891, 185] on div "HAZTE HERMANO DESDE 2.5€ AL MES" at bounding box center [586, 194] width 789 height 40
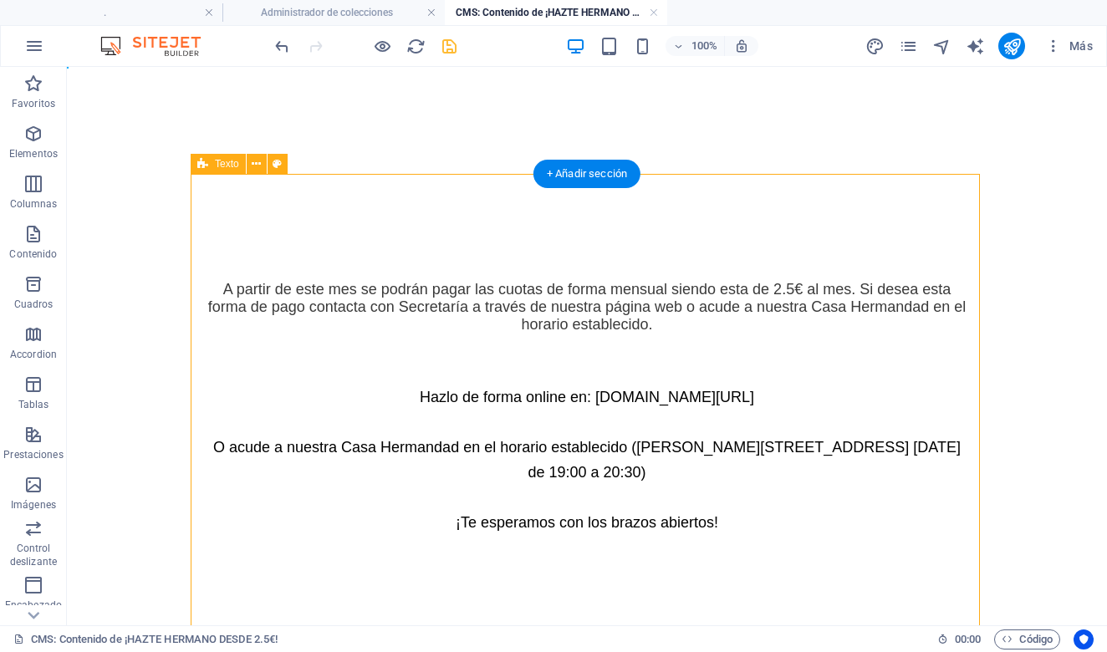
click at [700, 197] on div "A partir de este mes se podrán pagar las cuotas de forma mensual siendo esta de…" at bounding box center [586, 413] width 789 height 479
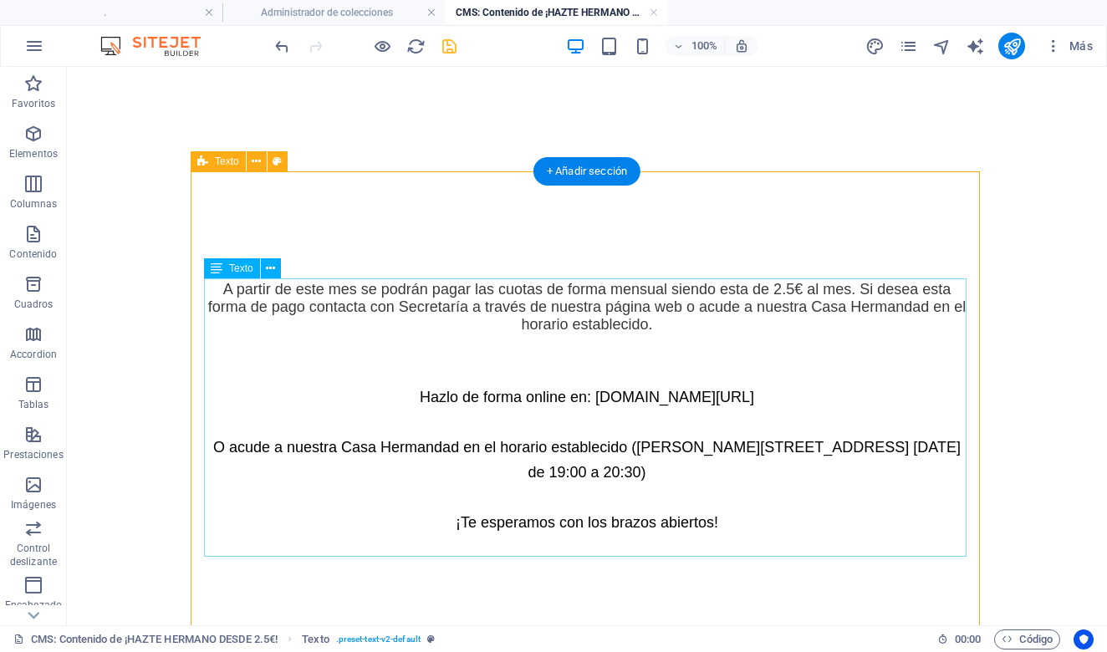
scroll to position [95, 0]
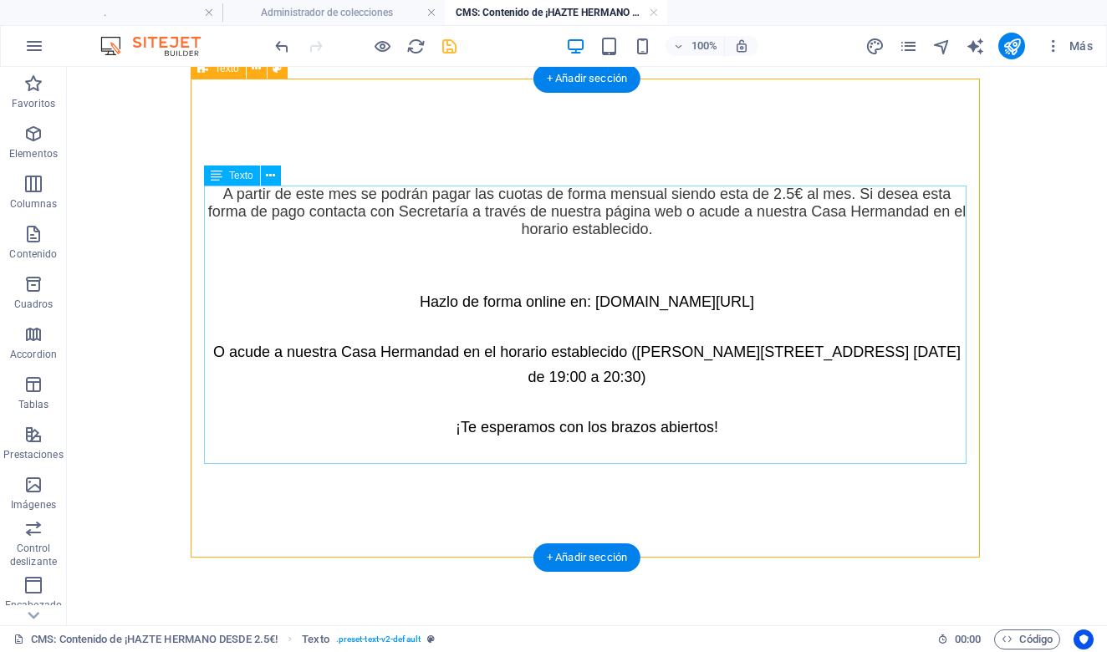
click at [658, 262] on div "A partir de este mes se podrán pagar las cuotas de forma mensual siendo esta de…" at bounding box center [587, 325] width 763 height 278
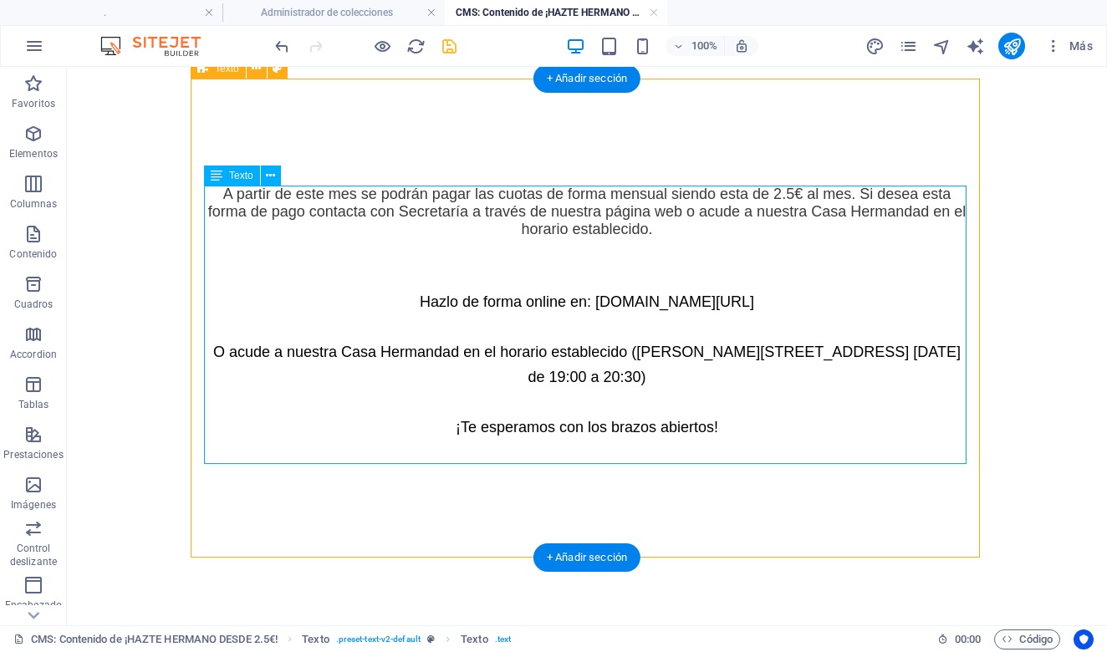
click at [658, 262] on div "A partir de este mes se podrán pagar las cuotas de forma mensual siendo esta de…" at bounding box center [587, 325] width 763 height 278
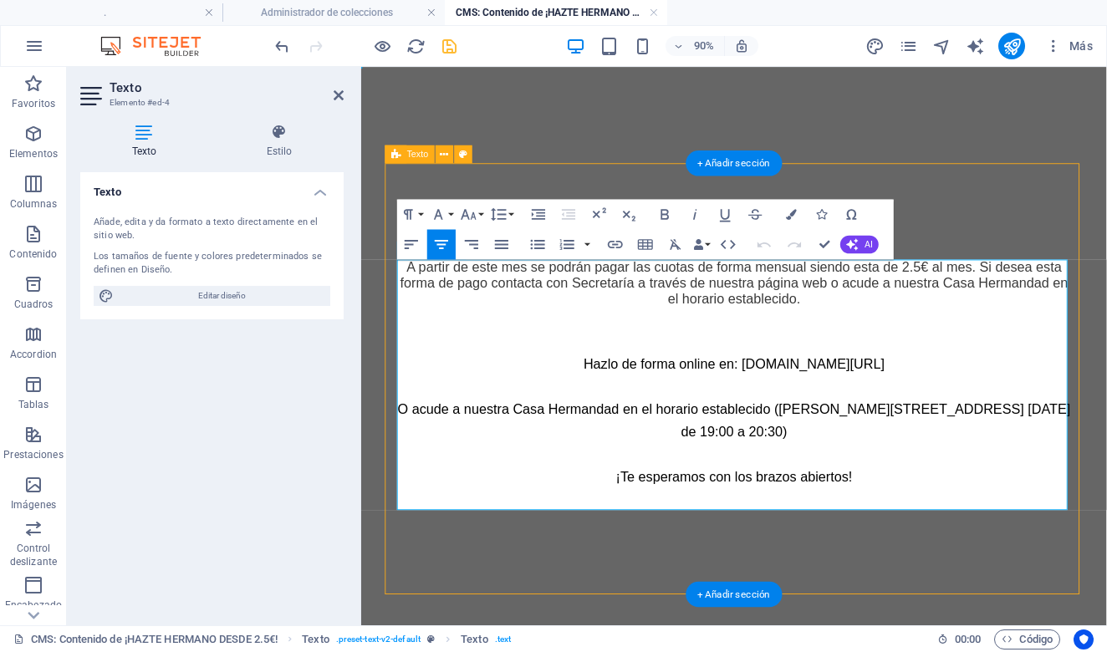
click at [747, 370] on p "Hazlo de forma online en: [DOMAIN_NAME][URL] O acude a nuestra Casa Hermandad e…" at bounding box center [775, 447] width 748 height 226
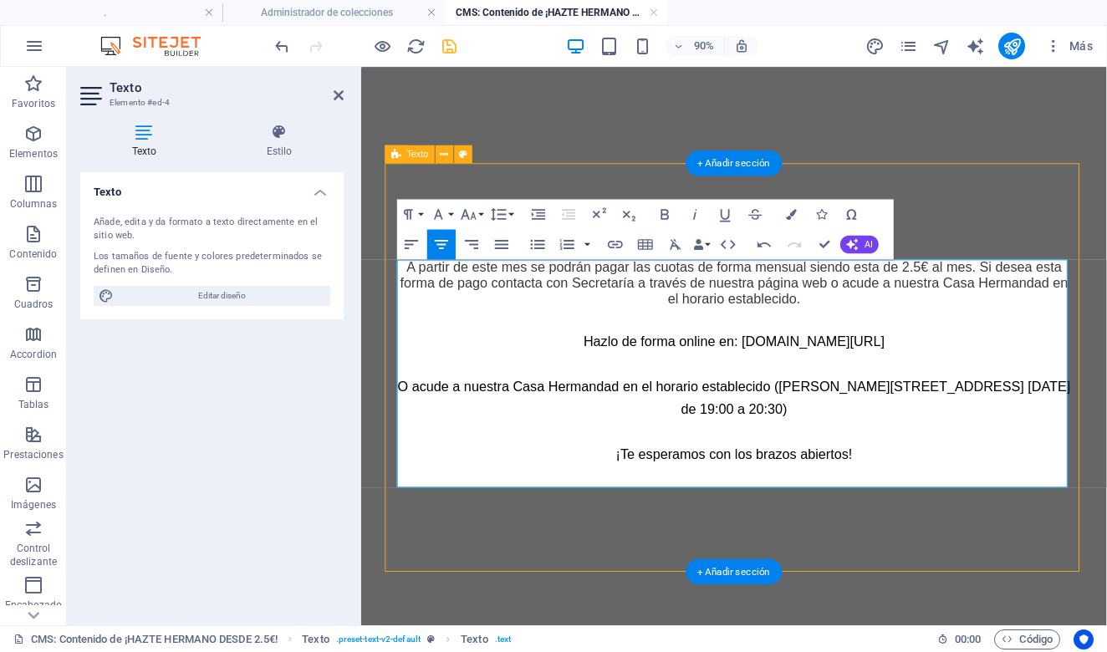
click at [966, 503] on p "Hazlo de forma online en: [DOMAIN_NAME][URL] O acude a nuestra Casa Hermandad e…" at bounding box center [775, 434] width 748 height 201
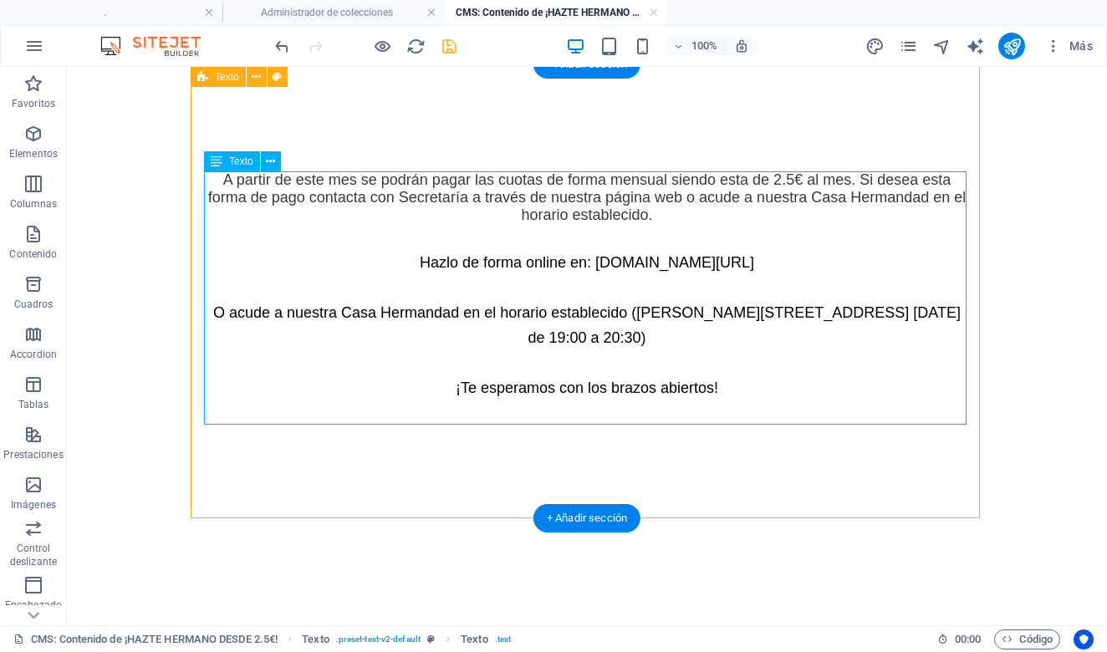
scroll to position [110, 0]
click at [646, 207] on div "A partir de este mes se podrán pagar las cuotas de forma mensual siendo esta de…" at bounding box center [587, 297] width 763 height 253
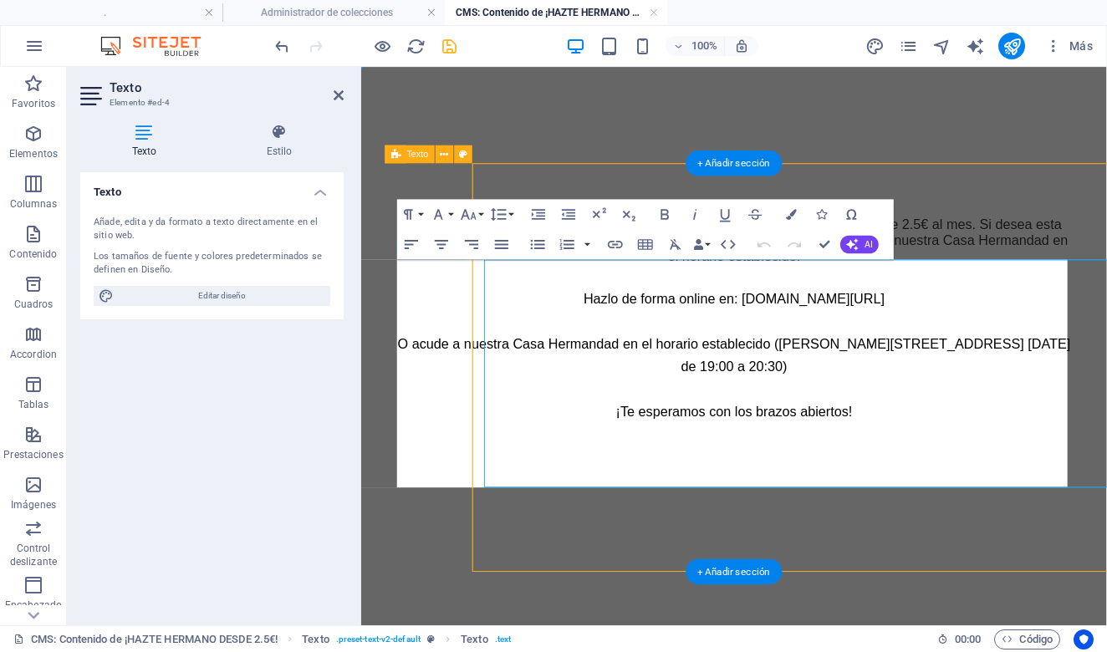
scroll to position [0, 0]
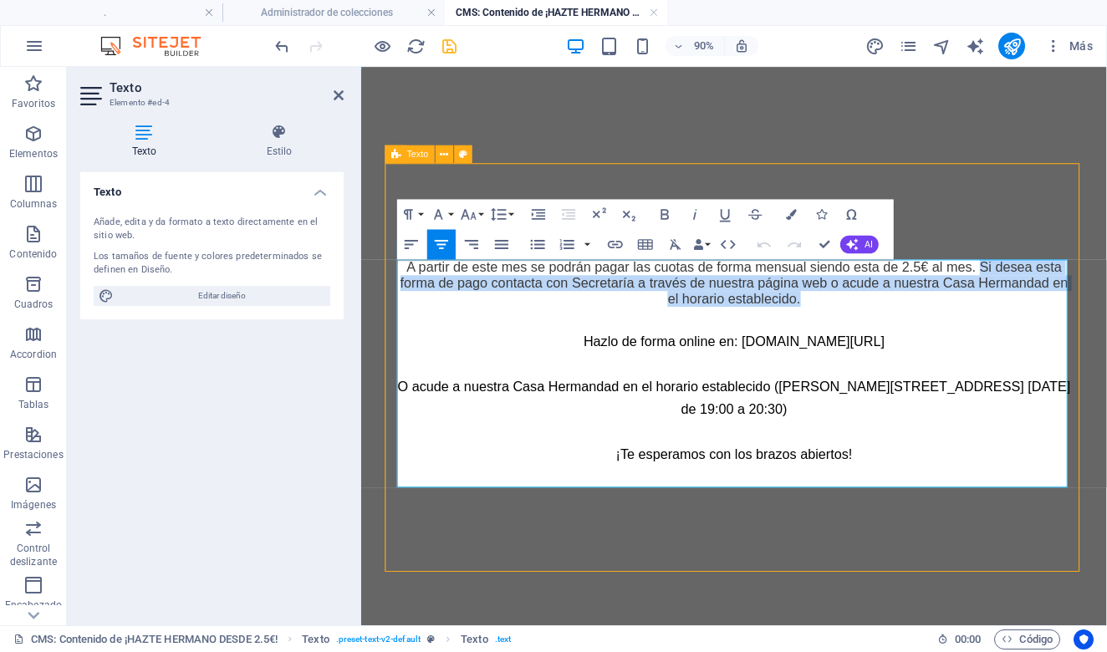
drag, startPoint x: 864, startPoint y: 325, endPoint x: 1045, endPoint y: 289, distance: 185.0
click at [1045, 289] on p "A partir de este mes se podrán pagar las cuotas de forma mensual siendo esta de…" at bounding box center [775, 307] width 748 height 53
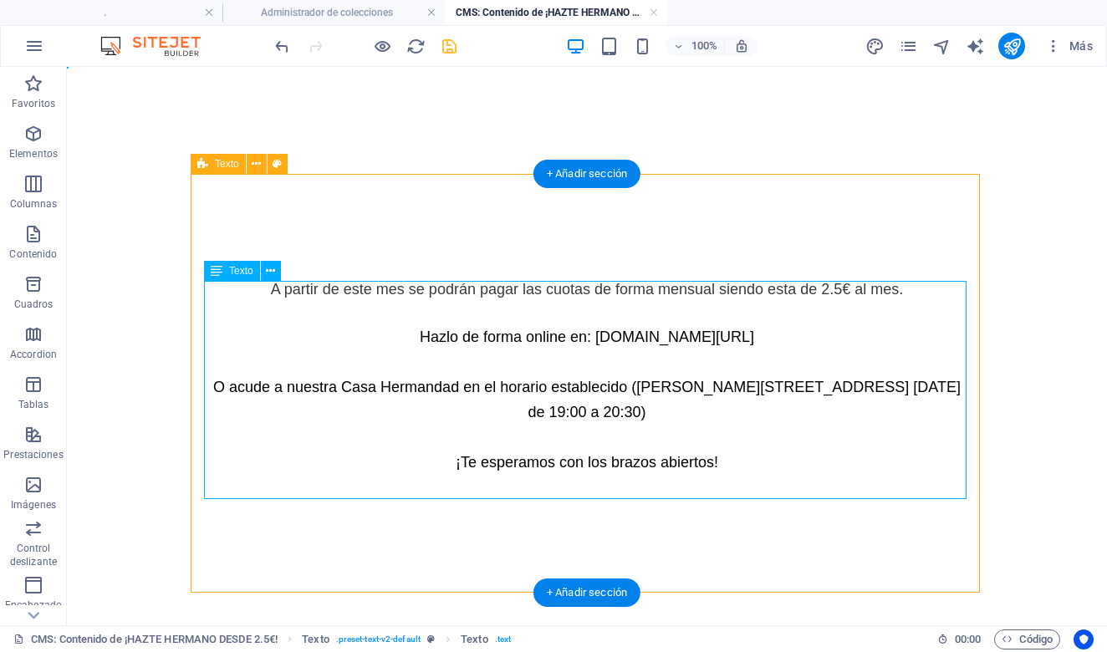
click at [911, 294] on div "A partir de este mes se podrán pagar las cuotas de forma mensual siendo esta de…" at bounding box center [587, 390] width 763 height 218
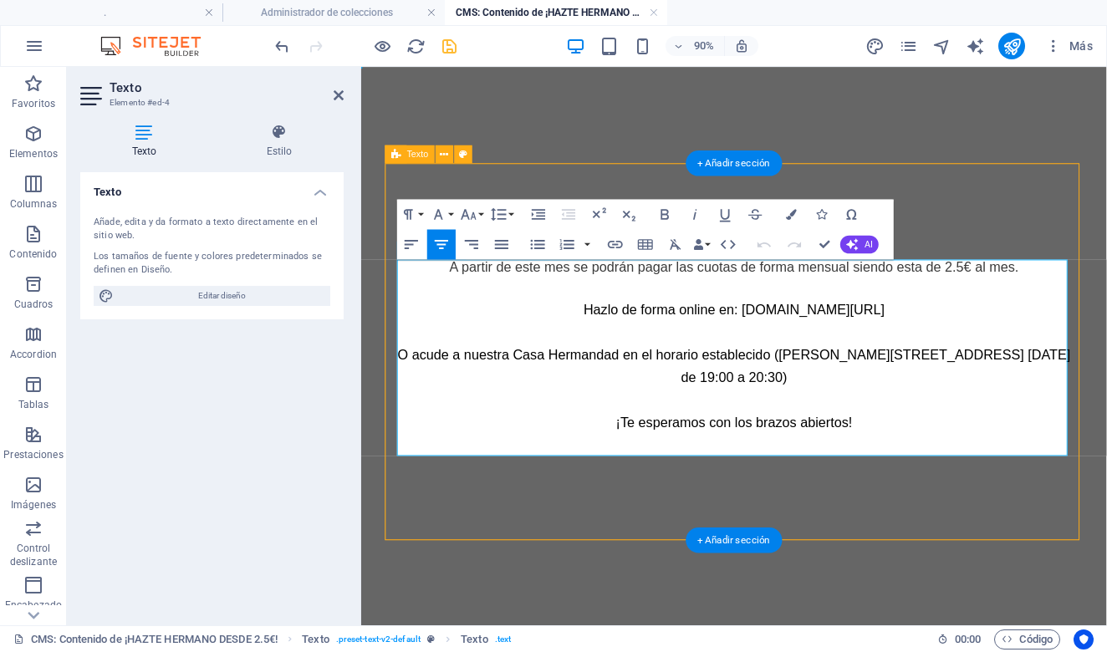
click at [1094, 294] on p "A partir de este mes se podrán pagar las cuotas de forma mensual siendo esta de…" at bounding box center [775, 290] width 748 height 18
click at [660, 289] on span "A partir de este mes se podrán pagar las cuotas de forma mensual siendo esta de…" at bounding box center [775, 289] width 632 height 17
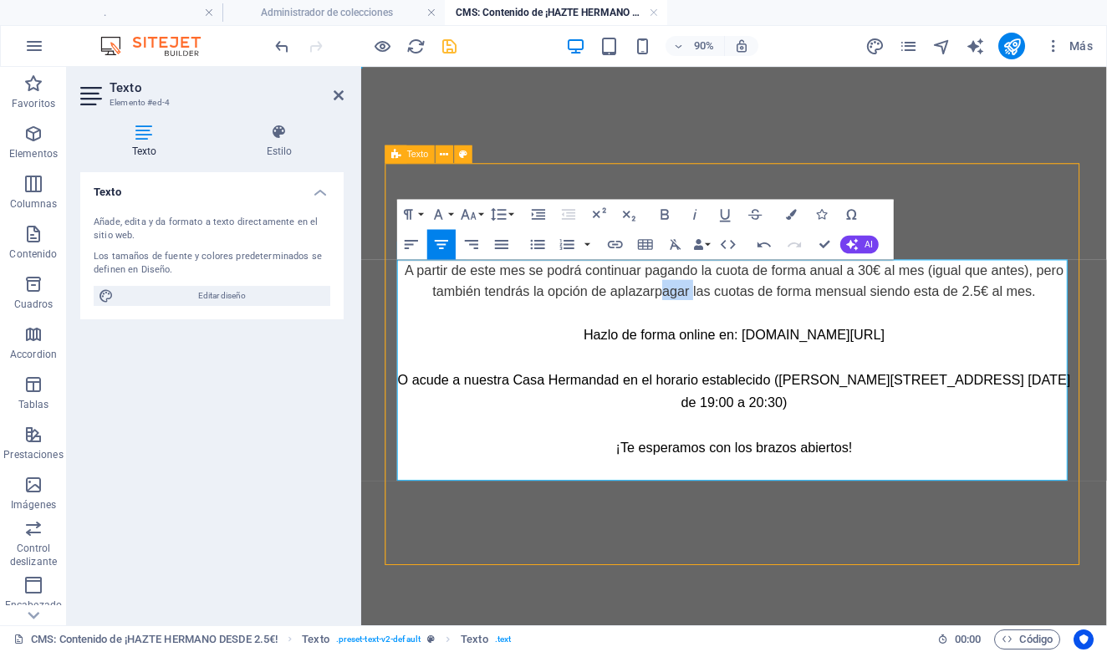
drag, startPoint x: 723, startPoint y: 312, endPoint x: 688, endPoint y: 314, distance: 34.4
click at [688, 314] on font "A partir de este mes se podrá continuar pagando la cuota de forma anual a 30€ a…" at bounding box center [776, 304] width 733 height 39
drag, startPoint x: 778, startPoint y: 314, endPoint x: 711, endPoint y: 313, distance: 66.9
click at [711, 313] on font "A partir de este mes se podrá continuar pagando la cuota de forma anual a 30€ a…" at bounding box center [776, 304] width 733 height 39
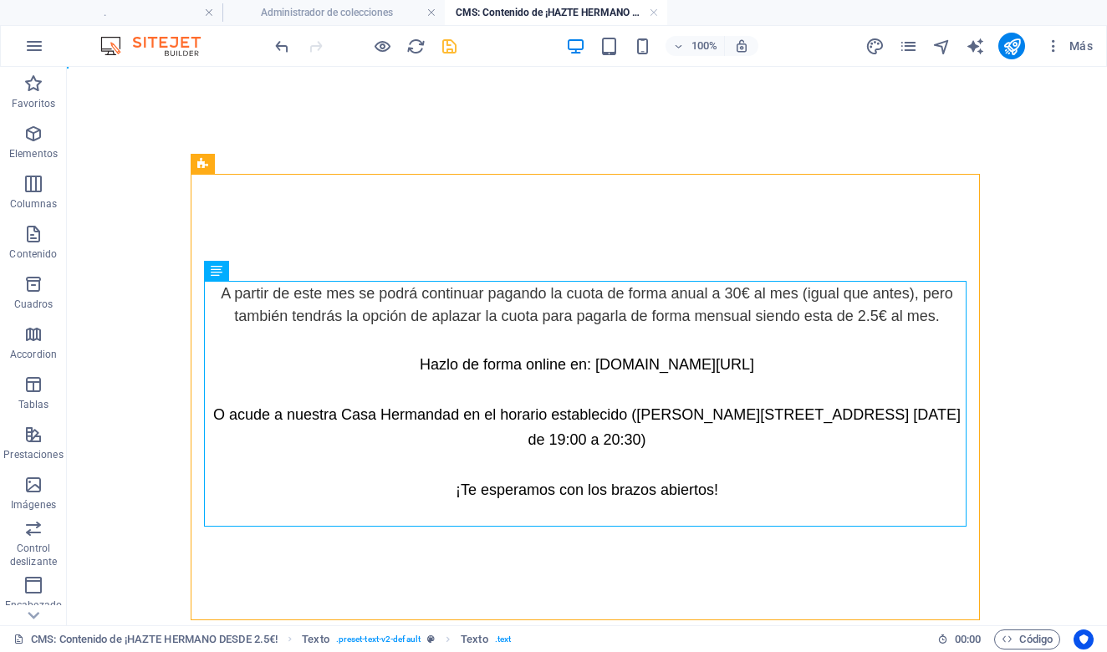
click at [443, 45] on icon "save" at bounding box center [449, 46] width 19 height 19
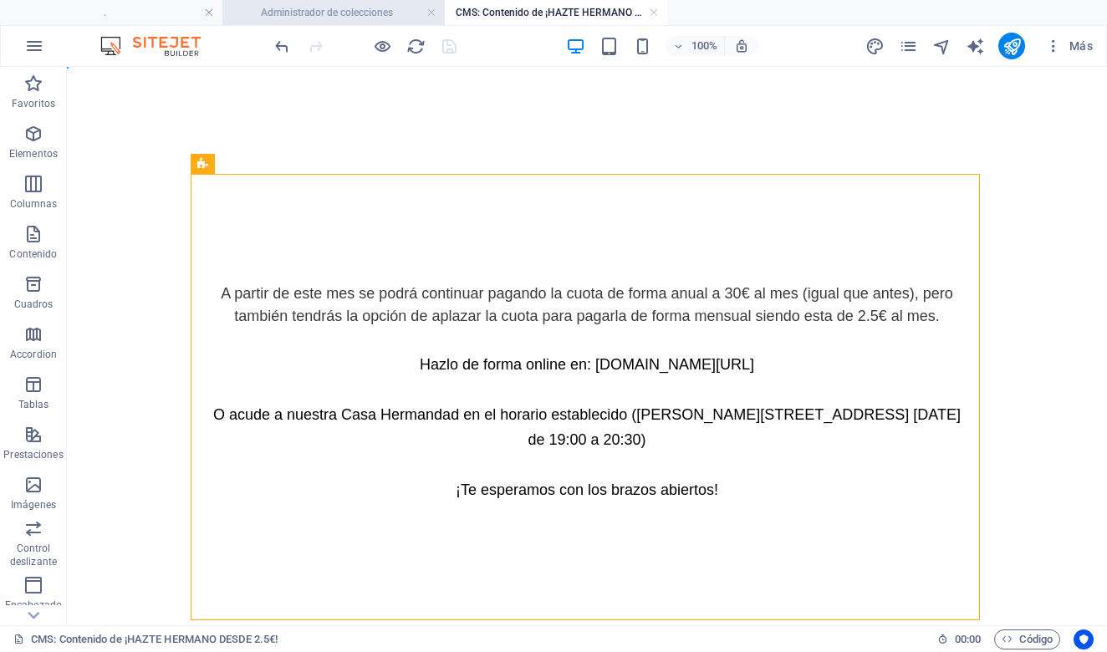
click at [336, 13] on h4 "Administrador de colecciones" at bounding box center [333, 12] width 222 height 18
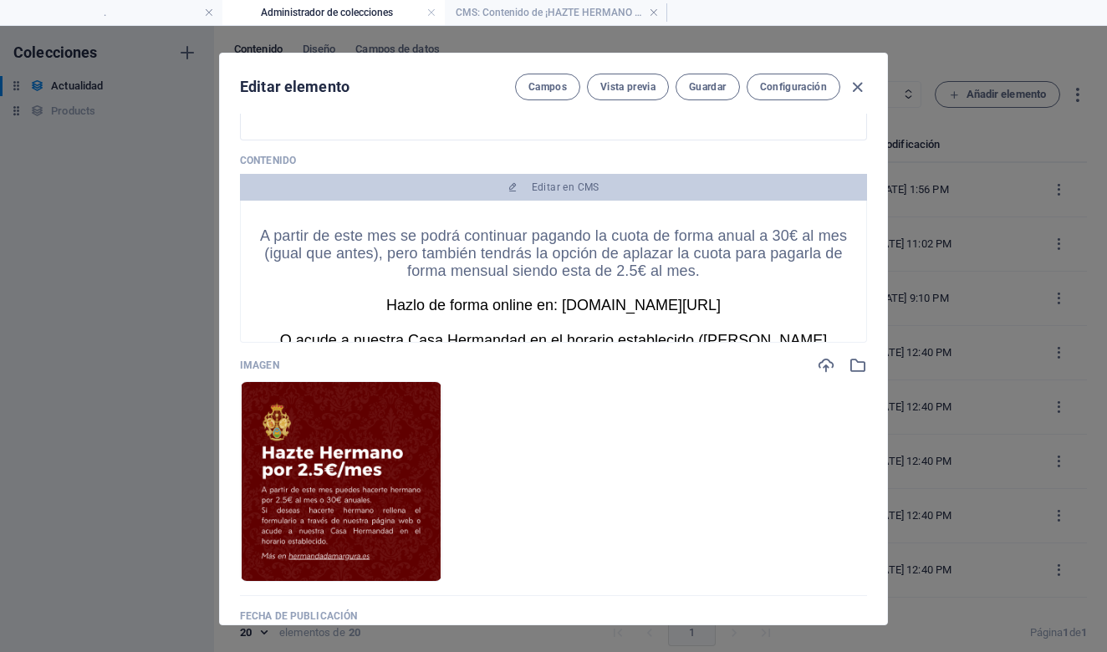
click at [630, 258] on font "A partir de este mes se podrá continuar pagando la cuota de forma anual a 30€ a…" at bounding box center [553, 253] width 587 height 52
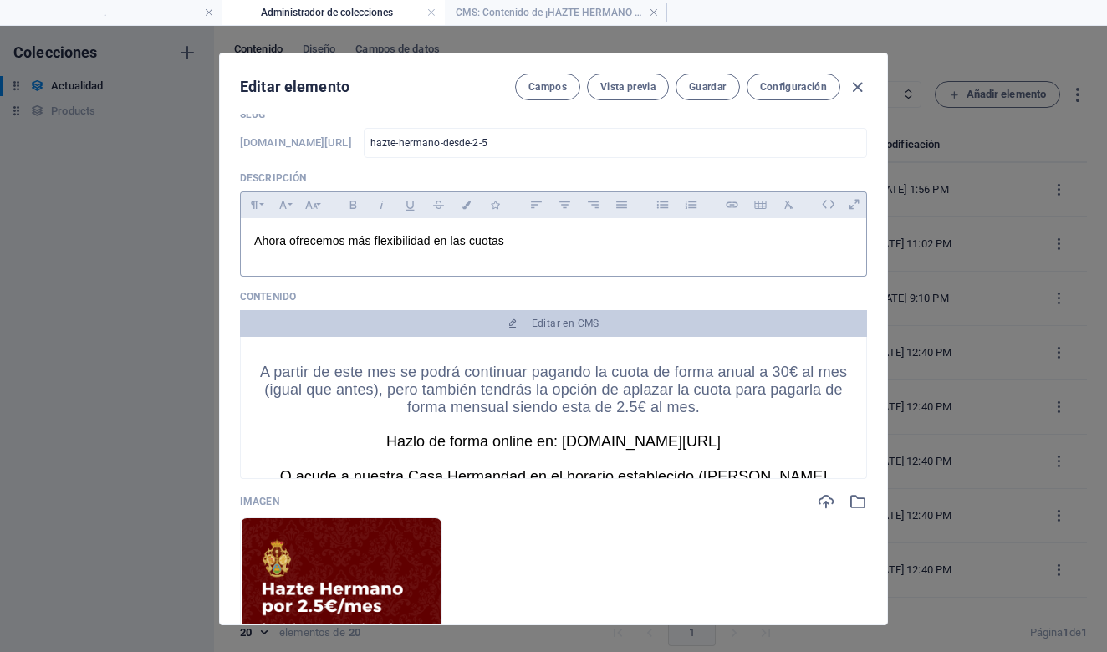
scroll to position [69, 0]
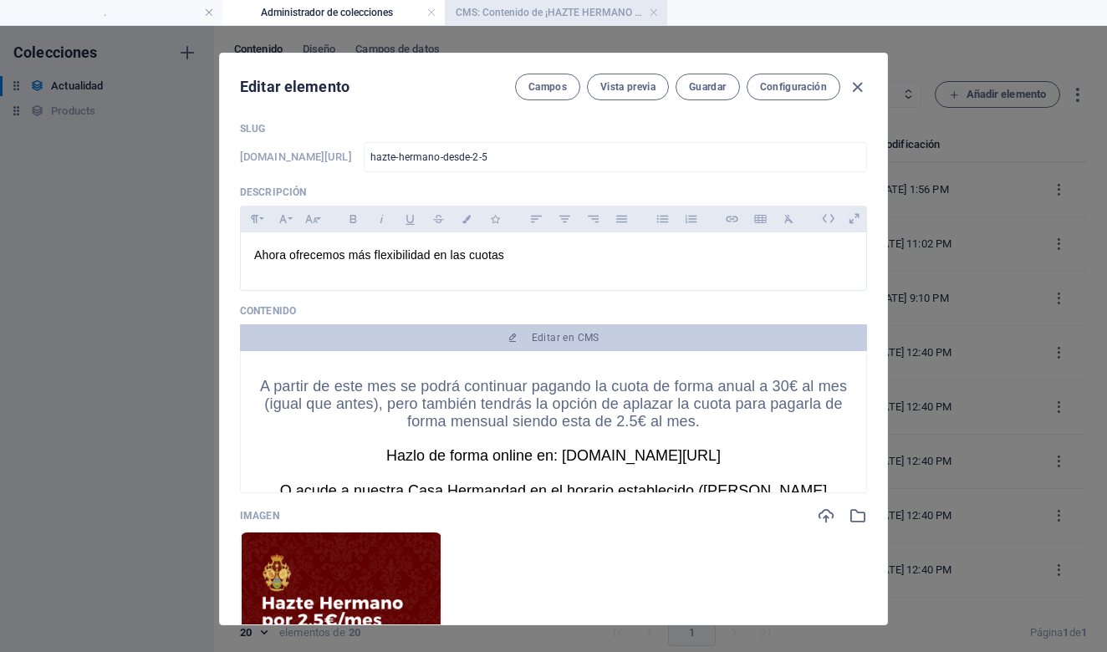
click at [556, 21] on h4 "CMS: Contenido de ¡HAZTE HERMANO DESDE 2.5€!" at bounding box center [556, 12] width 222 height 18
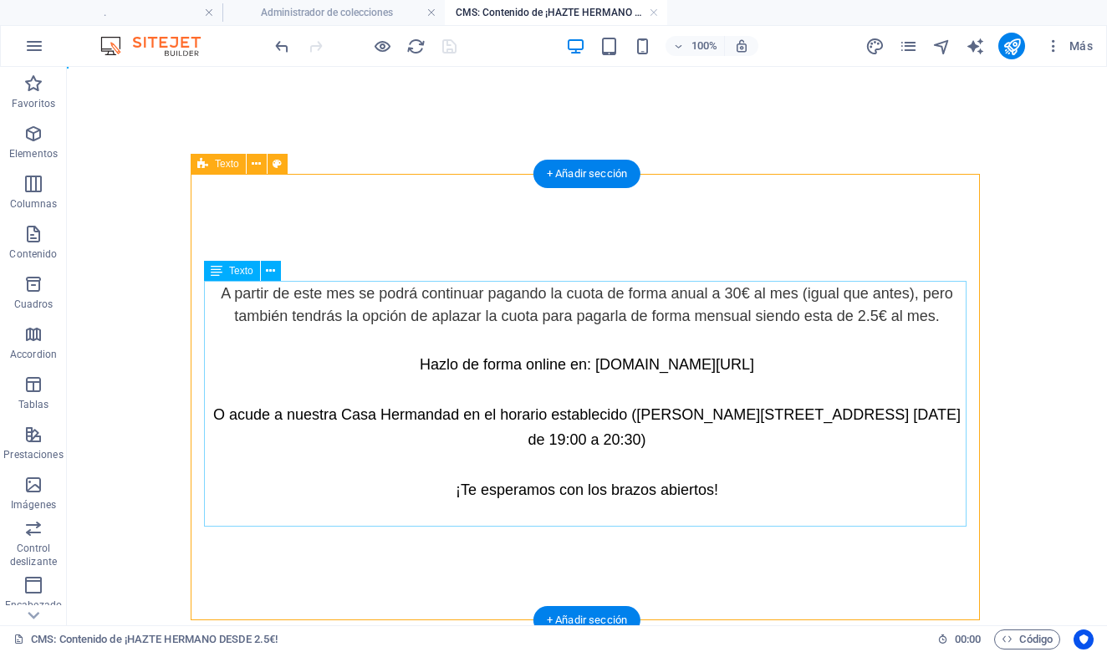
click at [541, 340] on div "A partir de este mes se podrá continuar pagando la cuota de forma anual a 30€ a…" at bounding box center [587, 404] width 763 height 246
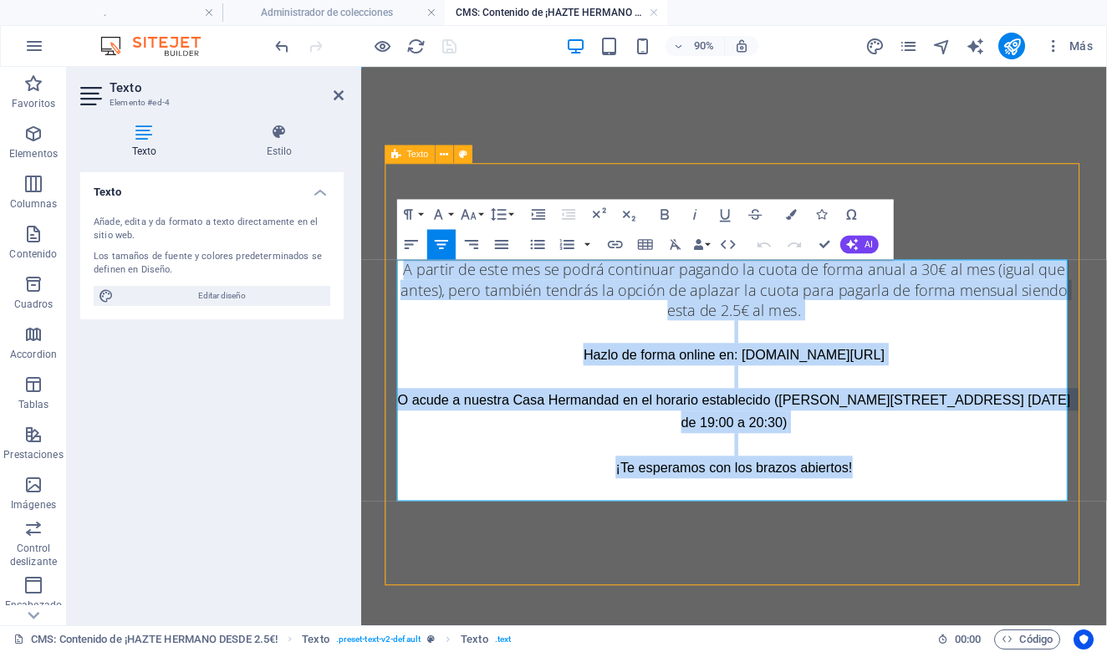
drag, startPoint x: 942, startPoint y: 503, endPoint x: 797, endPoint y: 278, distance: 268.2
click at [500, 224] on div "A partir de este mes se podrá continuar pagando la cuota de forma anual a 30€ a…" at bounding box center [775, 408] width 775 height 469
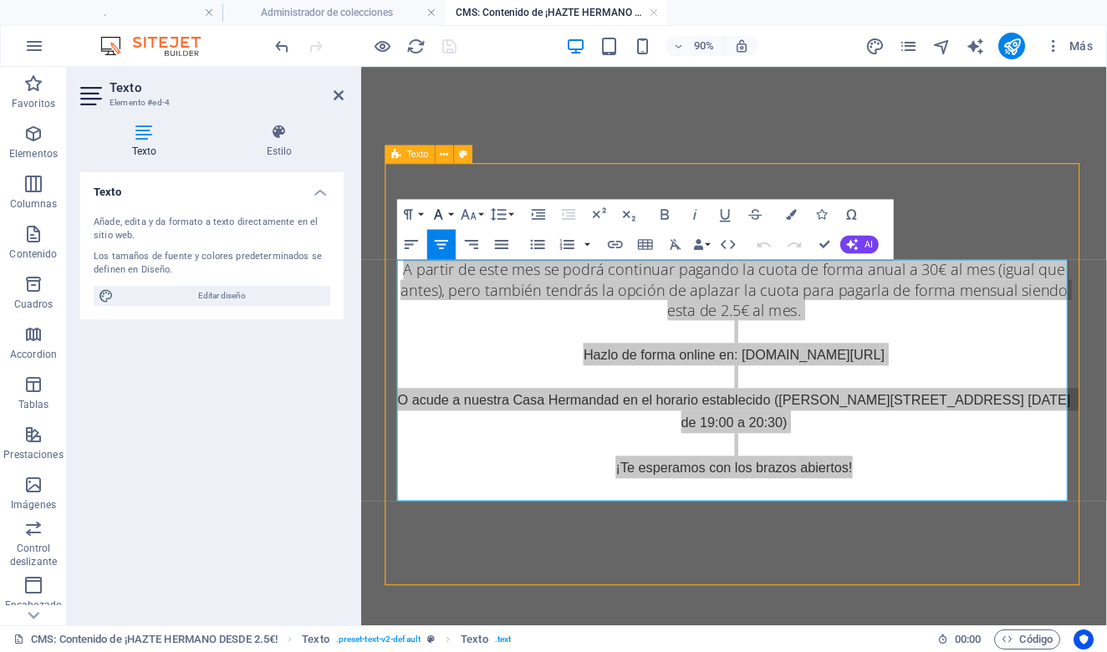
click at [438, 210] on icon "button" at bounding box center [438, 214] width 9 height 11
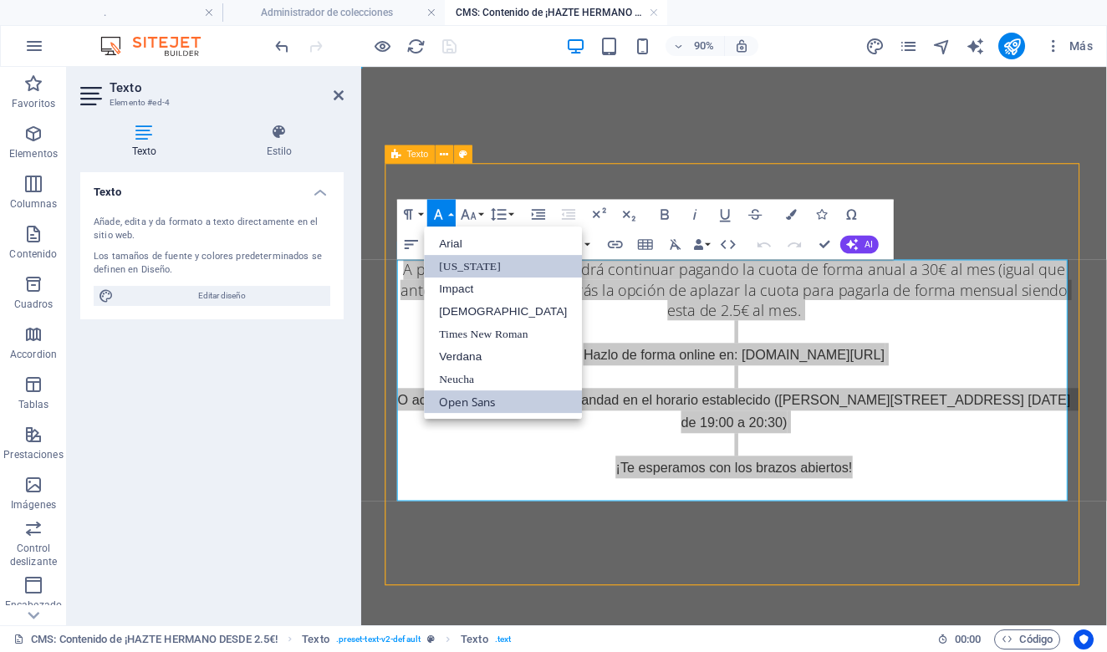
scroll to position [0, 0]
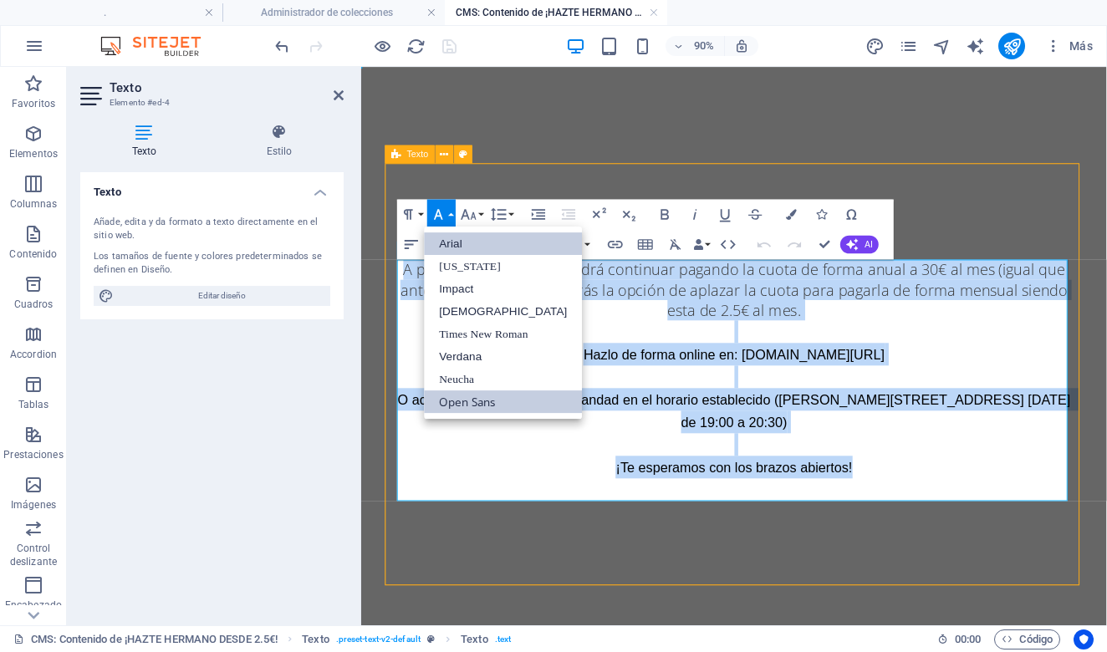
click at [473, 243] on link "Arial" at bounding box center [504, 243] width 158 height 23
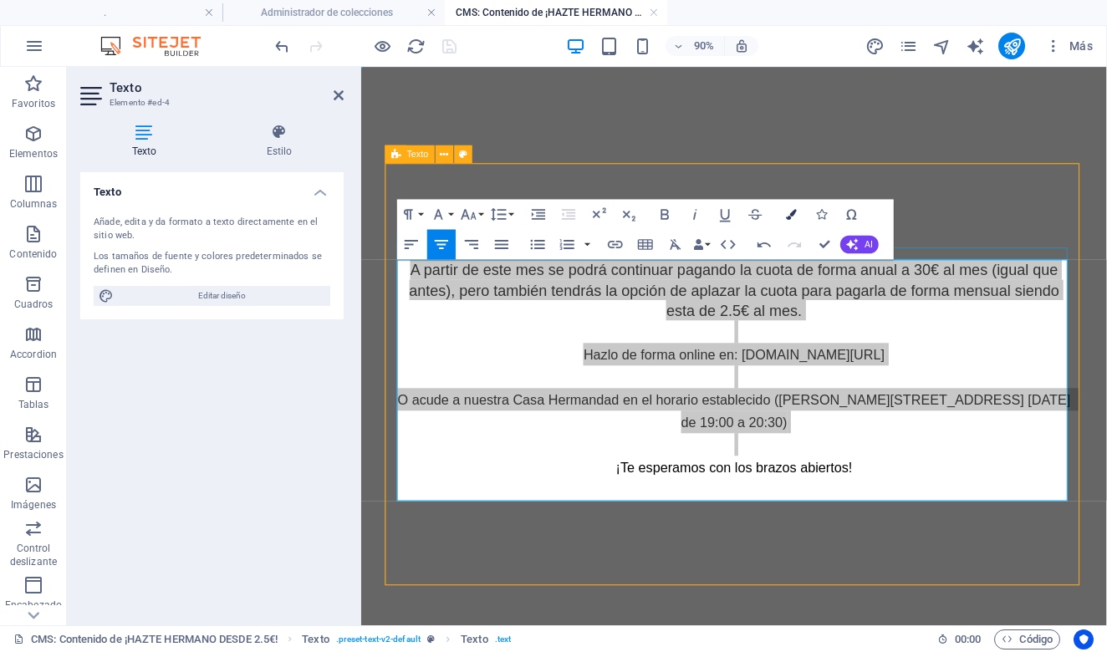
click at [794, 218] on icon "button" at bounding box center [792, 214] width 11 height 11
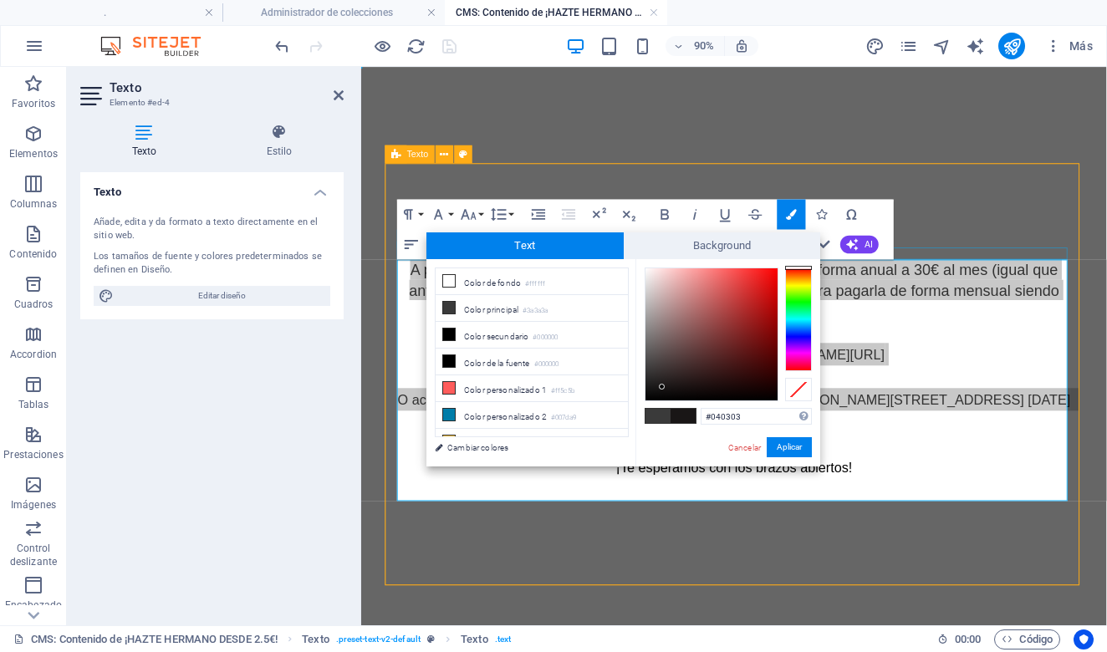
type input "#000000"
drag, startPoint x: 679, startPoint y: 350, endPoint x: 609, endPoint y: 481, distance: 148.2
click at [609, 481] on body "[DOMAIN_NAME] . Administrador de colecciones CMS: Contenido de ¡HAZTE HERMANO D…" at bounding box center [553, 326] width 1107 height 652
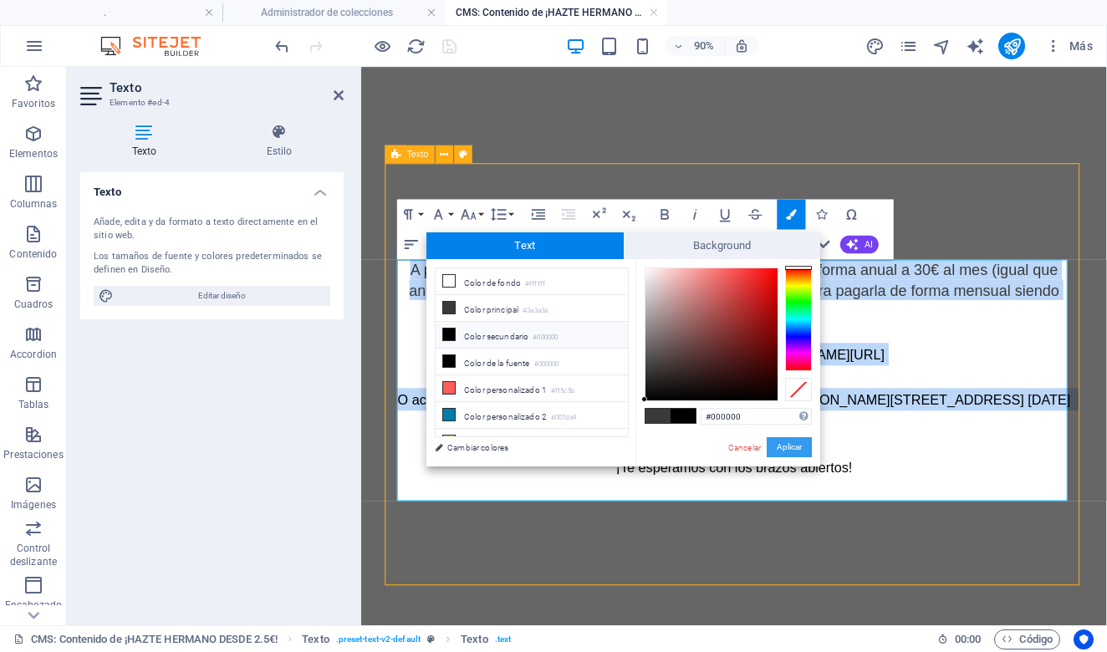
click at [795, 453] on button "Aplicar" at bounding box center [789, 447] width 45 height 20
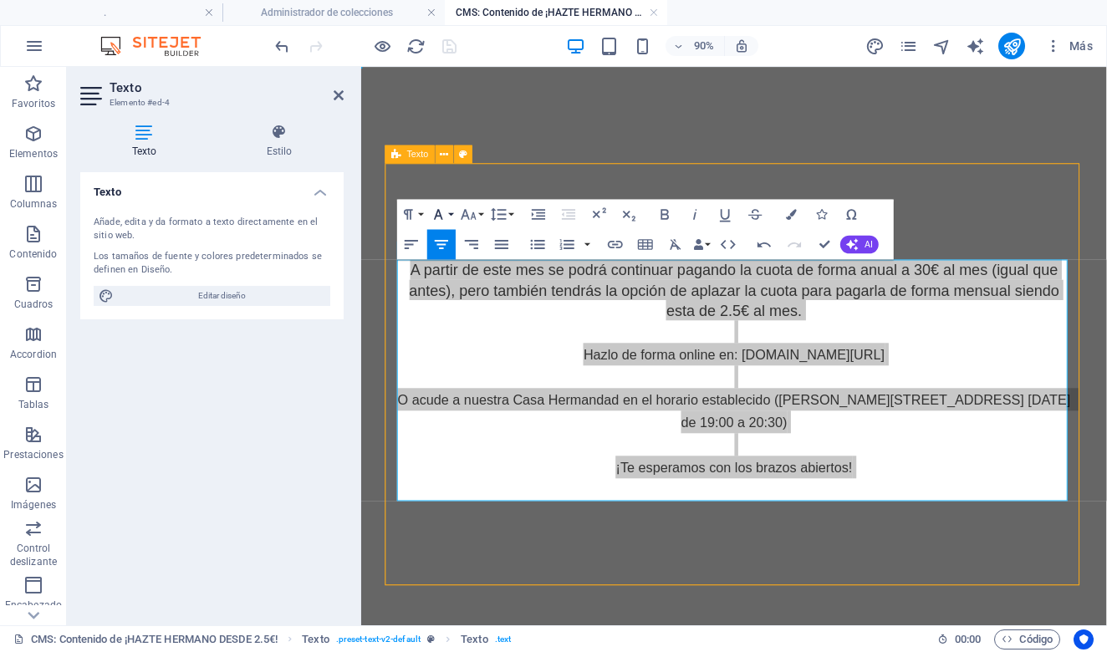
click at [442, 211] on icon "button" at bounding box center [439, 215] width 18 height 18
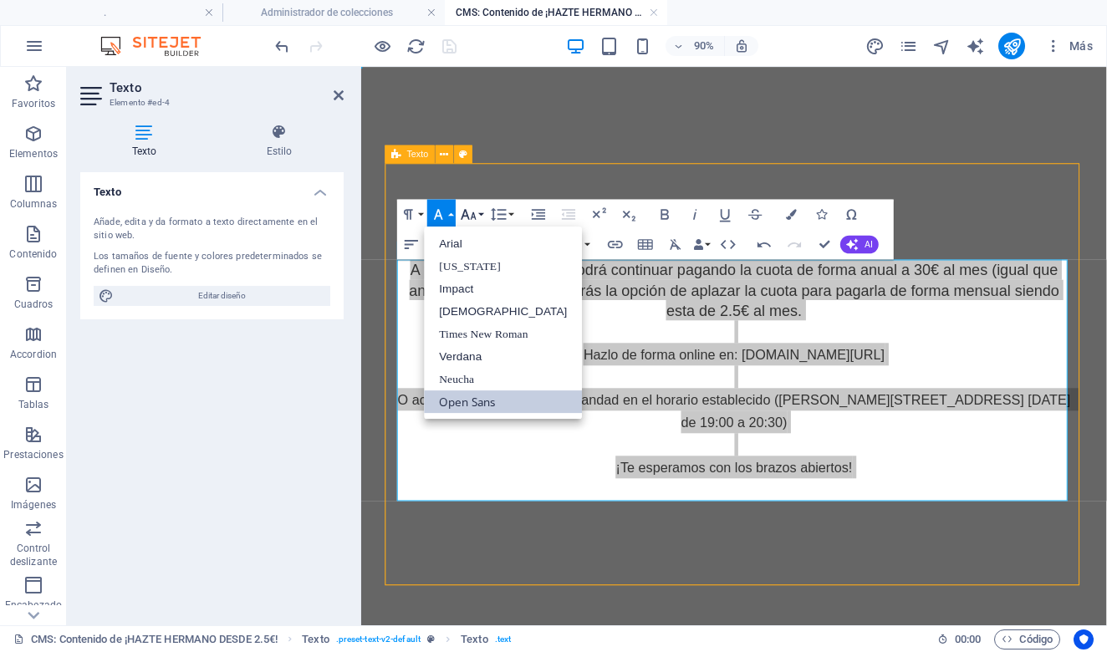
click at [479, 212] on button "Font Size" at bounding box center [471, 214] width 28 height 30
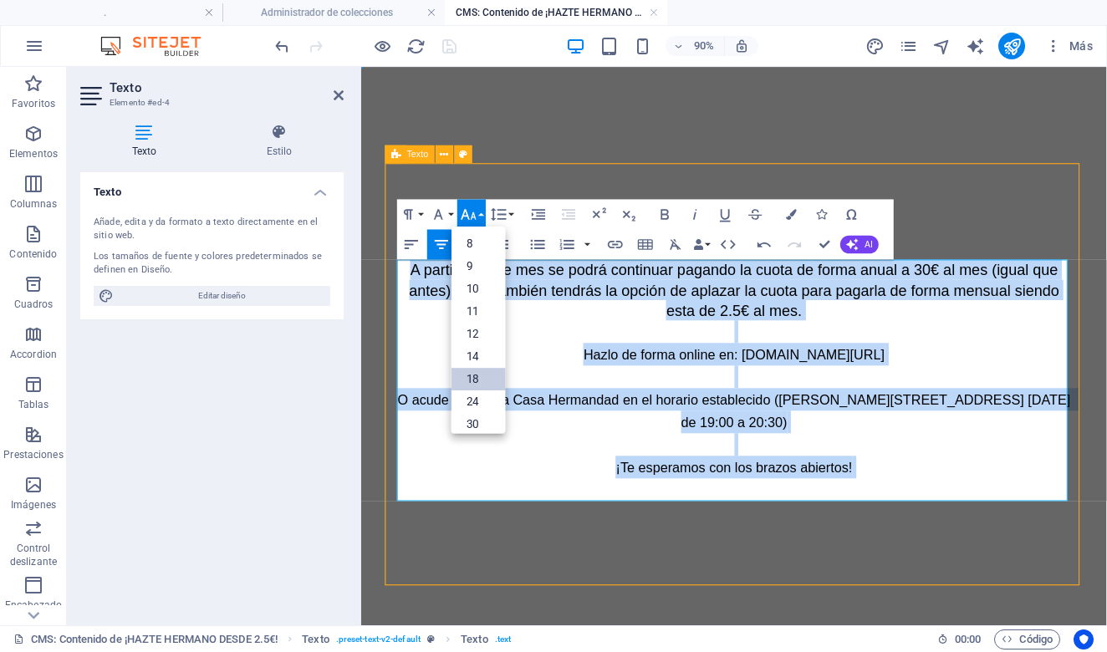
click at [483, 373] on link "18" at bounding box center [479, 379] width 54 height 23
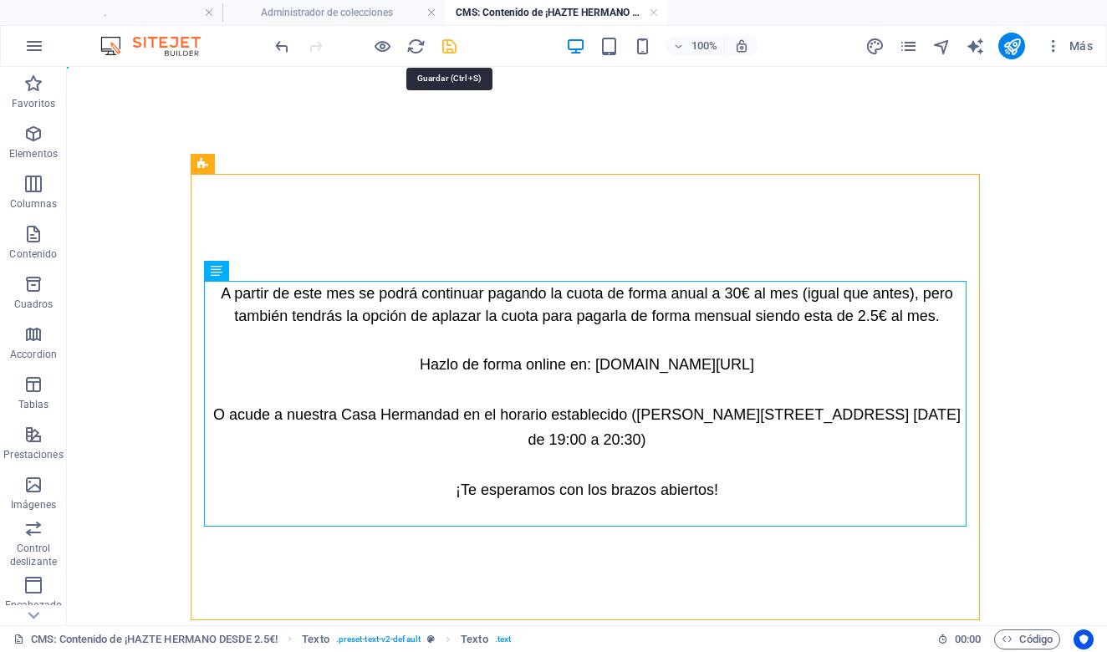
click at [446, 43] on icon "save" at bounding box center [449, 46] width 19 height 19
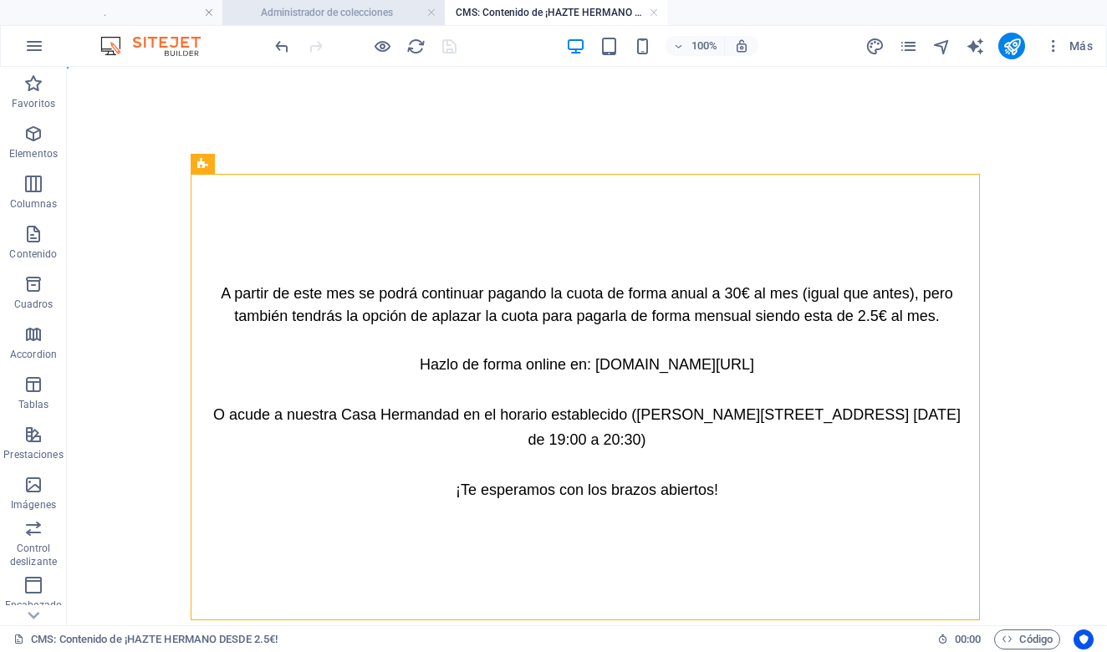
click at [331, 16] on h4 "Administrador de colecciones" at bounding box center [333, 12] width 222 height 18
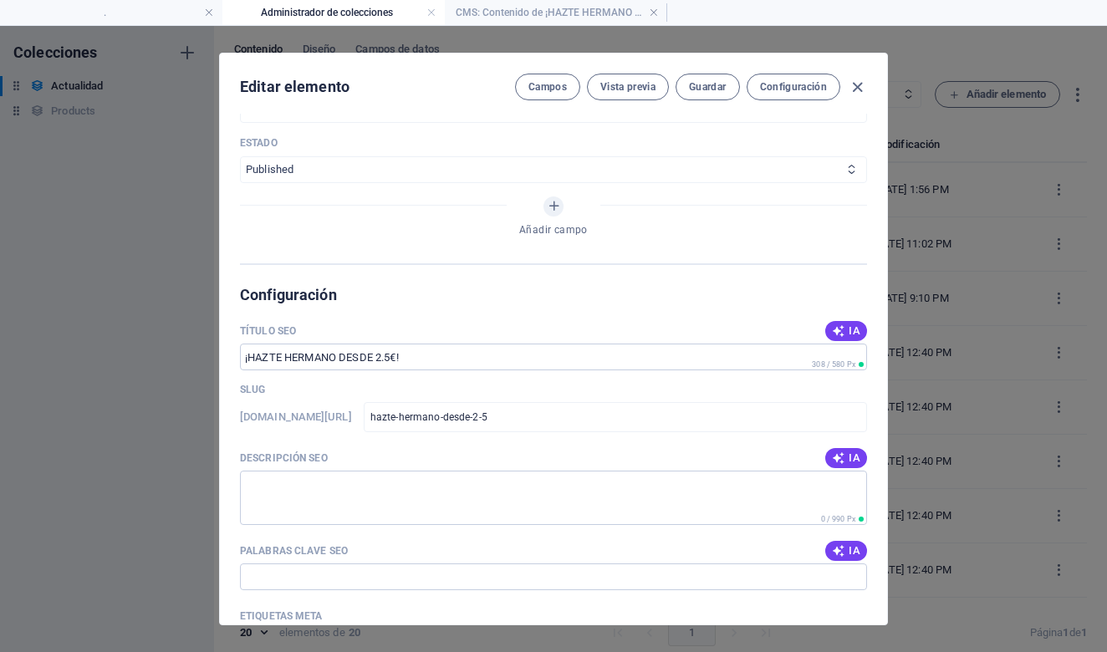
scroll to position [779, 0]
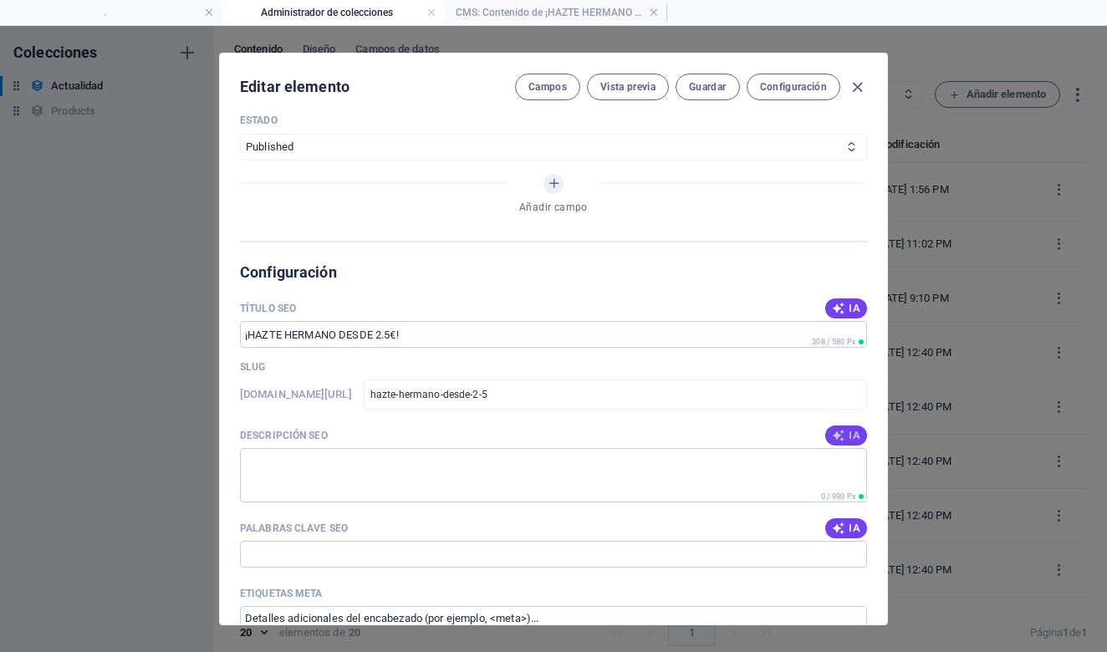
click at [832, 429] on icon "button" at bounding box center [838, 435] width 13 height 13
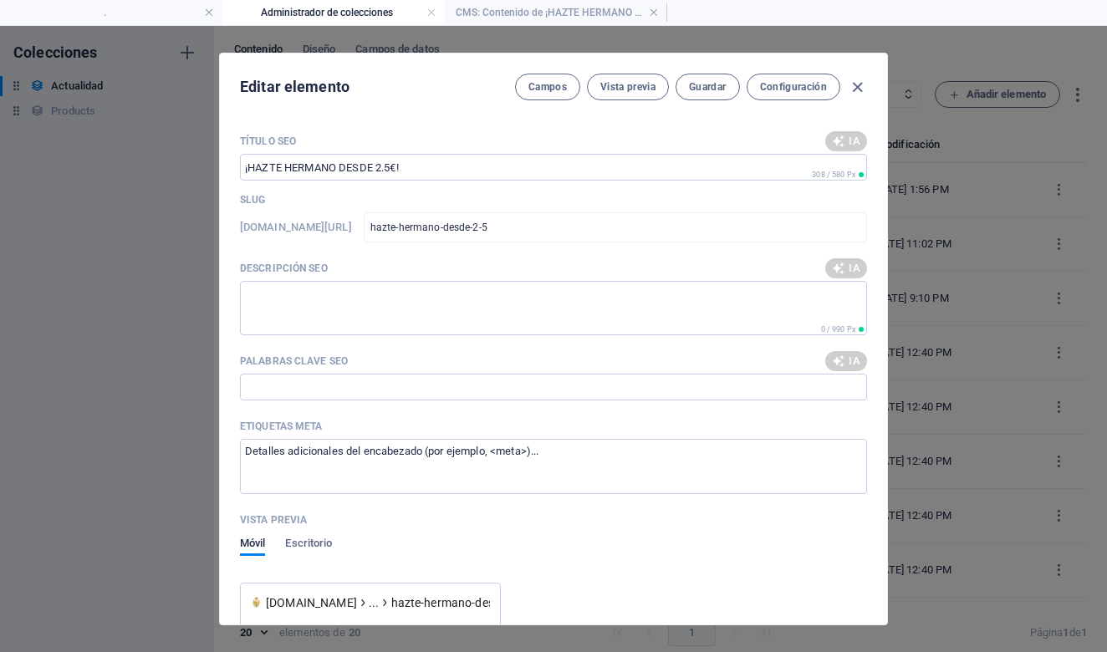
type textarea "¡Únete a nosotros desde 2,5€ al mes! Flexibilidad en las cuotas. Visítanos en […"
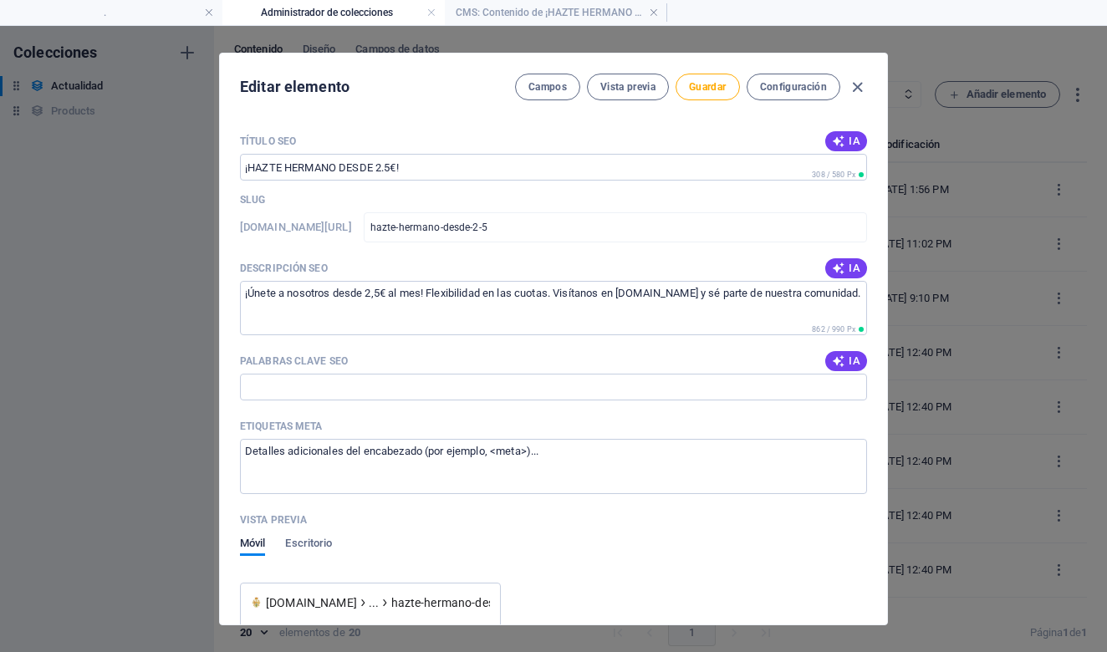
click at [840, 355] on icon "button" at bounding box center [838, 361] width 13 height 13
type input "hermano, cuota mensual, hermandad, hazte hermano, flexibilización cuotas, Casa …"
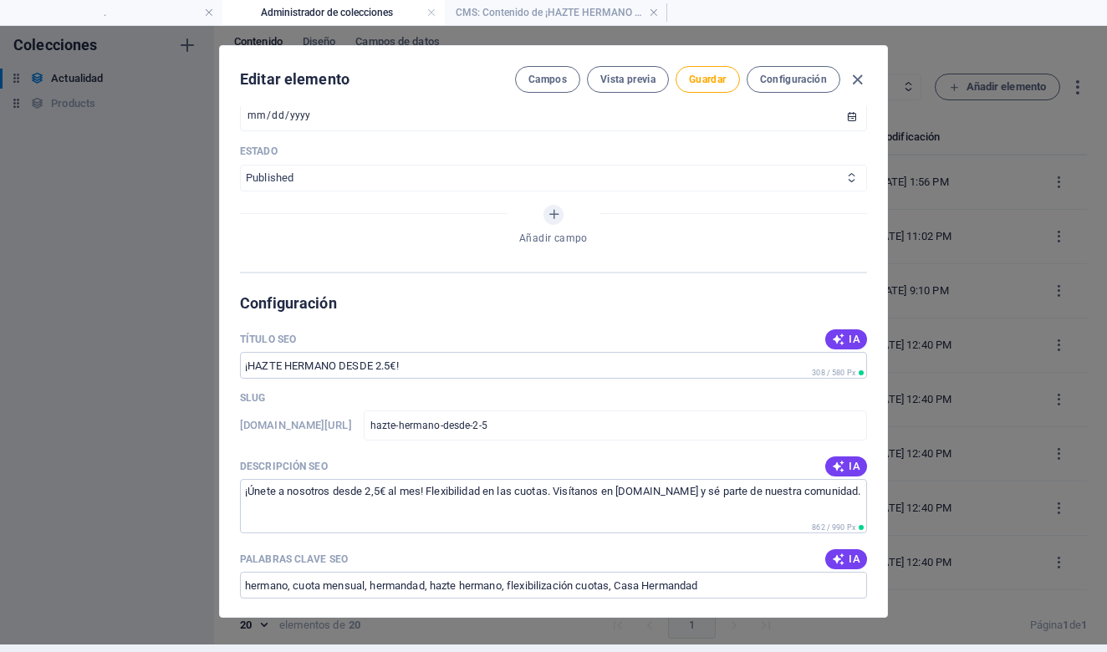
scroll to position [555, 0]
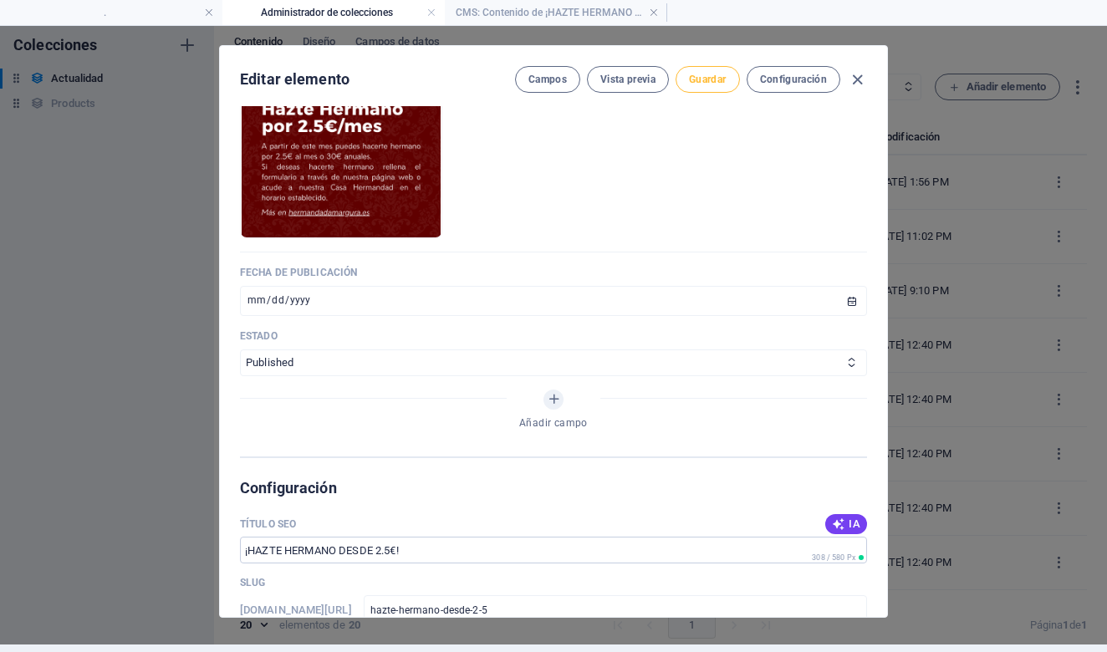
click at [700, 88] on button "Guardar" at bounding box center [708, 79] width 64 height 27
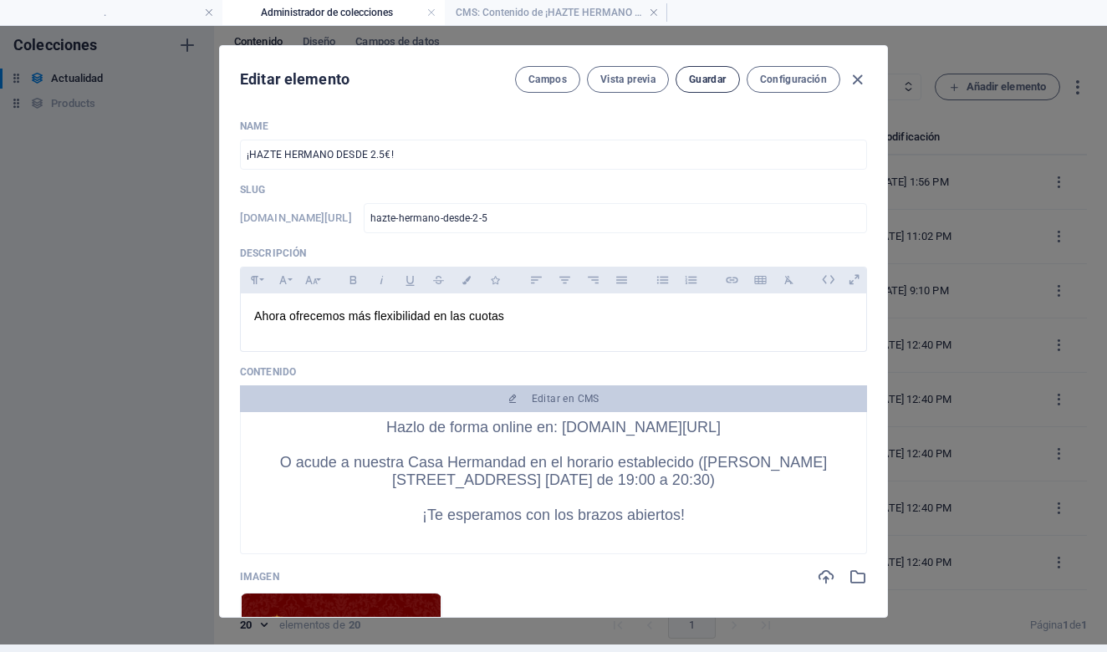
scroll to position [0, 0]
click at [711, 78] on span "Guardar" at bounding box center [707, 79] width 37 height 13
click at [851, 85] on icon "button" at bounding box center [857, 79] width 19 height 19
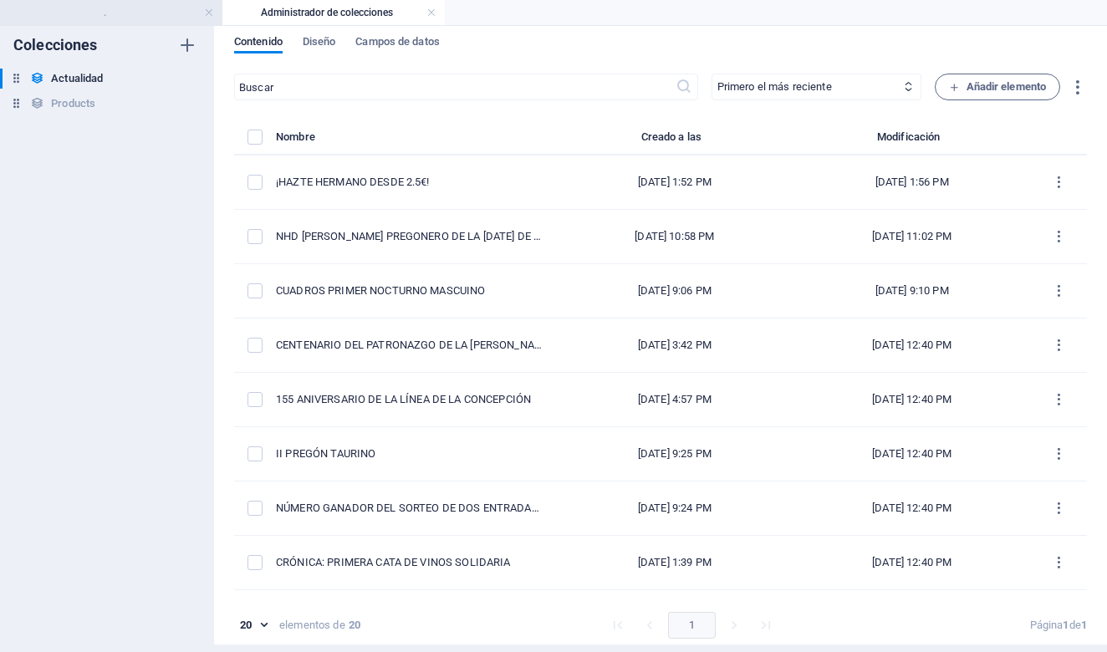
click at [135, 15] on h4 "." at bounding box center [111, 12] width 222 height 18
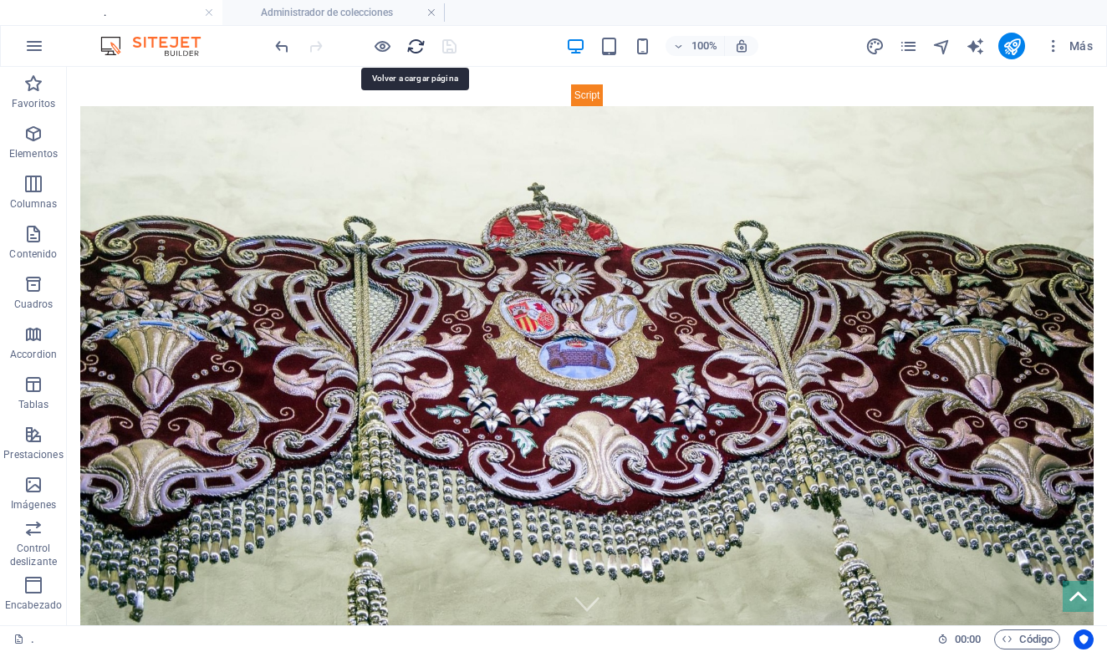
click at [416, 40] on icon "reload" at bounding box center [415, 46] width 19 height 19
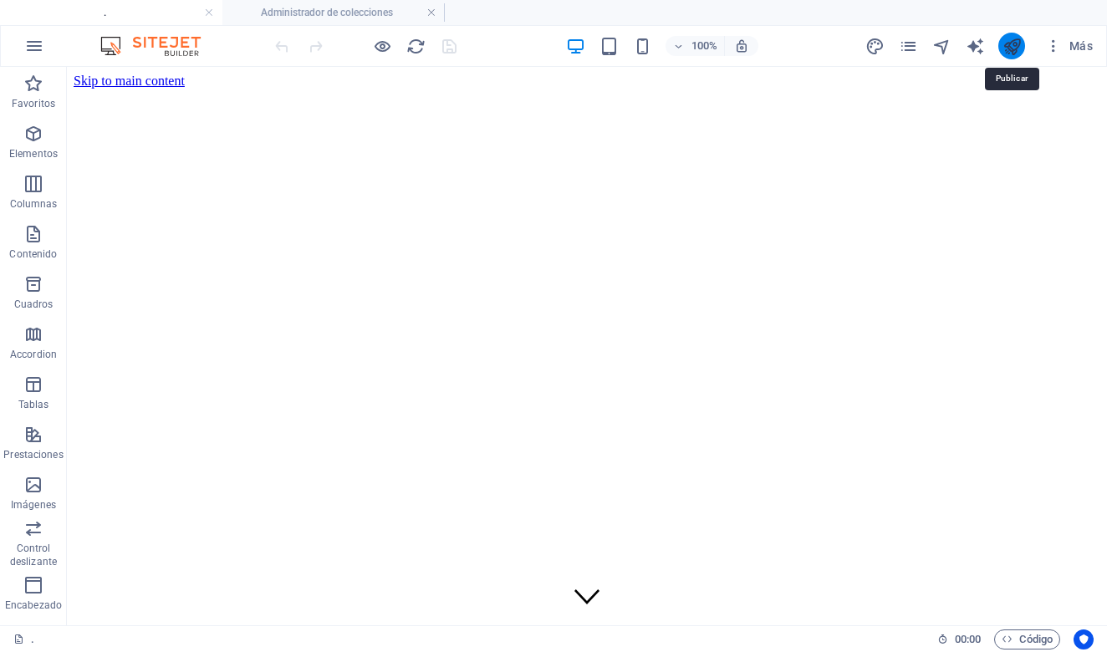
click at [1013, 42] on icon "publish" at bounding box center [1012, 46] width 19 height 19
